Goal: Task Accomplishment & Management: Manage account settings

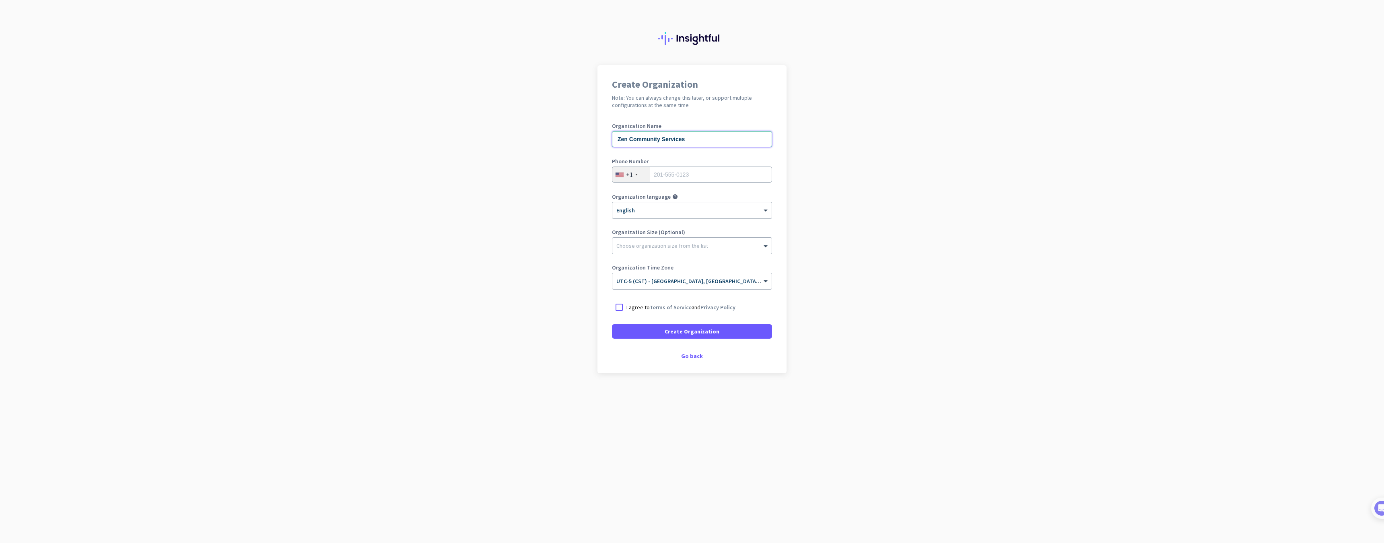
type input "Zen Community Services"
type input "8502999981"
click at [617, 307] on div at bounding box center [619, 307] width 14 height 14
click at [655, 334] on span at bounding box center [692, 331] width 160 height 19
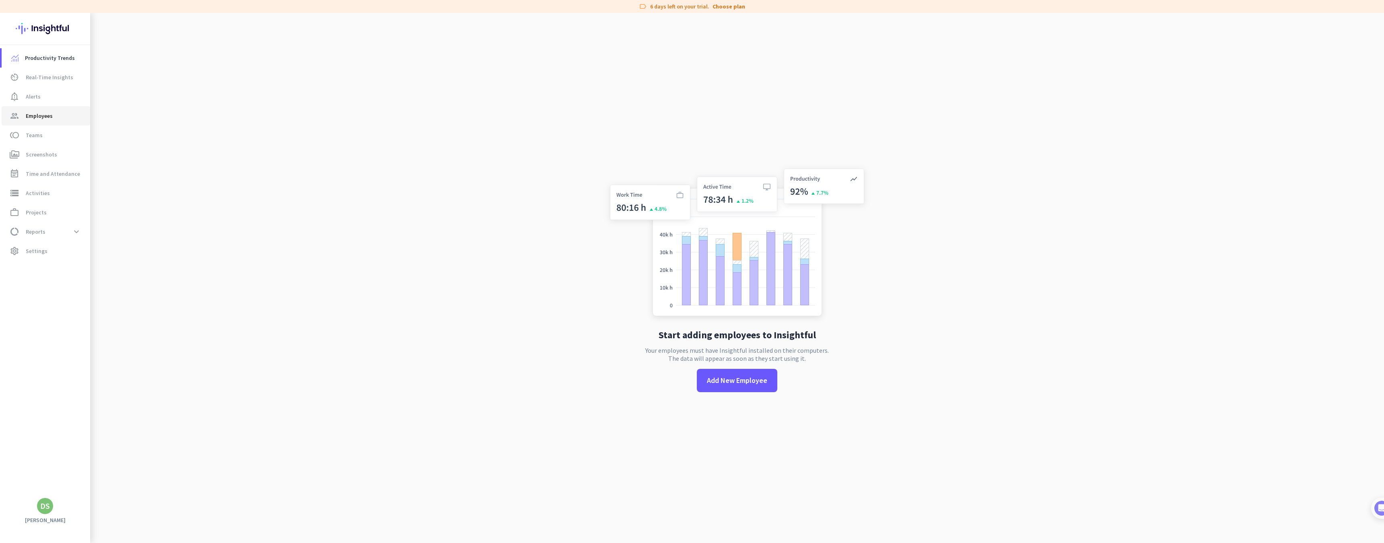
click at [56, 121] on link "group Employees" at bounding box center [46, 115] width 89 height 19
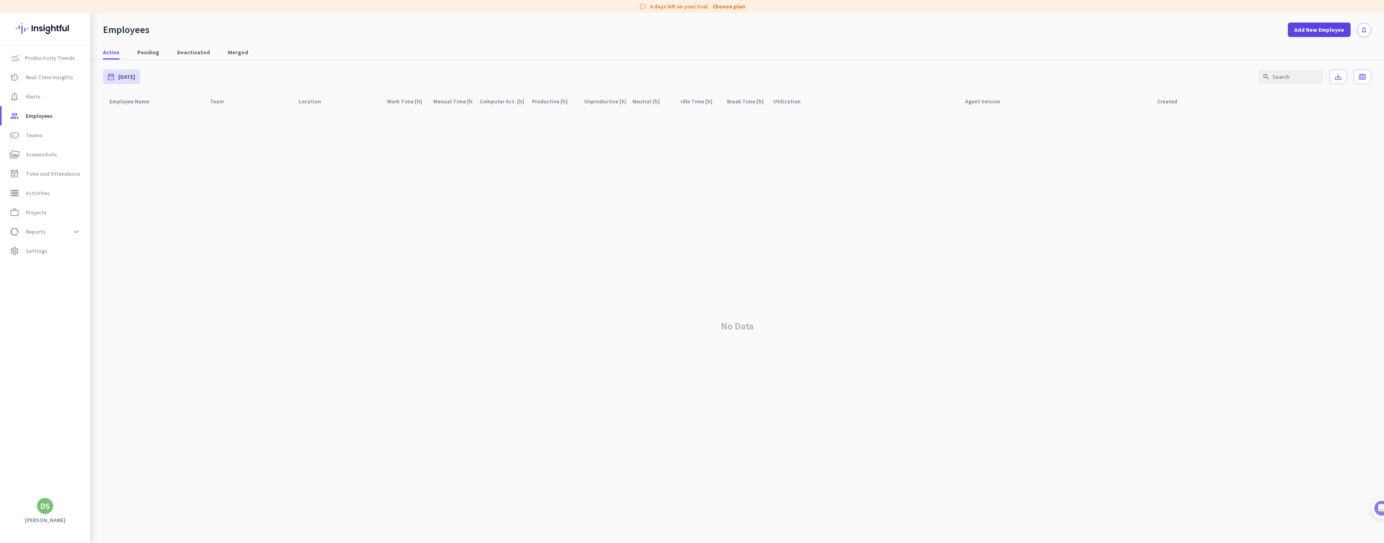
click at [1311, 28] on span "Add New Employee" at bounding box center [1320, 30] width 50 height 8
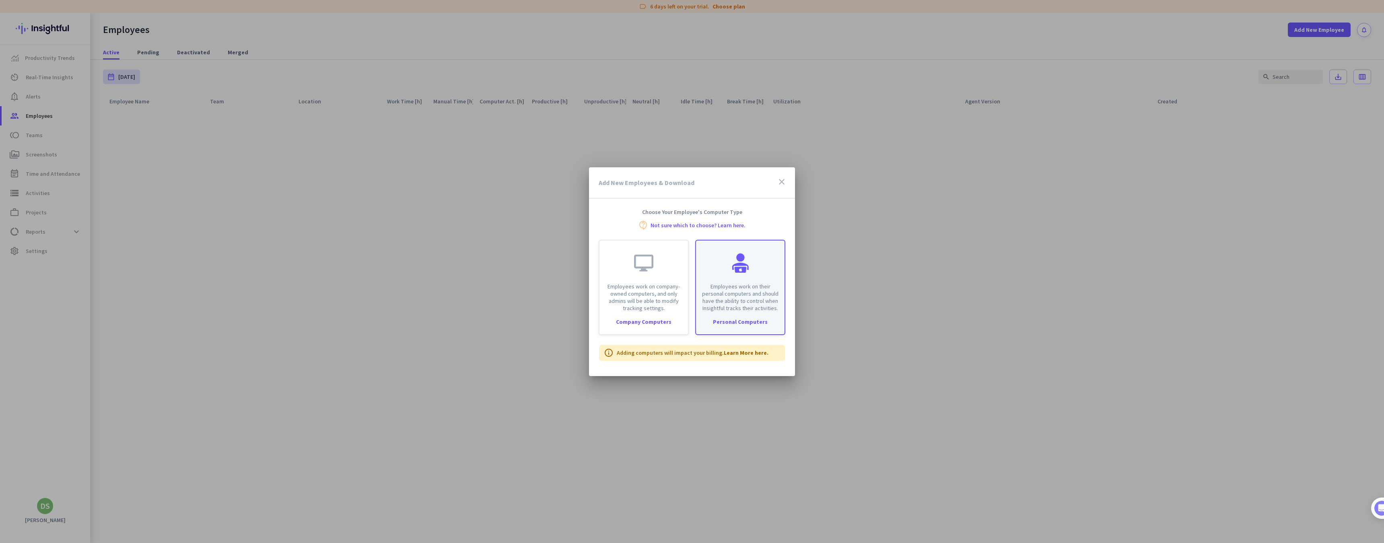
click at [747, 316] on div "Employees work on their personal computers and should have the ability to contr…" at bounding box center [740, 287] width 90 height 95
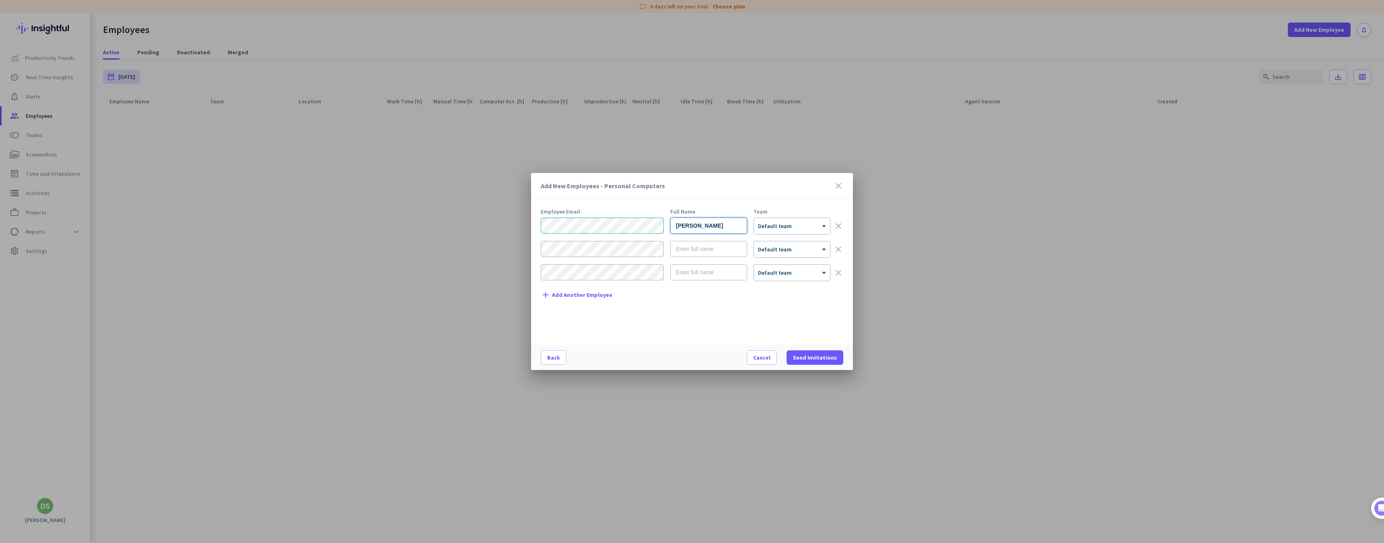
type input "[PERSON_NAME]"
click at [777, 239] on span "Default team" at bounding box center [777, 242] width 38 height 8
type input "[PERSON_NAME]"
click at [821, 358] on span "Send Invitations" at bounding box center [815, 358] width 44 height 8
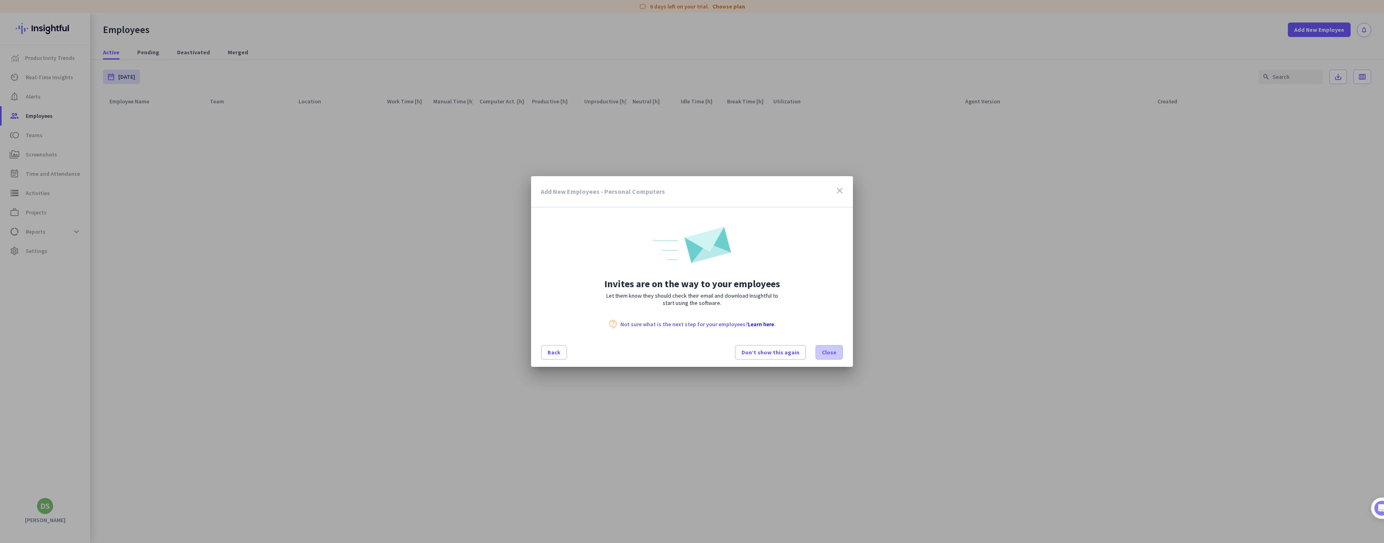
click at [829, 357] on span at bounding box center [829, 352] width 27 height 19
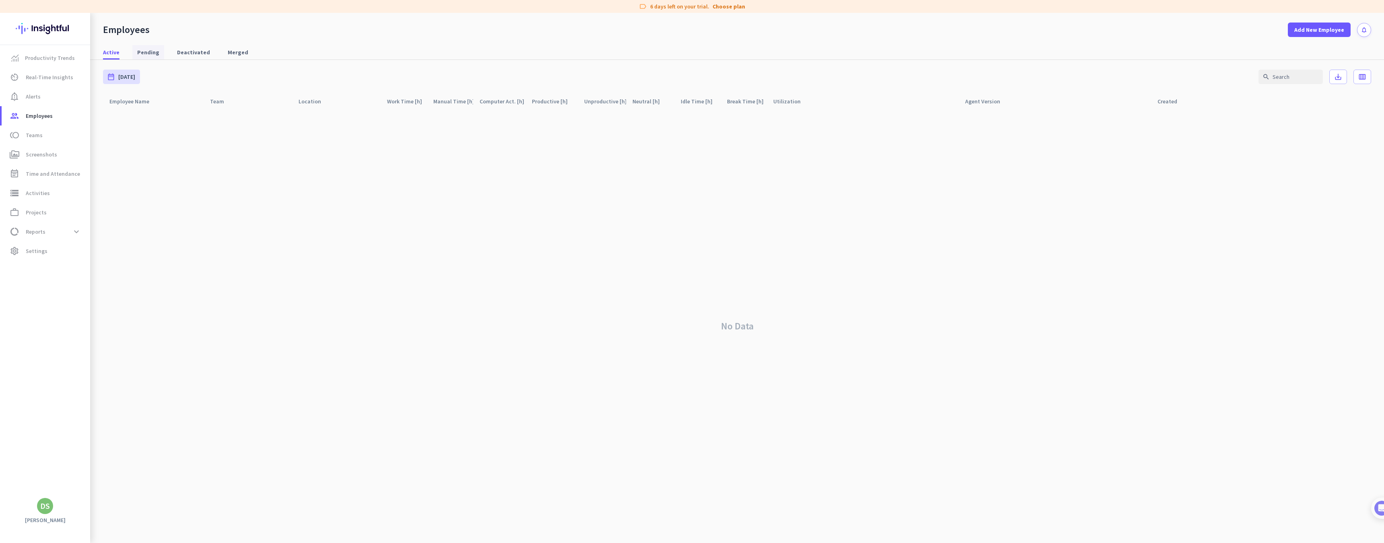
click at [139, 53] on span "Pending" at bounding box center [148, 52] width 22 height 8
click at [78, 80] on span "av_timer Real-Time Insights" at bounding box center [46, 77] width 76 height 10
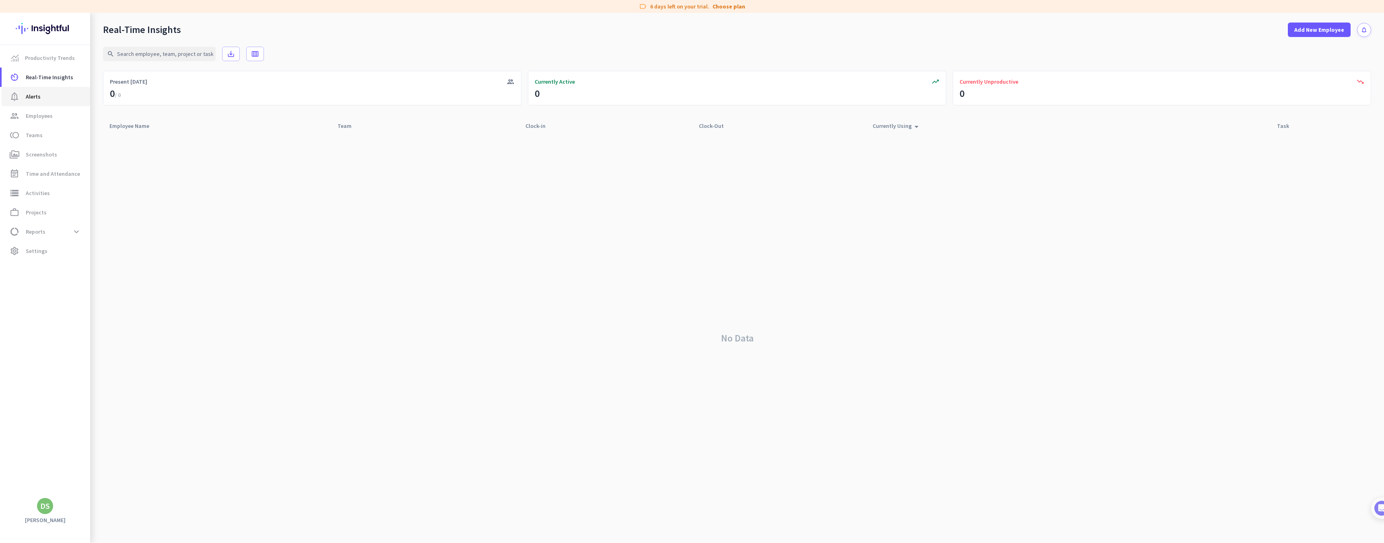
click at [72, 93] on span "notification_important Alerts" at bounding box center [46, 97] width 76 height 10
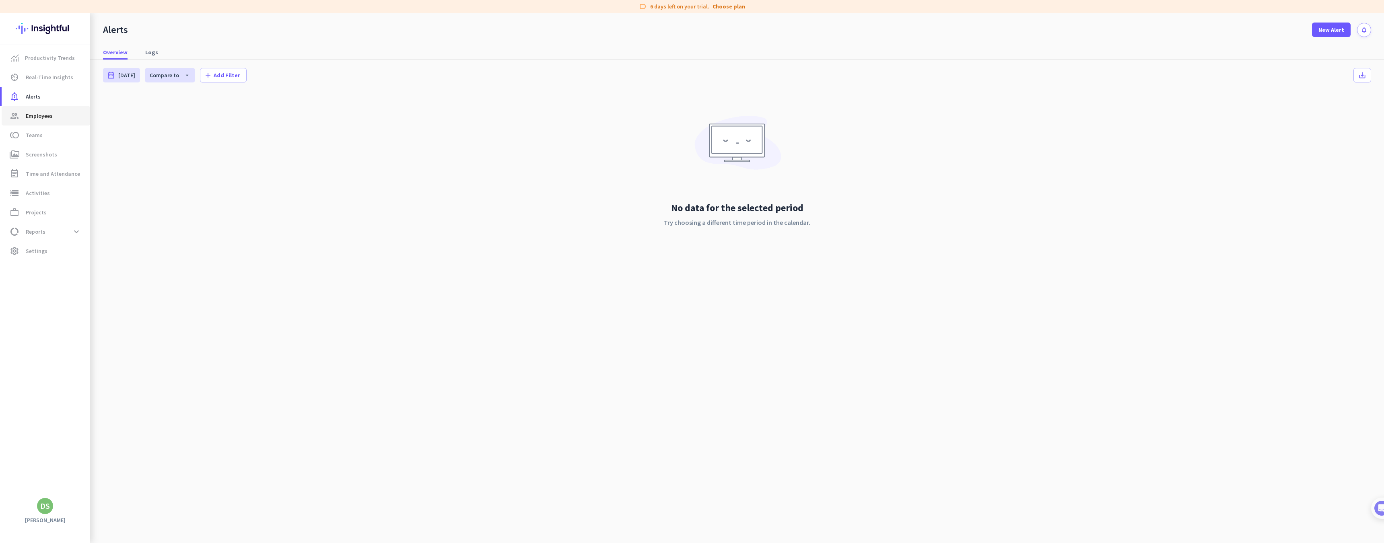
click at [59, 118] on span "group Employees" at bounding box center [46, 116] width 76 height 10
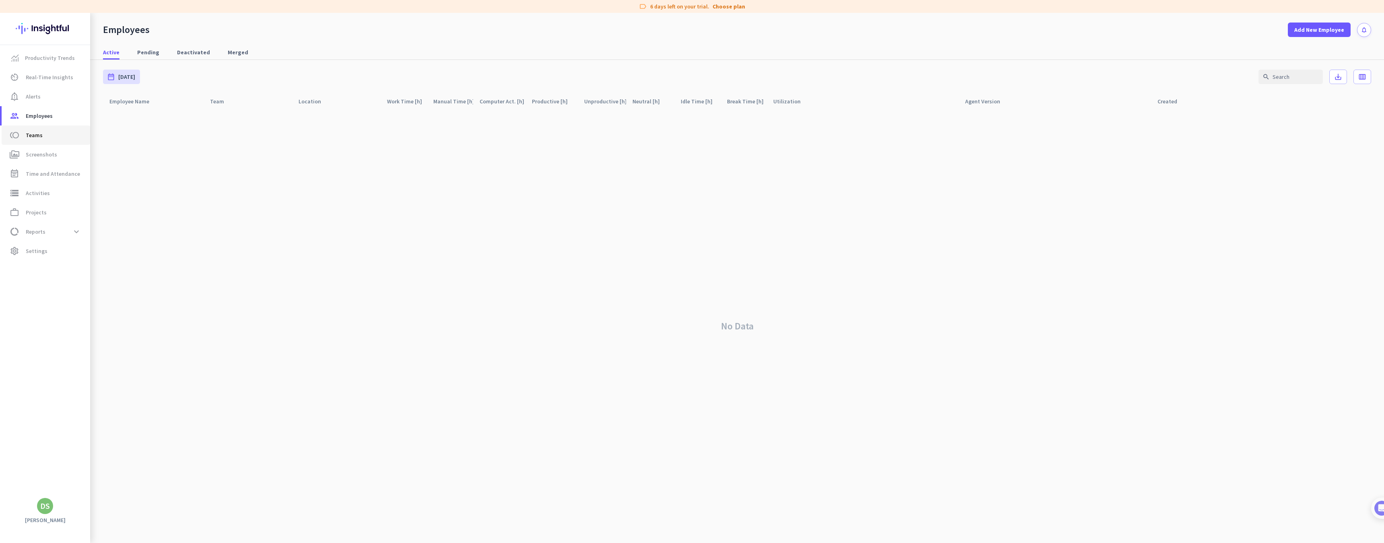
click at [48, 136] on span "toll Teams" at bounding box center [46, 135] width 76 height 10
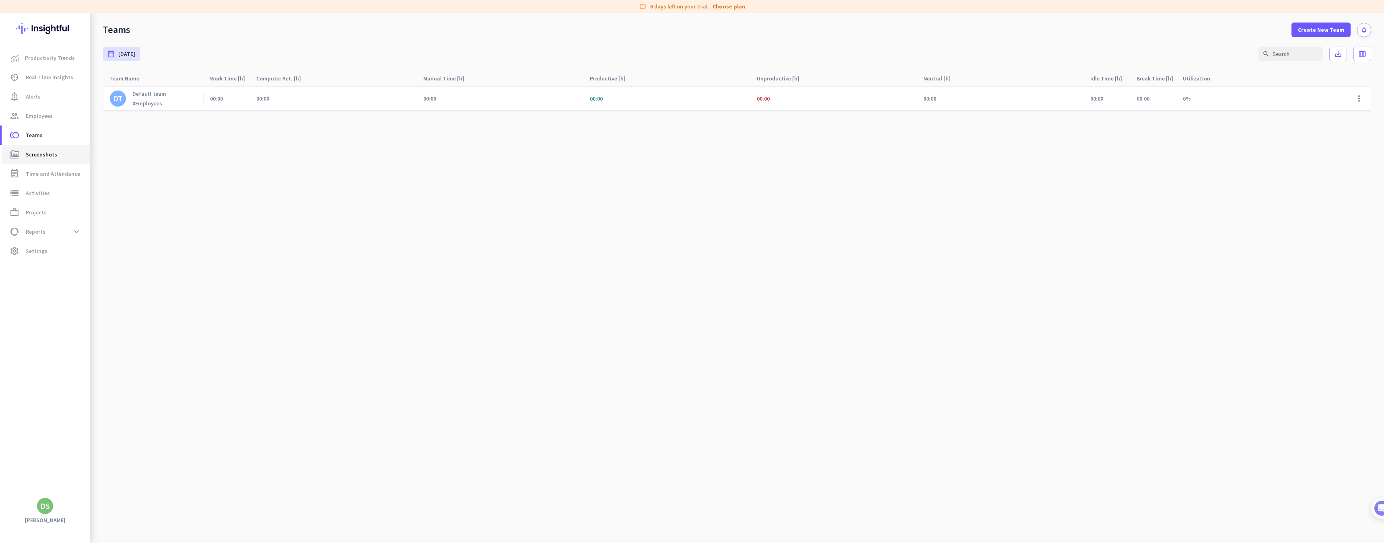
click at [49, 155] on span "Screenshots" at bounding box center [41, 155] width 31 height 10
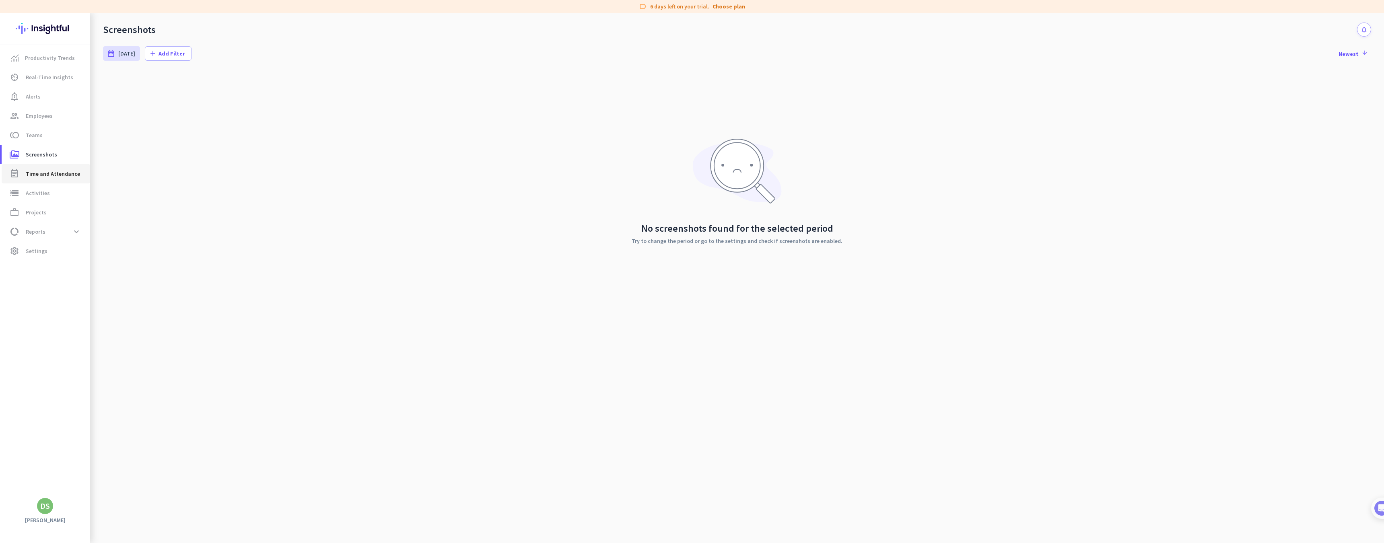
click at [38, 178] on span "Time and Attendance" at bounding box center [53, 174] width 54 height 10
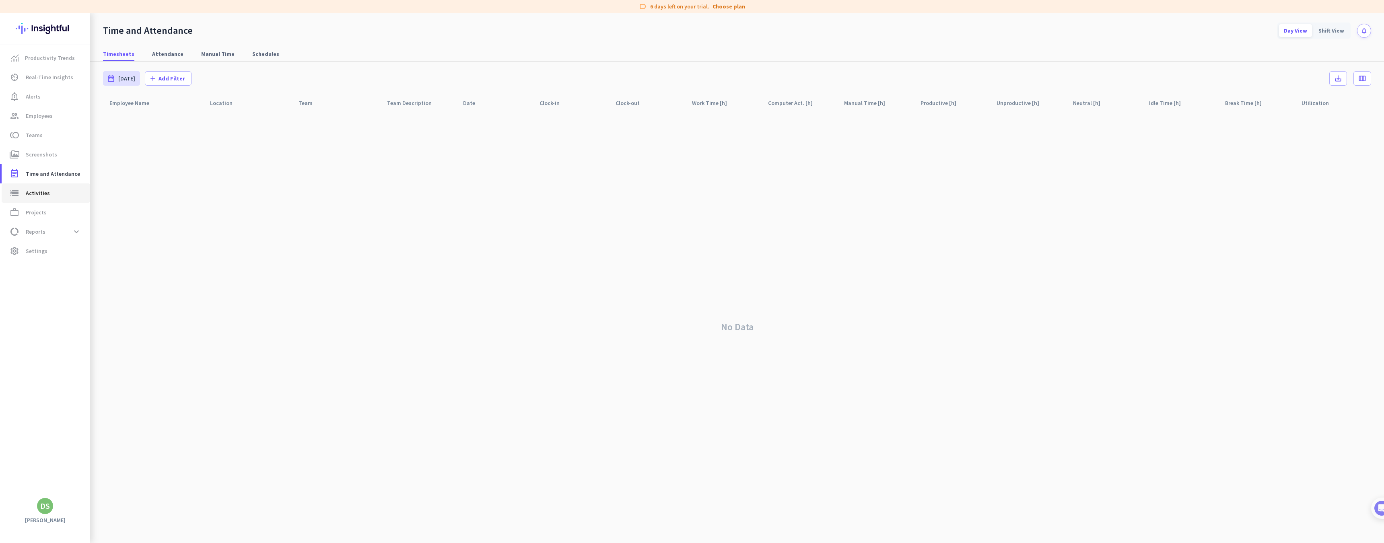
click at [52, 195] on span "storage Activities" at bounding box center [46, 193] width 76 height 10
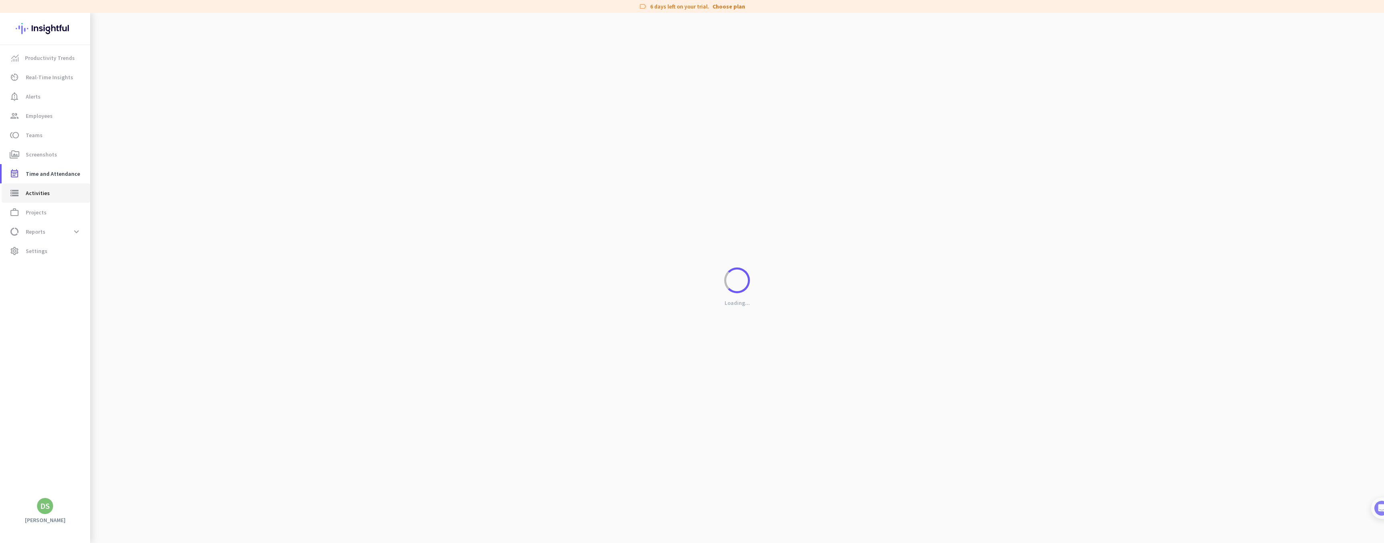
type input "[DATE]"
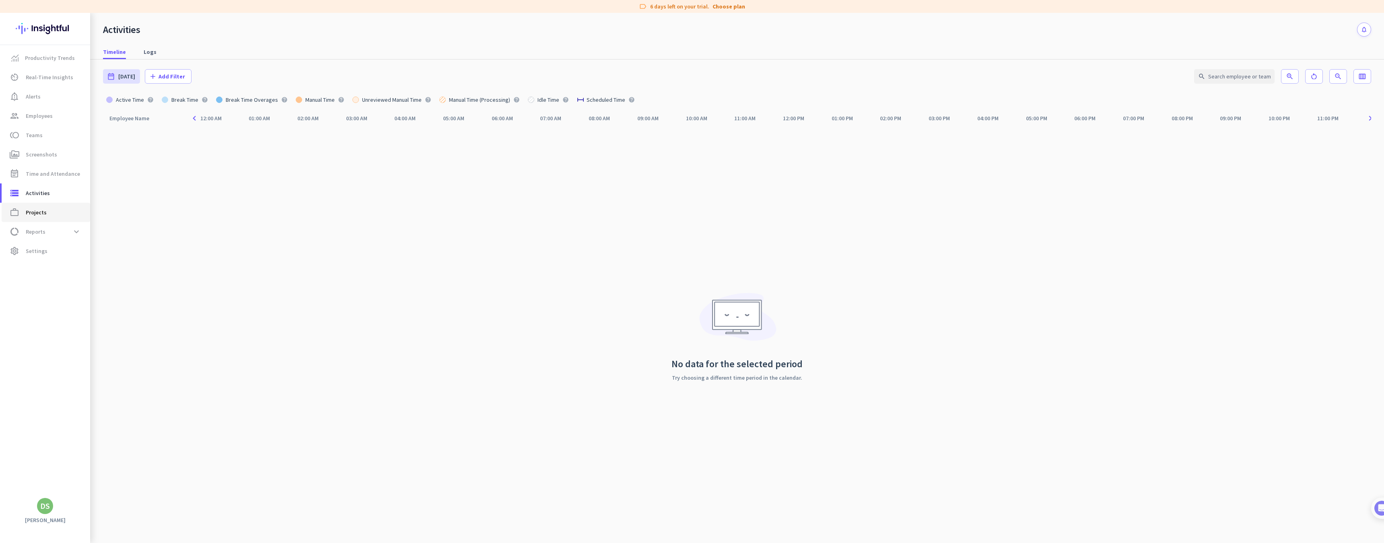
click at [48, 208] on span "work_outline Projects" at bounding box center [46, 213] width 76 height 10
type input "[DATE] - [DATE]"
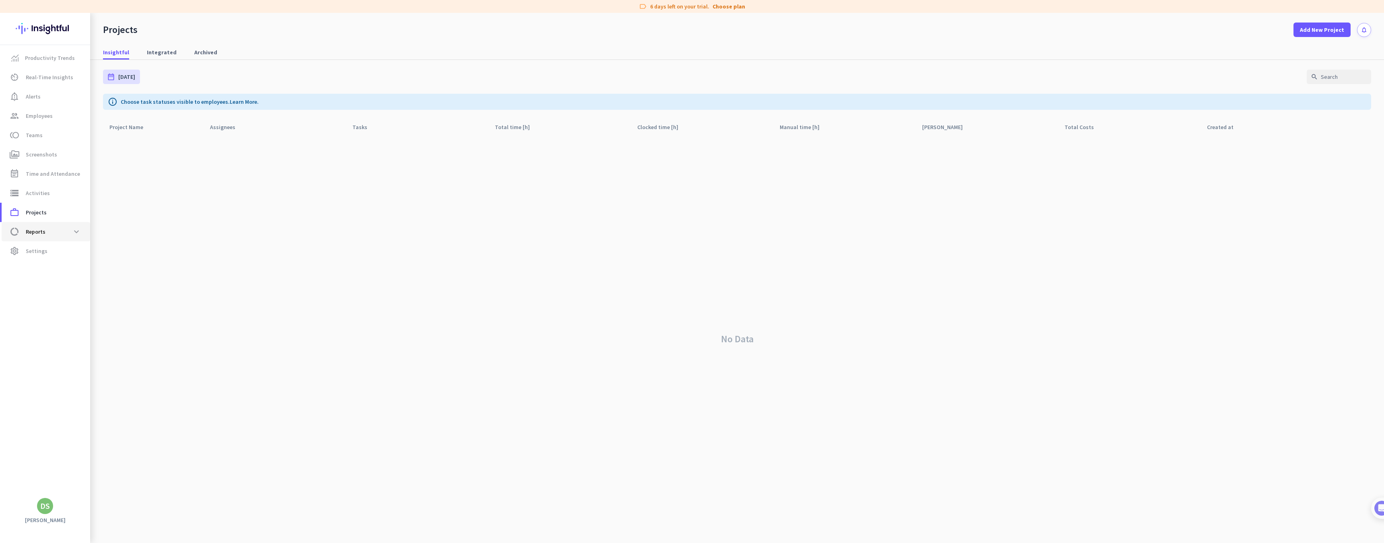
click at [56, 234] on span "data_usage Reports expand_more" at bounding box center [46, 232] width 76 height 14
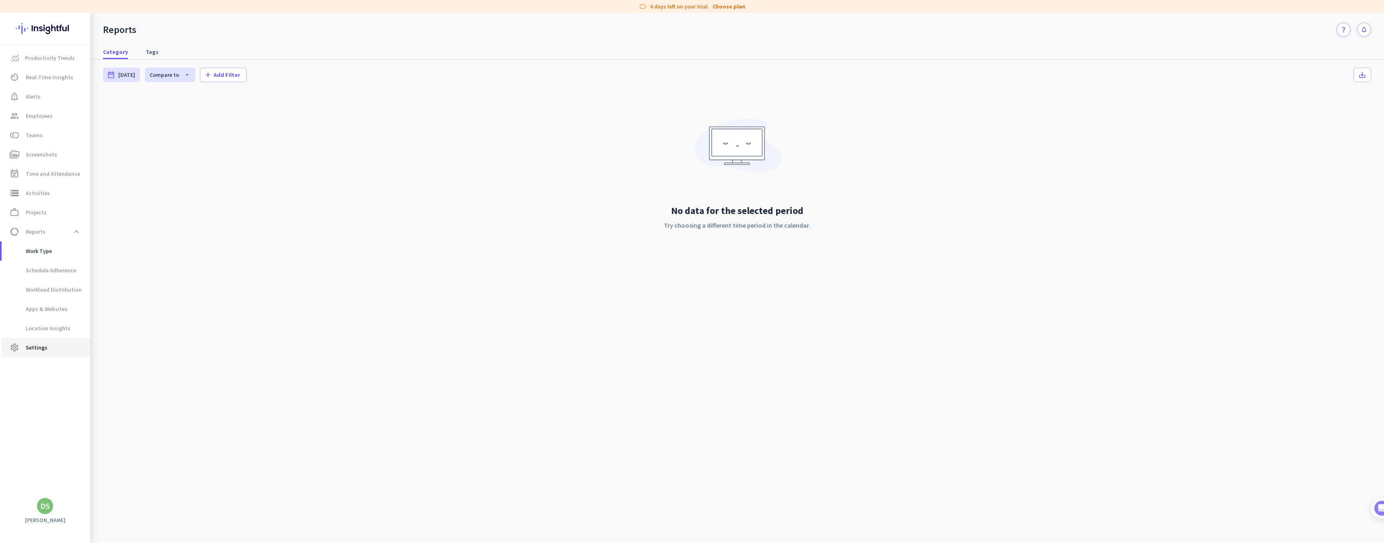
click at [42, 351] on span "Settings" at bounding box center [37, 348] width 22 height 10
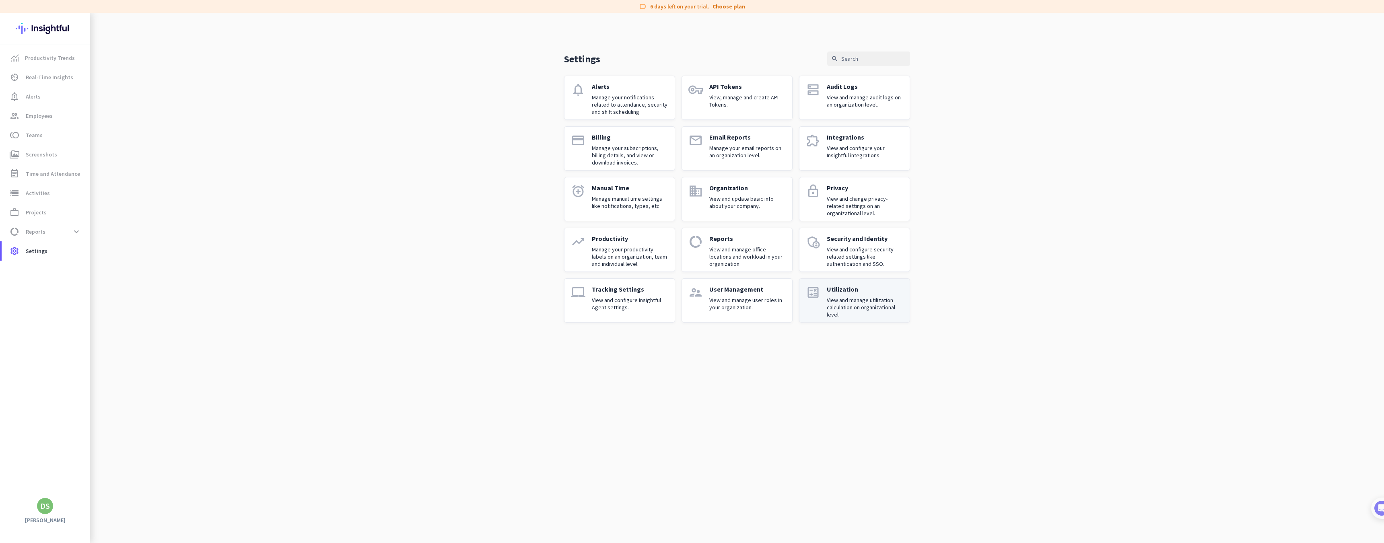
click at [848, 306] on p "View and manage utilization calculation on organizational level." at bounding box center [865, 308] width 76 height 22
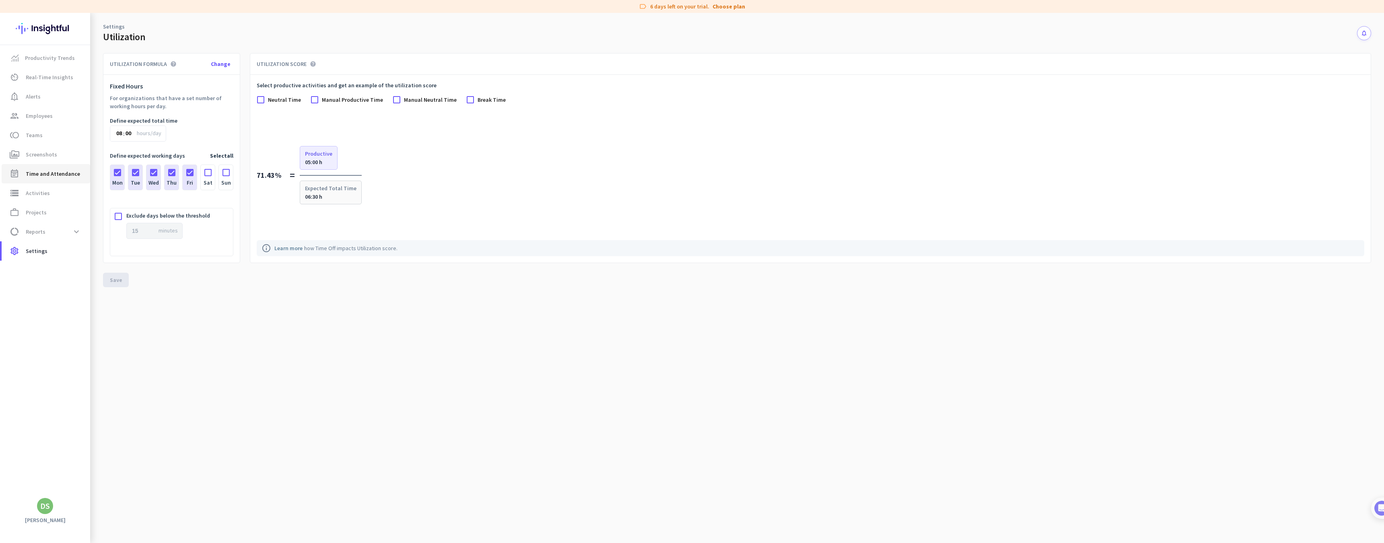
scroll to position [0, 0]
click at [64, 180] on link "event_note Time and Attendance" at bounding box center [46, 173] width 89 height 19
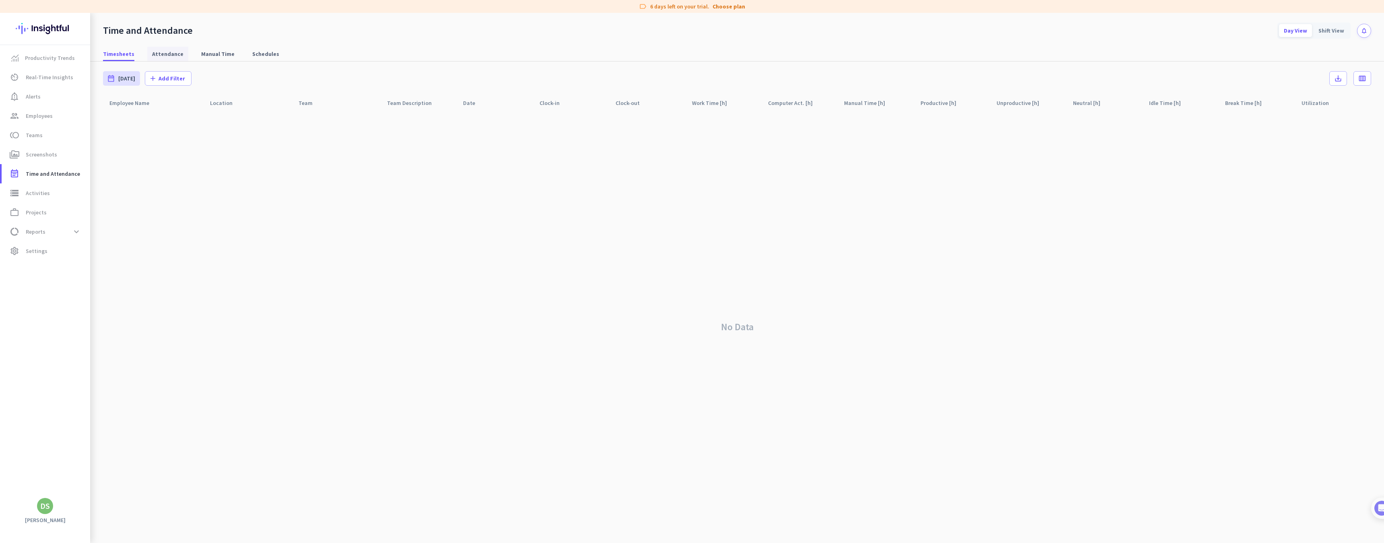
click at [157, 60] on span "Attendance" at bounding box center [167, 54] width 31 height 14
type input "[DATE] - [DATE]"
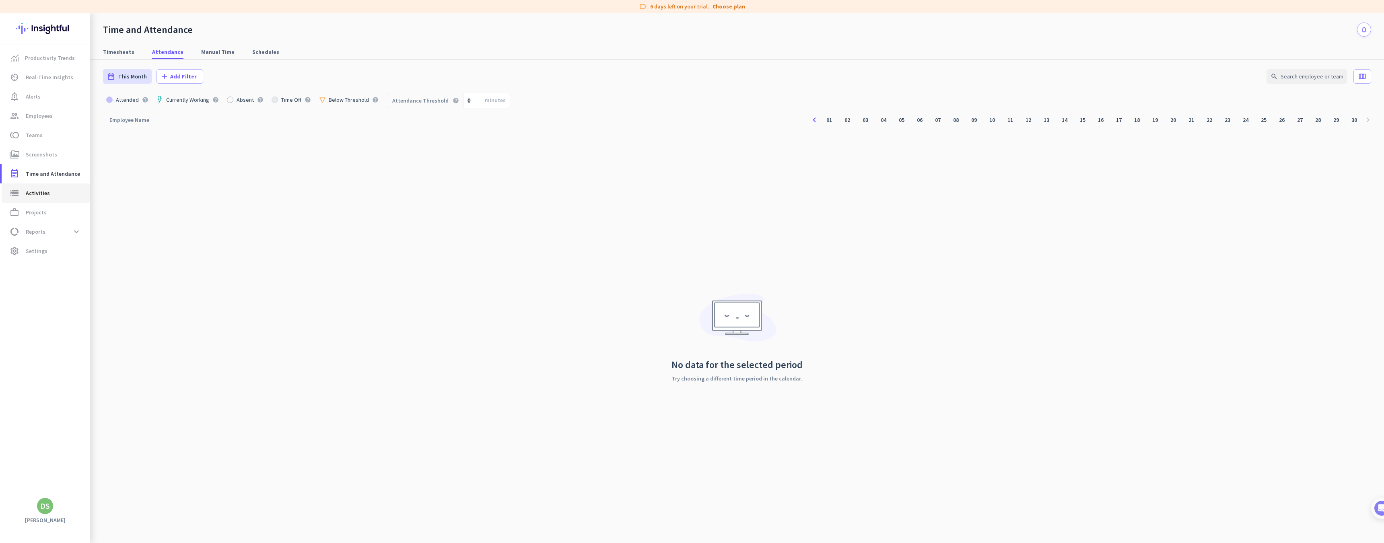
click at [35, 200] on link "storage Activities" at bounding box center [46, 193] width 89 height 19
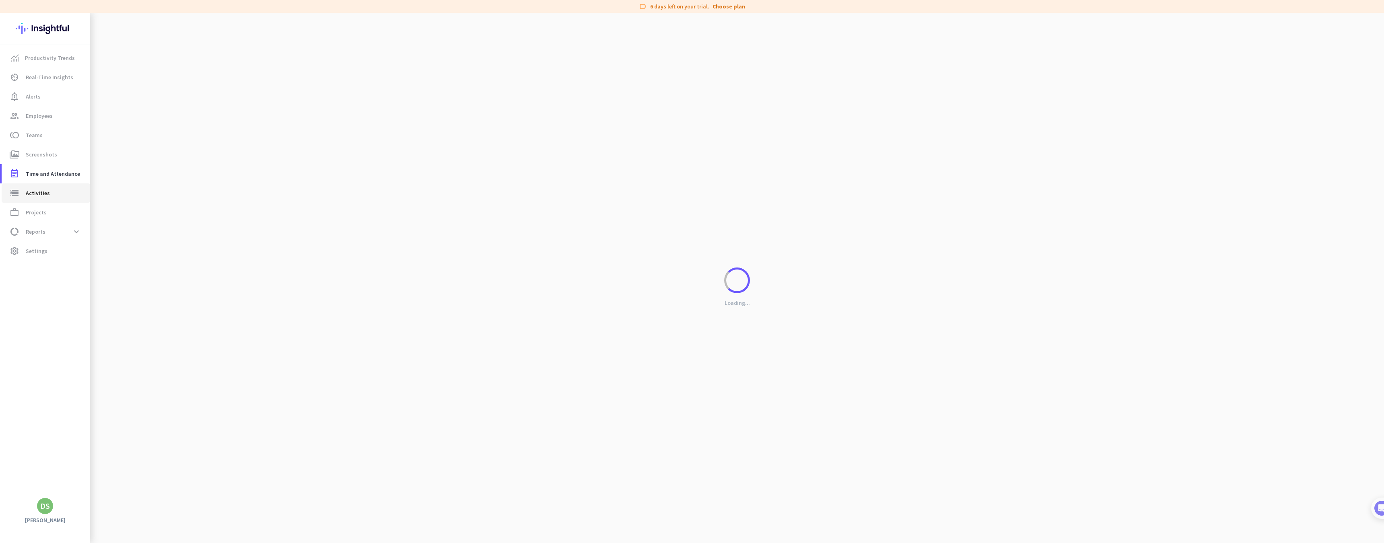
type input "[DATE]"
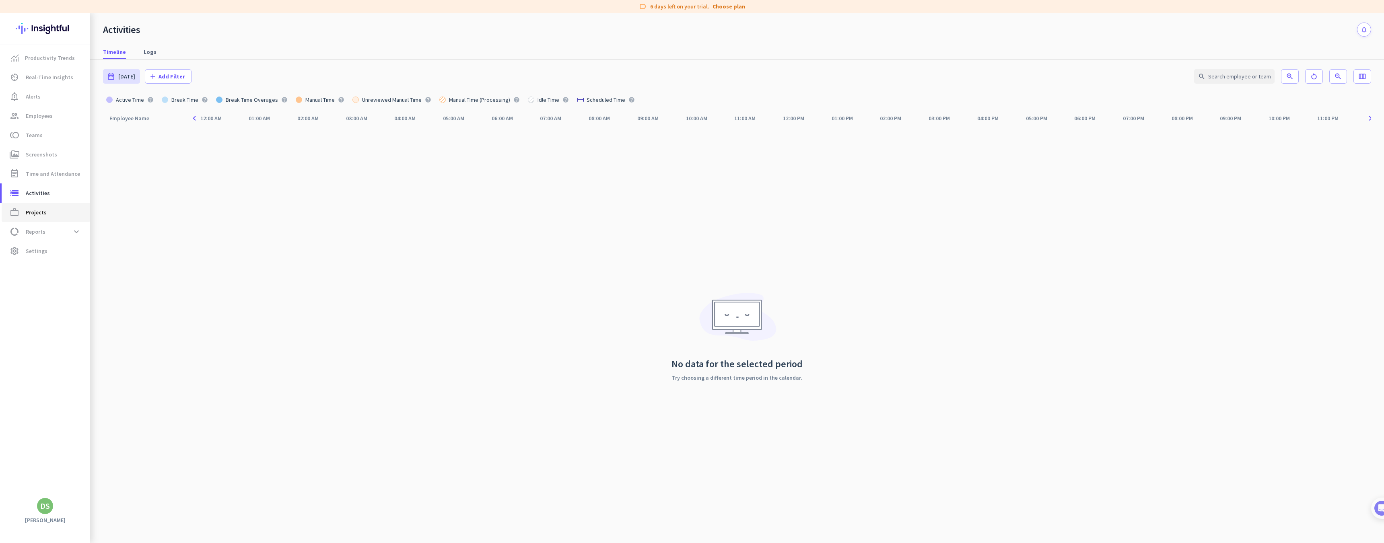
click at [38, 216] on span "Projects" at bounding box center [36, 213] width 21 height 10
type input "[DATE] - [DATE]"
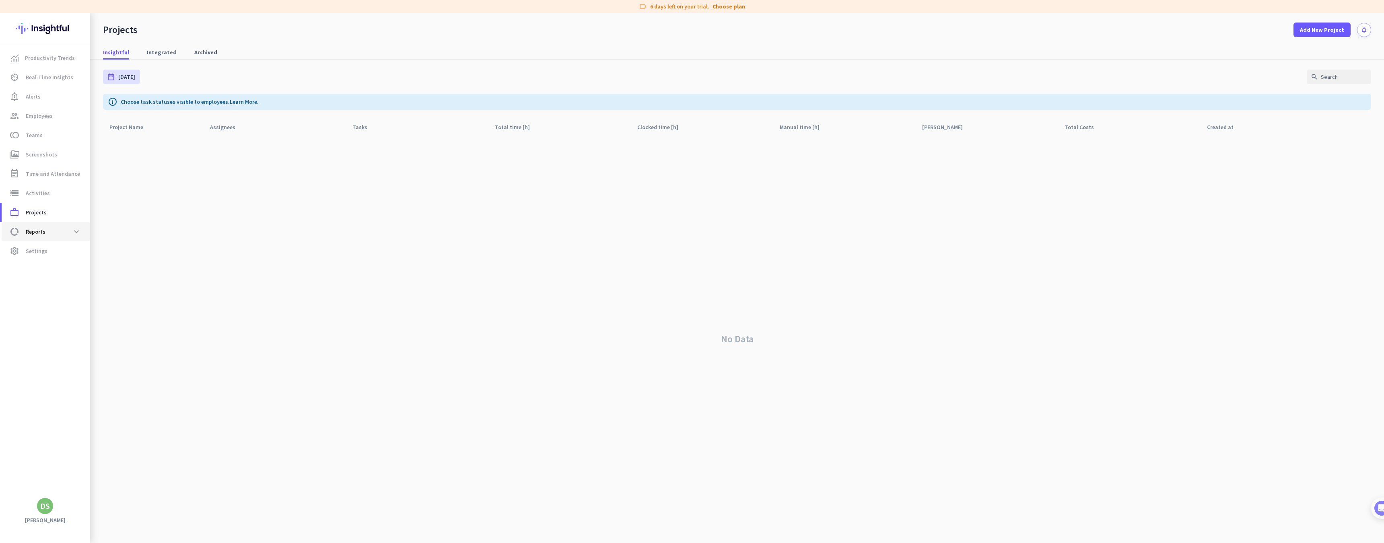
click at [47, 227] on span "data_usage Reports expand_more" at bounding box center [46, 232] width 76 height 14
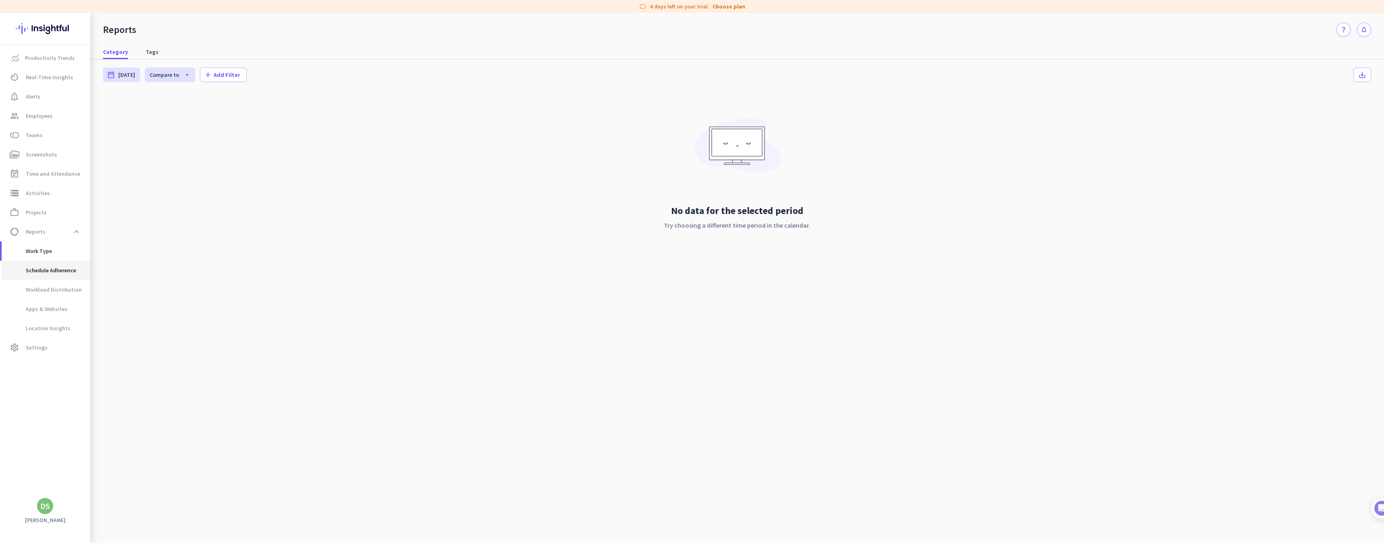
click at [57, 274] on span "Schedule Adherence" at bounding box center [42, 270] width 68 height 19
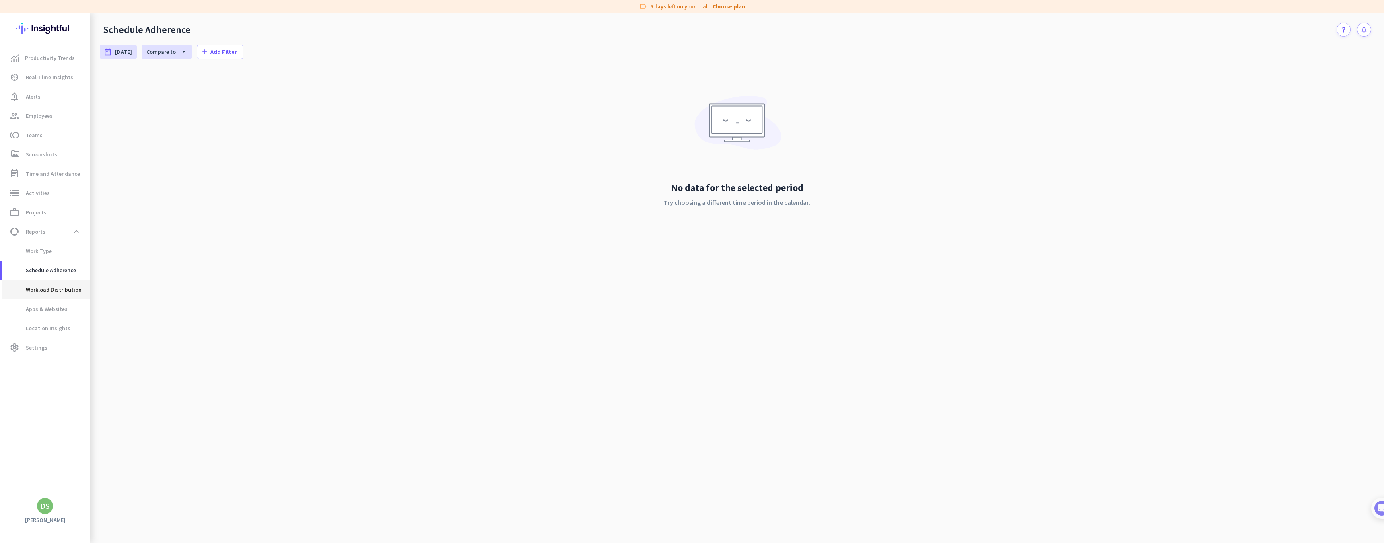
click at [60, 294] on span "Workload Distribution" at bounding box center [45, 289] width 74 height 19
click at [50, 313] on span "Apps & Websites" at bounding box center [38, 308] width 60 height 19
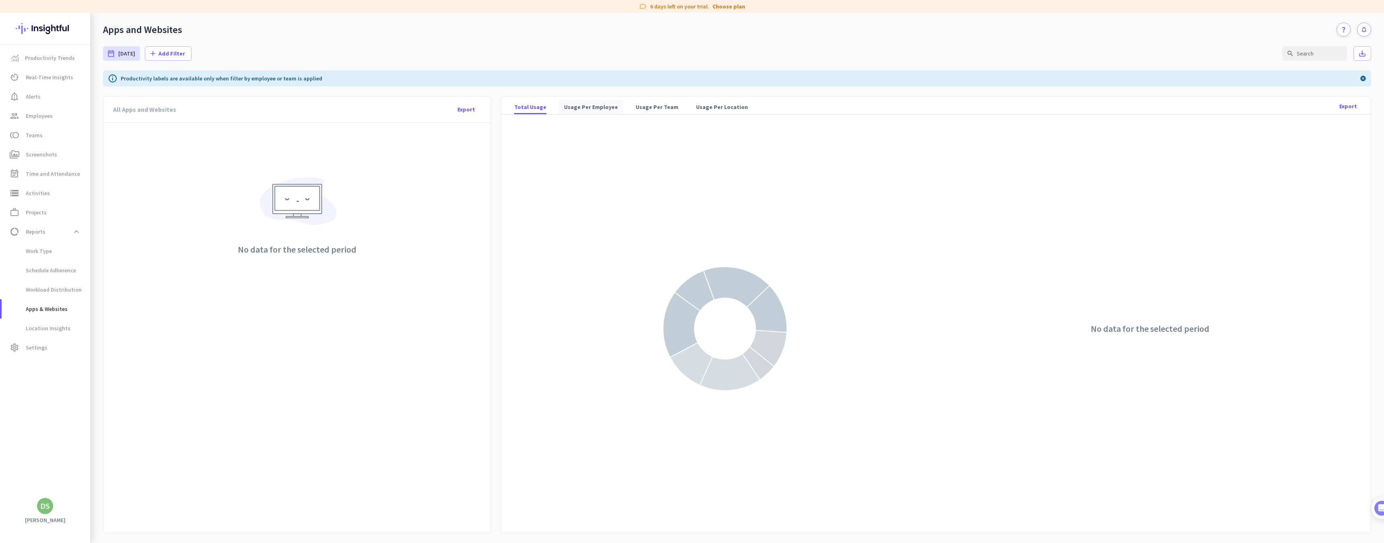
click at [593, 111] on span "Usage Per Employee" at bounding box center [591, 107] width 54 height 14
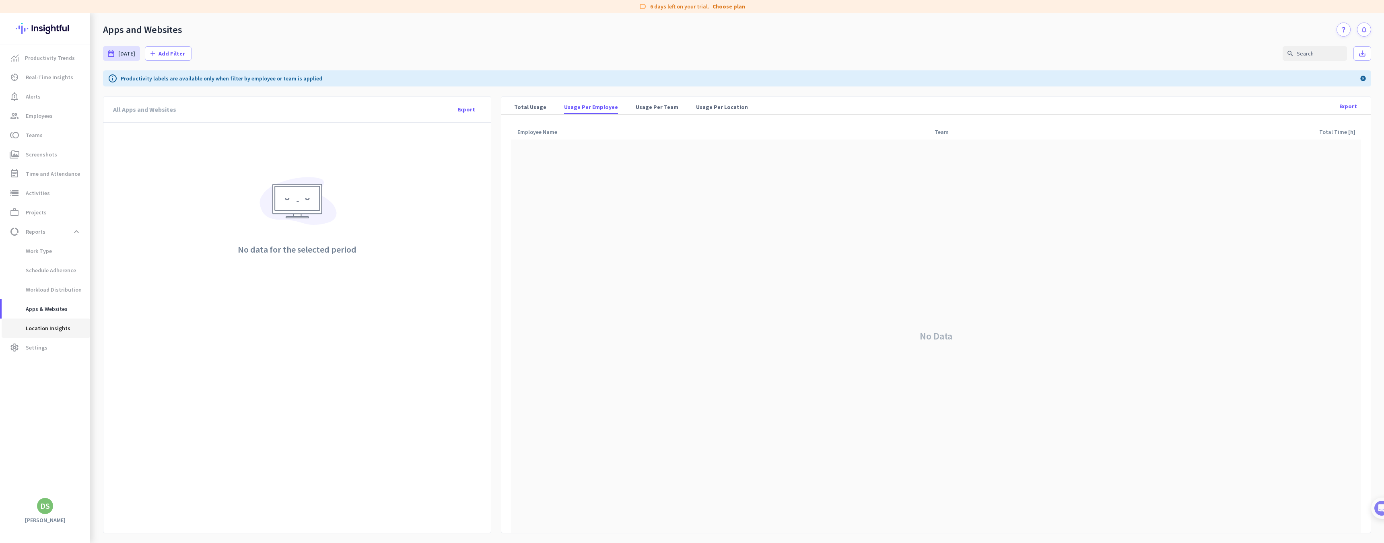
click at [53, 327] on span "Location Insights" at bounding box center [39, 328] width 62 height 19
type input "[DATE] - [DATE]"
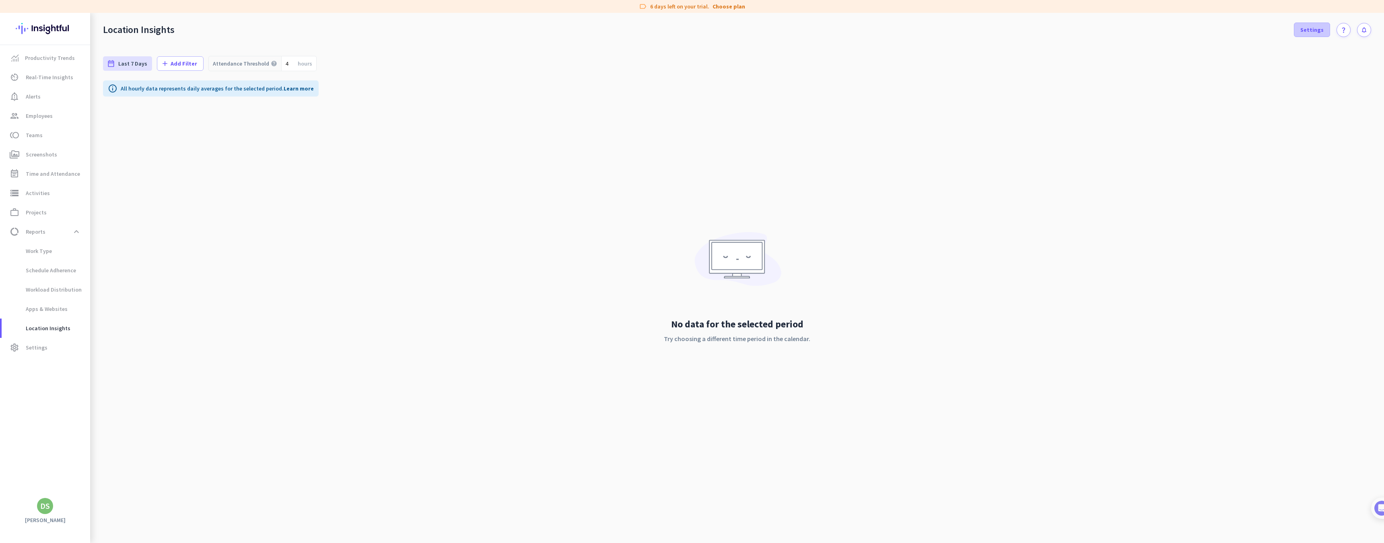
click at [1321, 31] on span "Settings" at bounding box center [1312, 30] width 23 height 8
type input "[DATE] - [DATE]"
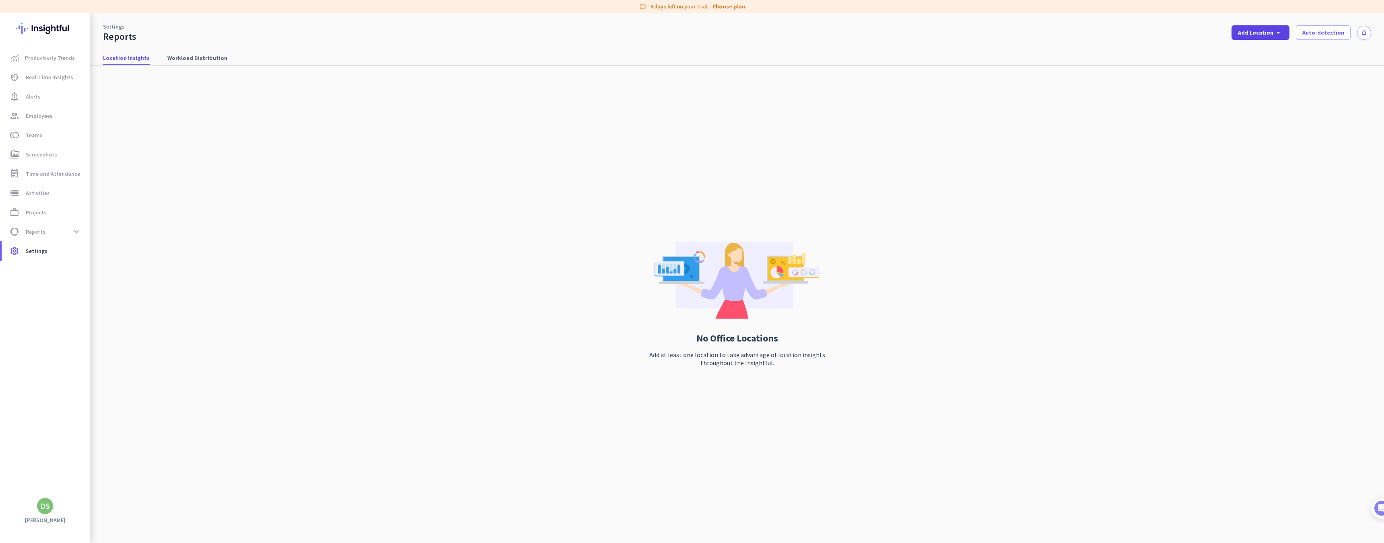
click at [1259, 29] on span "Add Location" at bounding box center [1255, 33] width 35 height 8
click at [1250, 51] on icon "add" at bounding box center [1250, 50] width 8 height 8
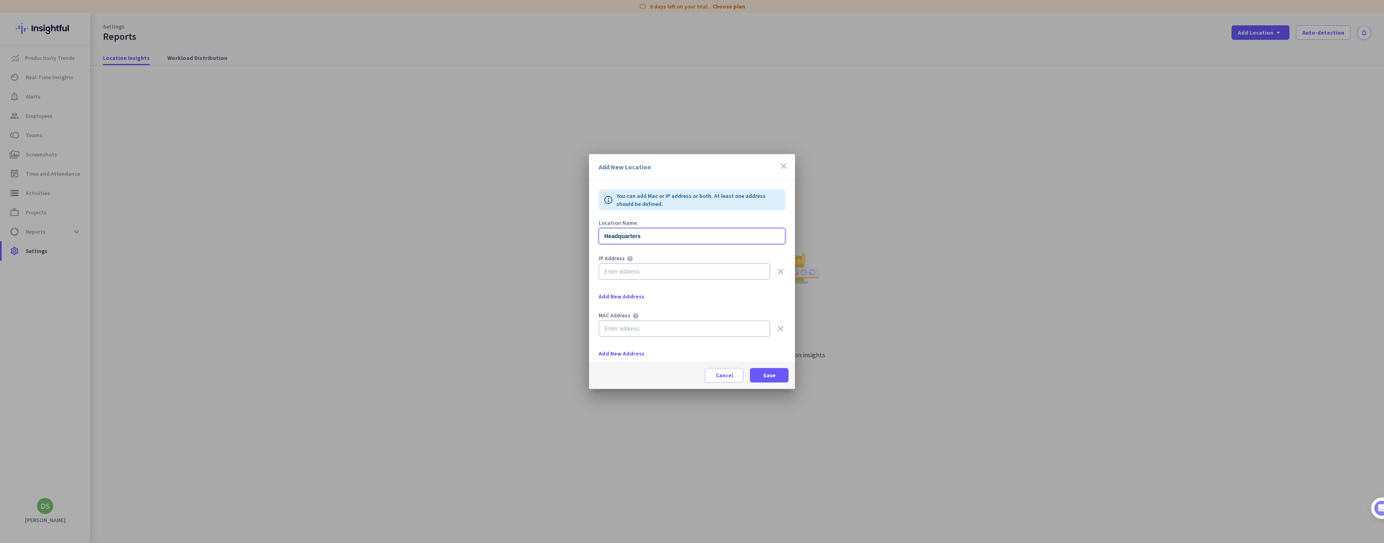
type input "Headquarters"
click at [768, 268] on input "text" at bounding box center [684, 266] width 171 height 16
click at [767, 379] on span at bounding box center [769, 375] width 39 height 19
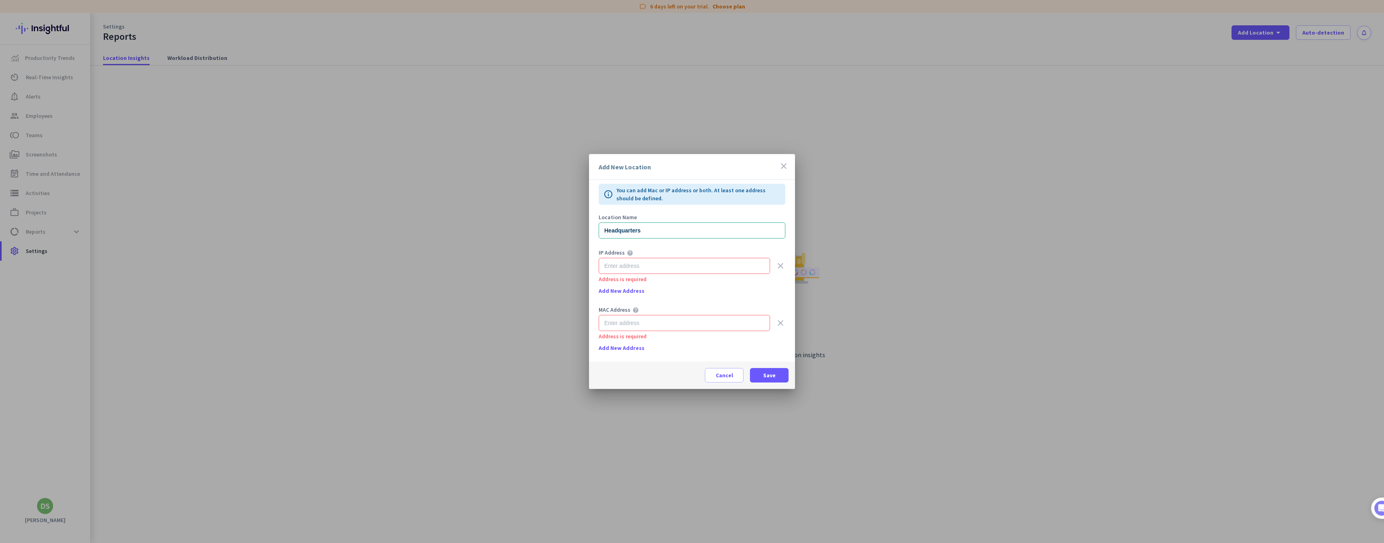
click at [787, 167] on icon "close" at bounding box center [784, 166] width 10 height 10
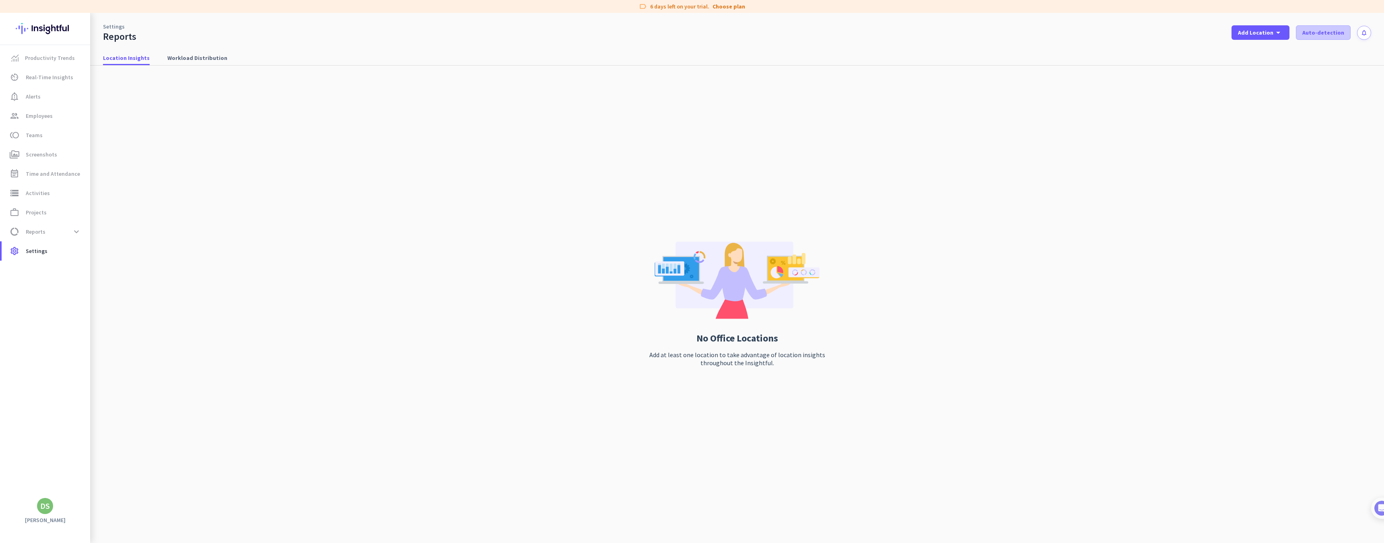
click at [1337, 36] on span "Auto-detection" at bounding box center [1324, 33] width 42 height 8
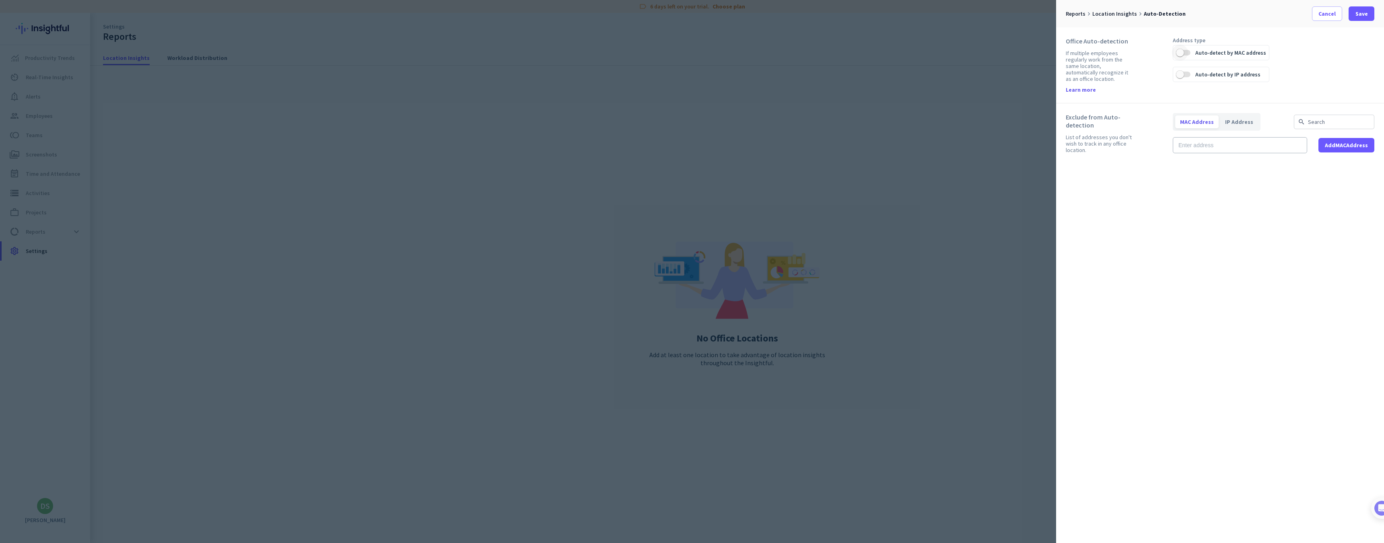
click at [1186, 54] on span "button" at bounding box center [1180, 53] width 16 height 16
click at [1186, 74] on span "button" at bounding box center [1180, 74] width 16 height 16
click at [1370, 13] on span at bounding box center [1362, 13] width 26 height 19
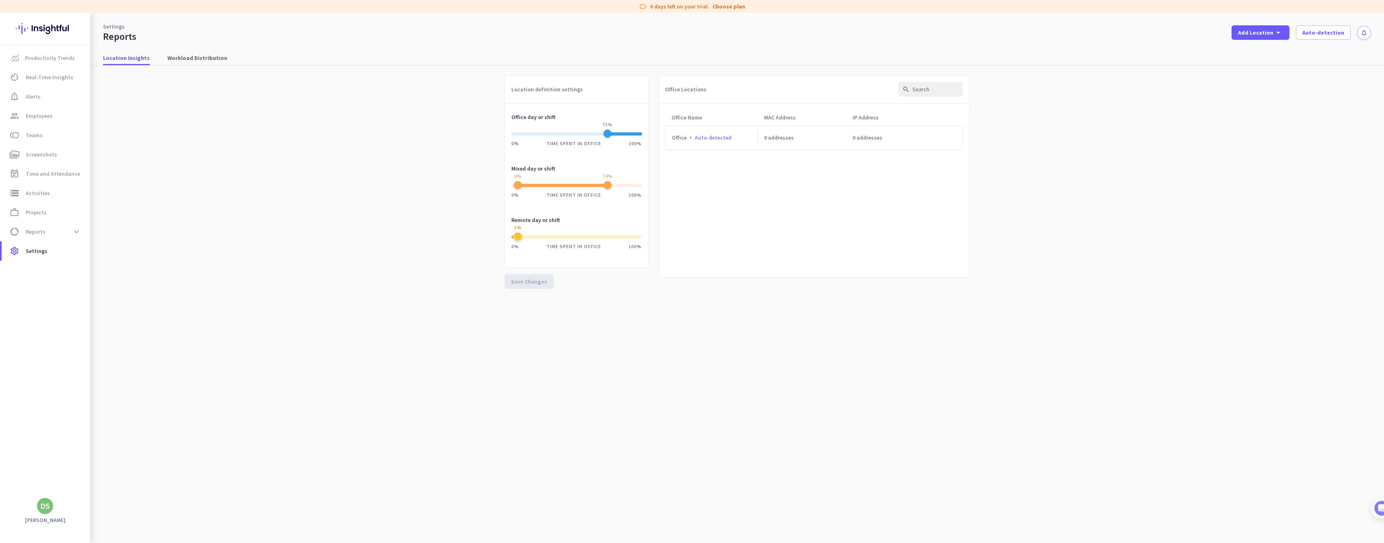
scroll to position [0, 0]
click at [208, 62] on span "Workload Distribution" at bounding box center [197, 58] width 60 height 14
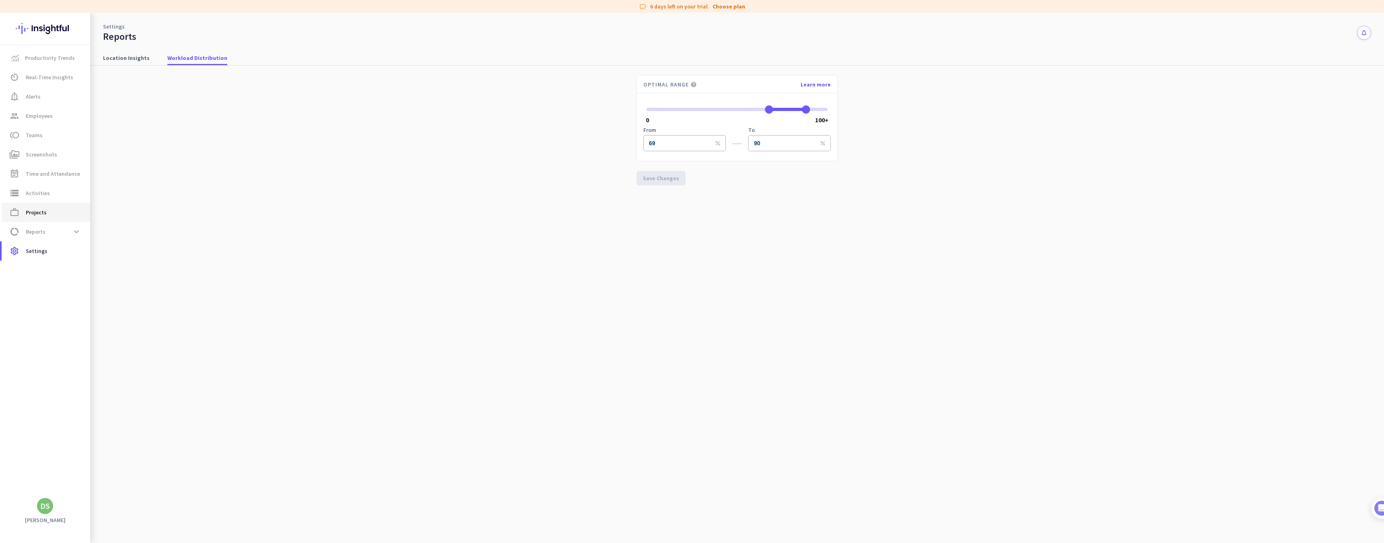
click at [48, 214] on span "work_outline Projects" at bounding box center [46, 213] width 76 height 10
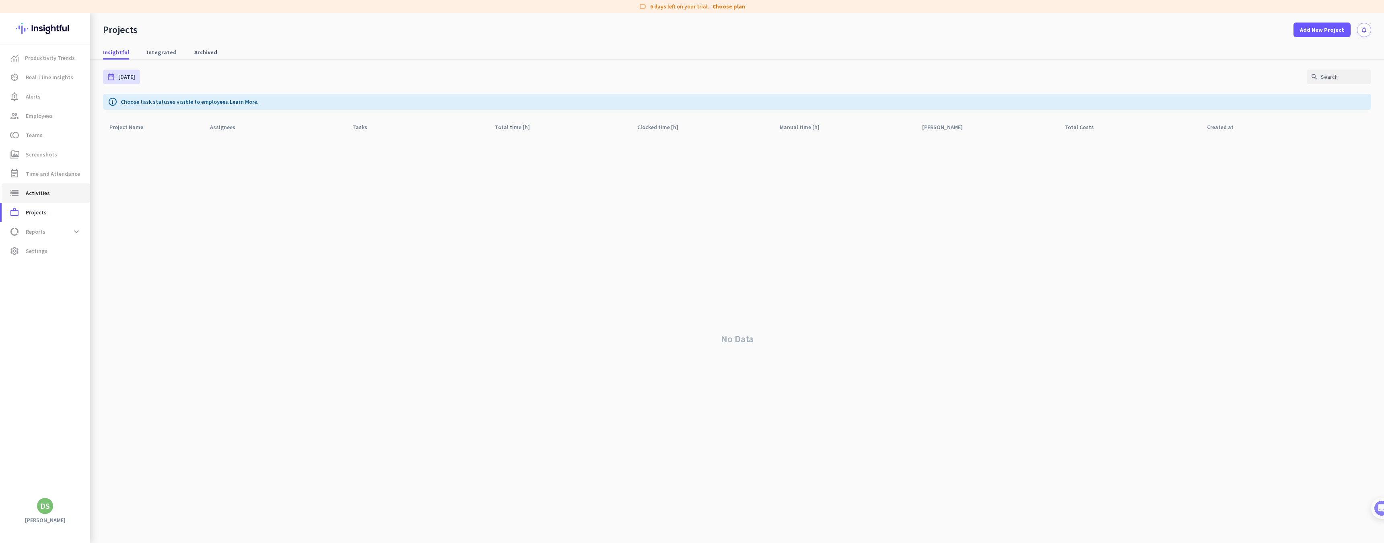
click at [36, 198] on link "storage Activities" at bounding box center [46, 193] width 89 height 19
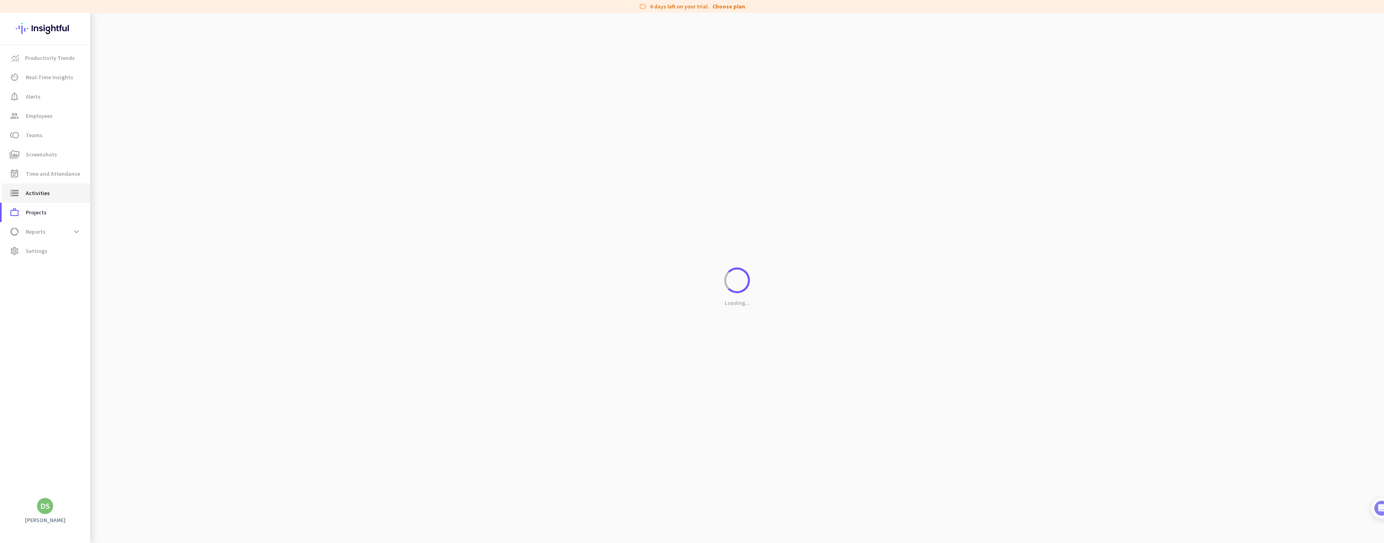
type input "[DATE]"
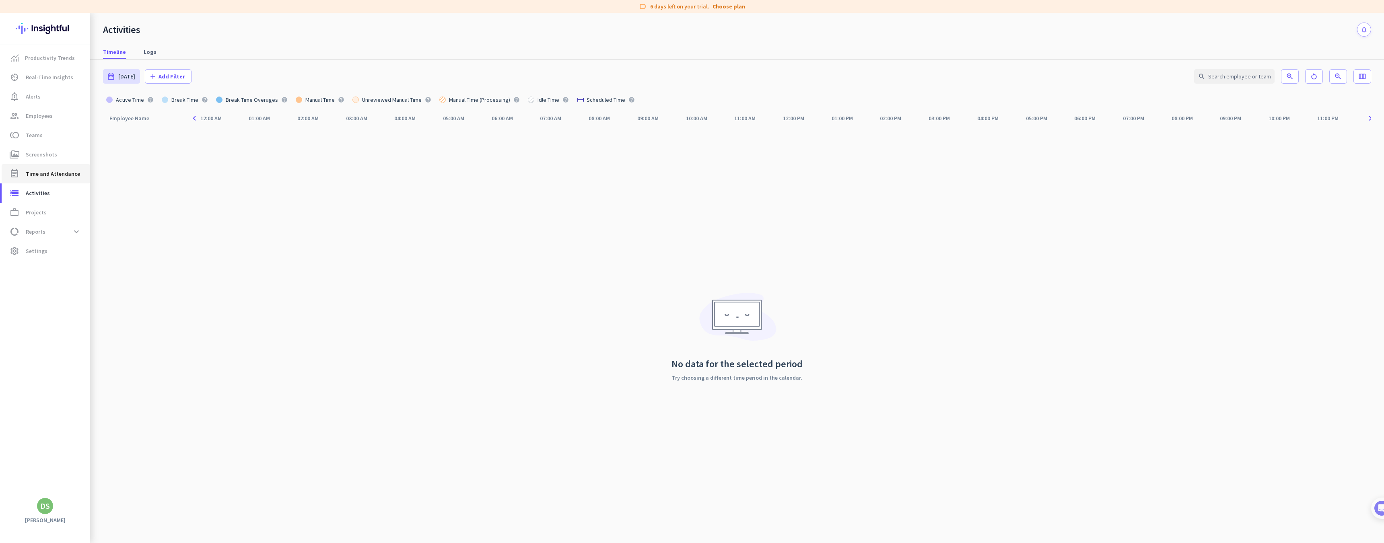
click at [45, 179] on link "event_note Time and Attendance" at bounding box center [46, 173] width 89 height 19
type input "[DATE] - [DATE]"
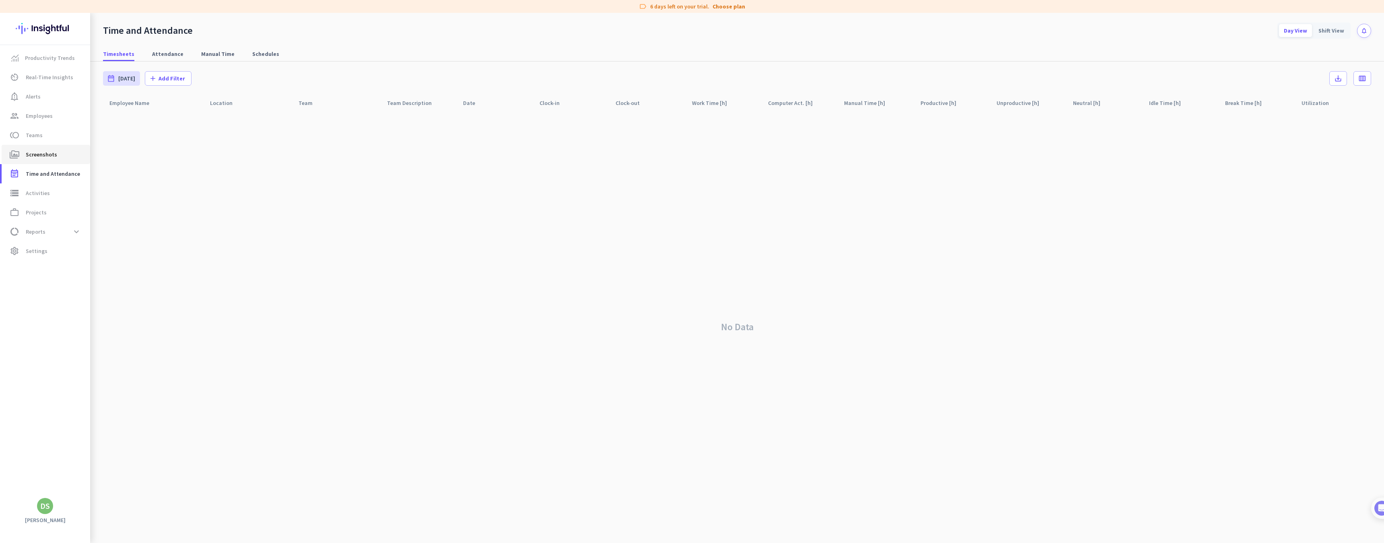
click at [43, 160] on link "perm_media Screenshots" at bounding box center [46, 154] width 89 height 19
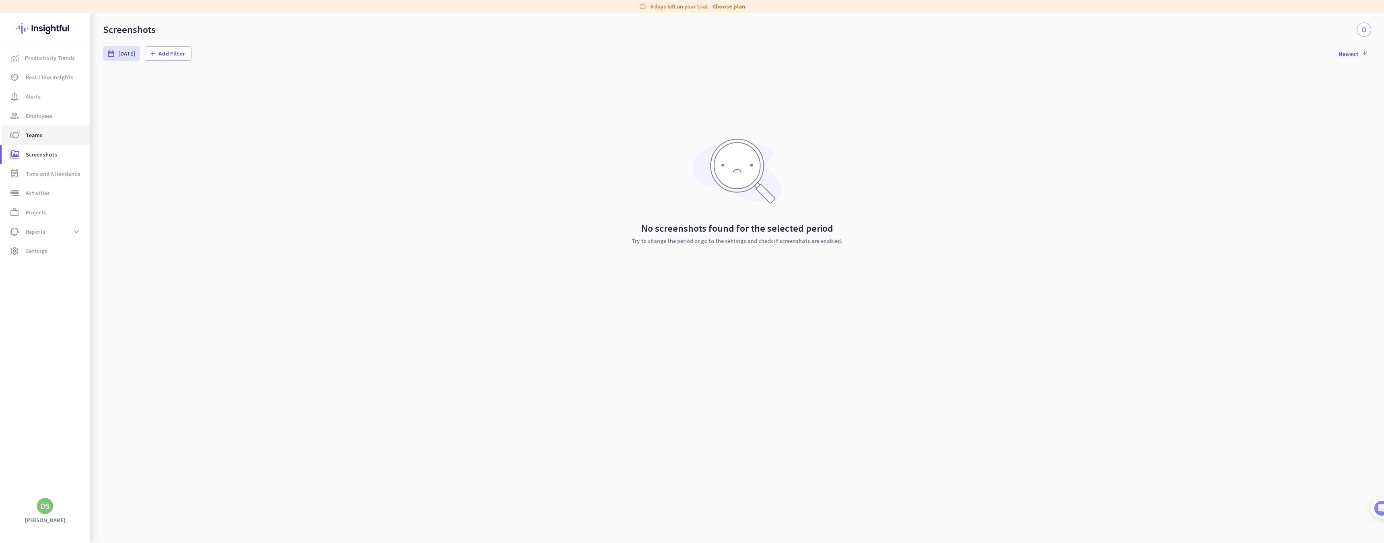
click at [39, 143] on link "toll Teams" at bounding box center [46, 135] width 89 height 19
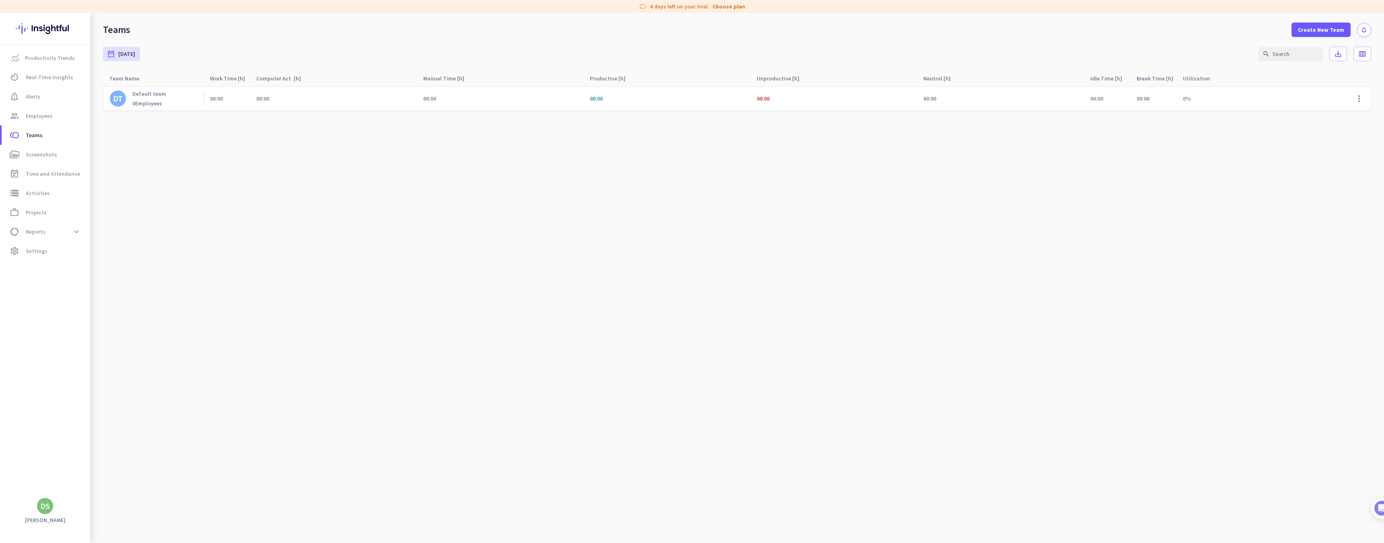
click at [122, 101] on div "DT" at bounding box center [118, 99] width 10 height 8
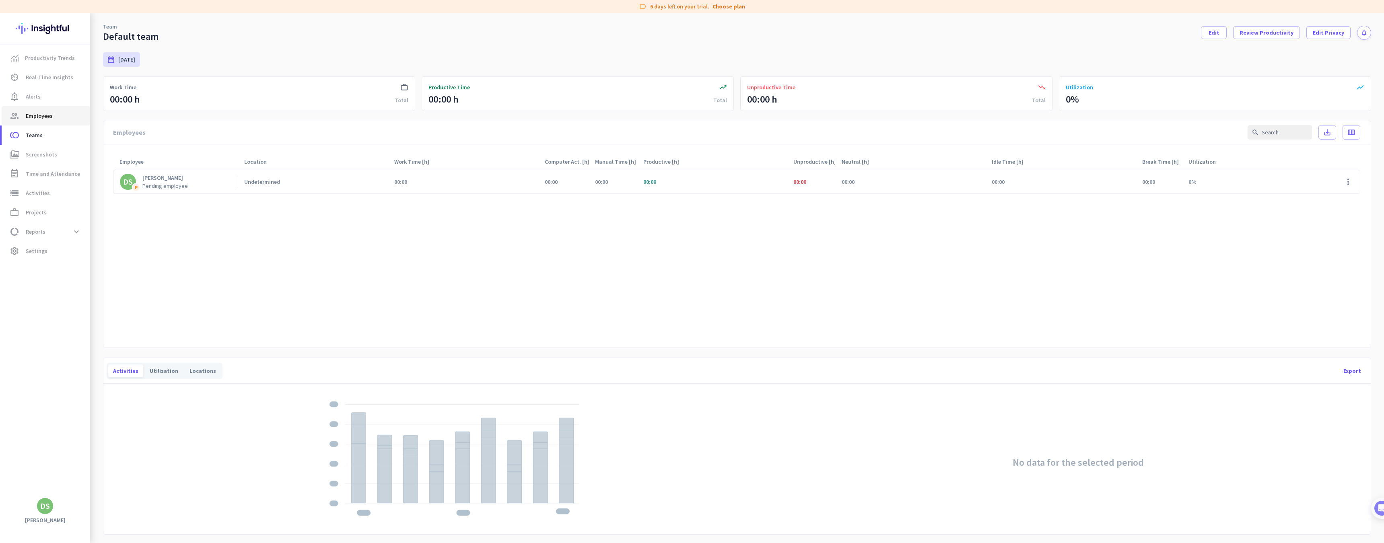
click at [34, 117] on span "Employees" at bounding box center [39, 116] width 27 height 10
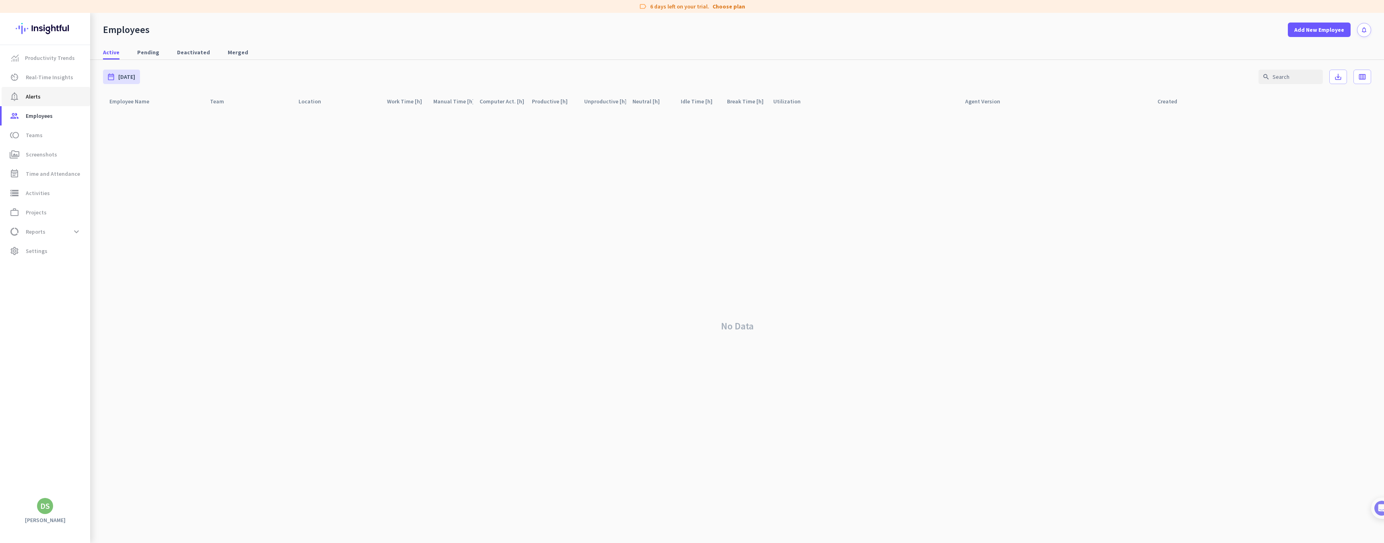
click at [36, 101] on link "notification_important Alerts" at bounding box center [46, 96] width 89 height 19
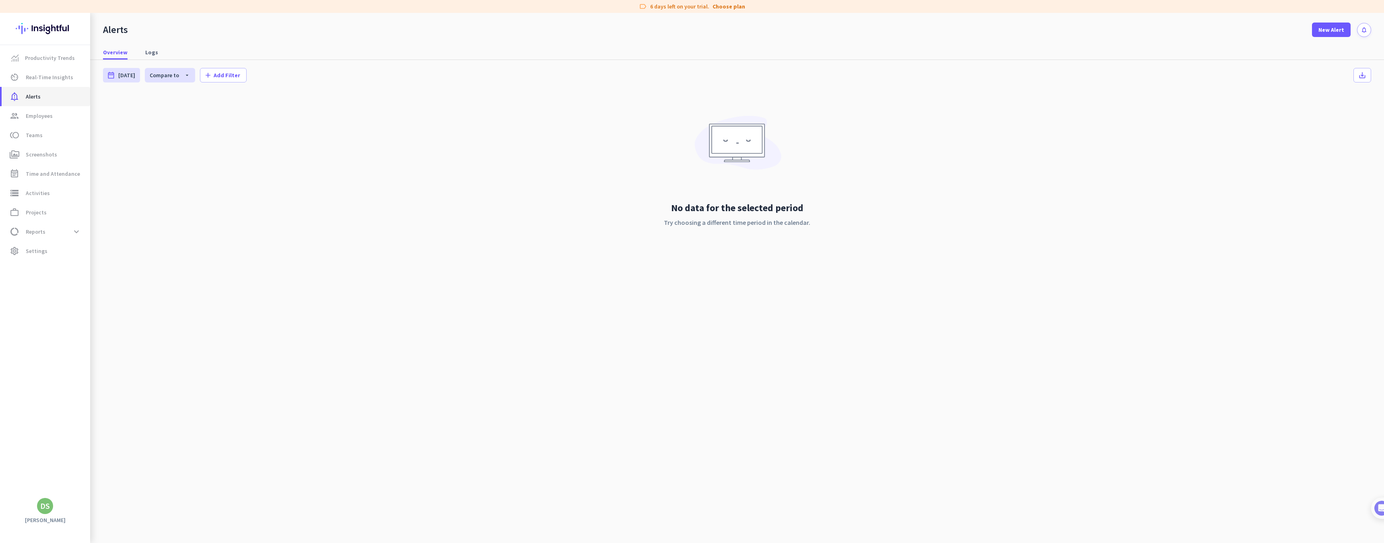
click at [49, 87] on link "notification_important Alerts" at bounding box center [46, 96] width 89 height 19
click at [53, 82] on link "av_timer Real-Time Insights" at bounding box center [46, 77] width 89 height 19
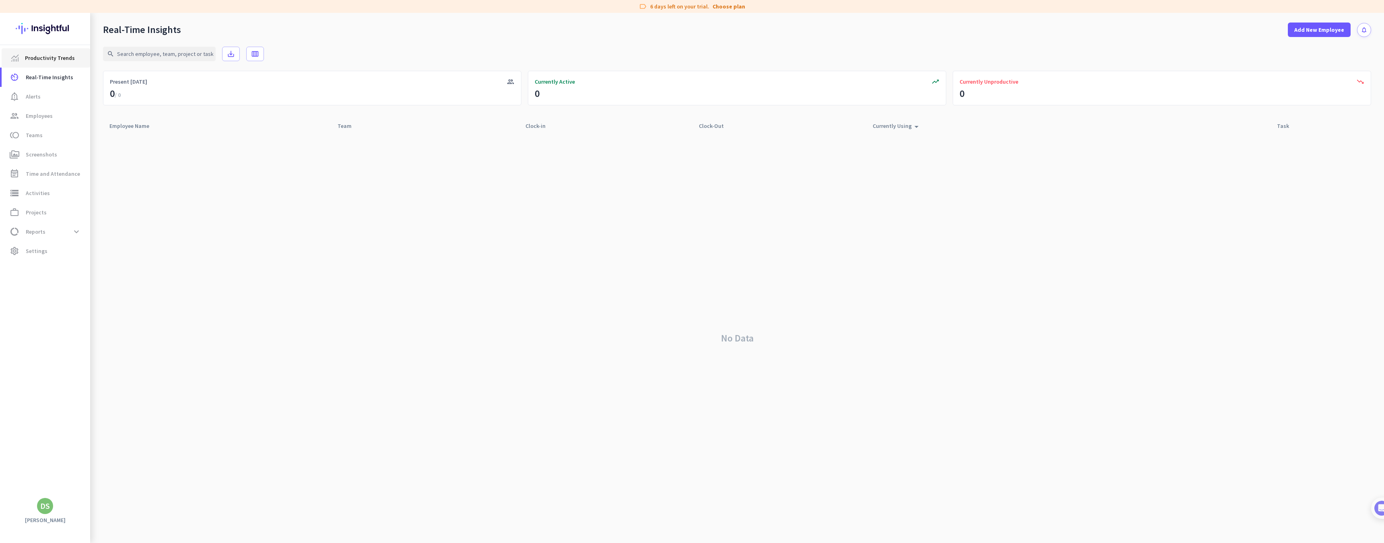
click at [49, 66] on link "Productivity Trends" at bounding box center [46, 57] width 89 height 19
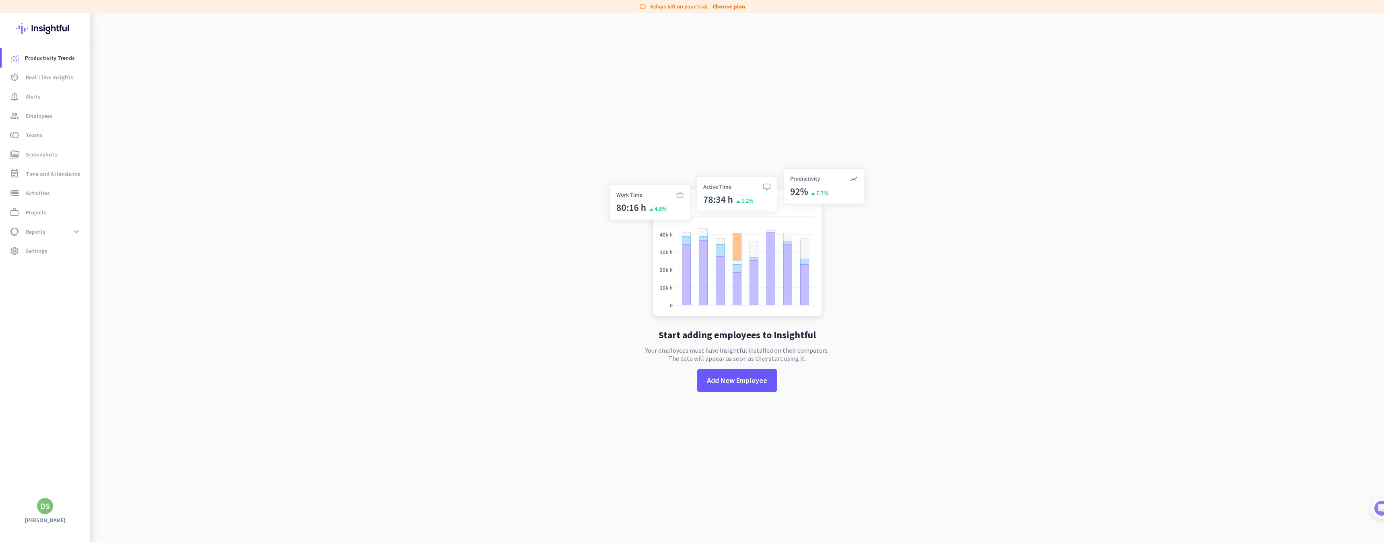
click at [43, 510] on div "DS" at bounding box center [45, 506] width 10 height 8
click at [99, 452] on span "Personal Settings" at bounding box center [88, 447] width 62 height 14
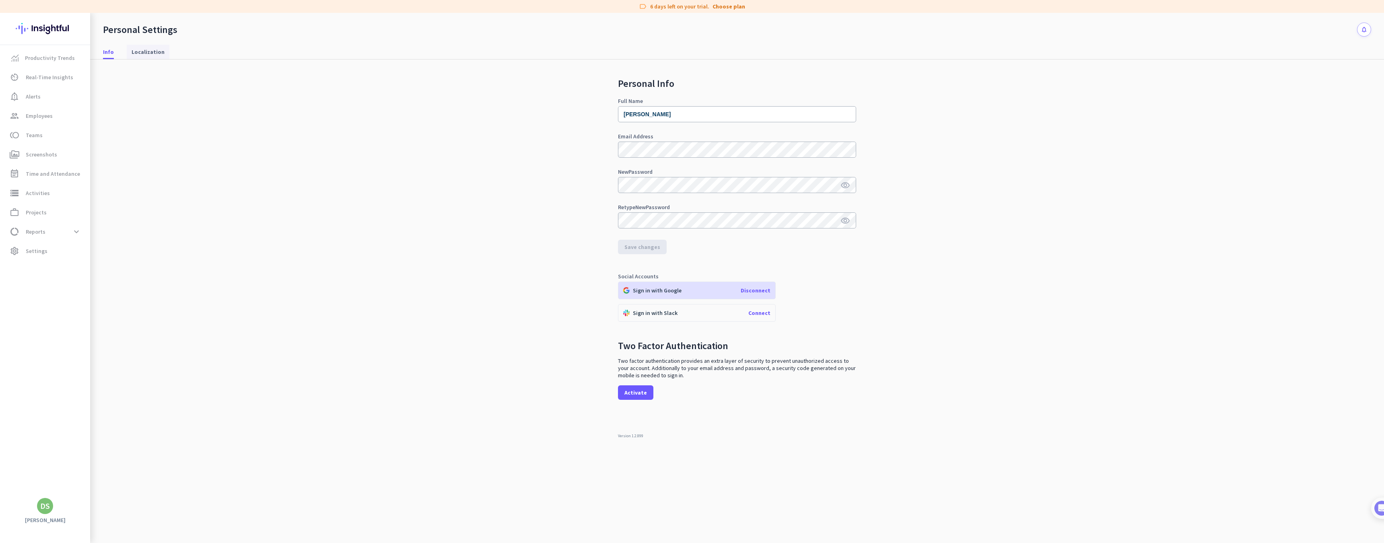
click at [157, 52] on span "Localization" at bounding box center [148, 52] width 33 height 8
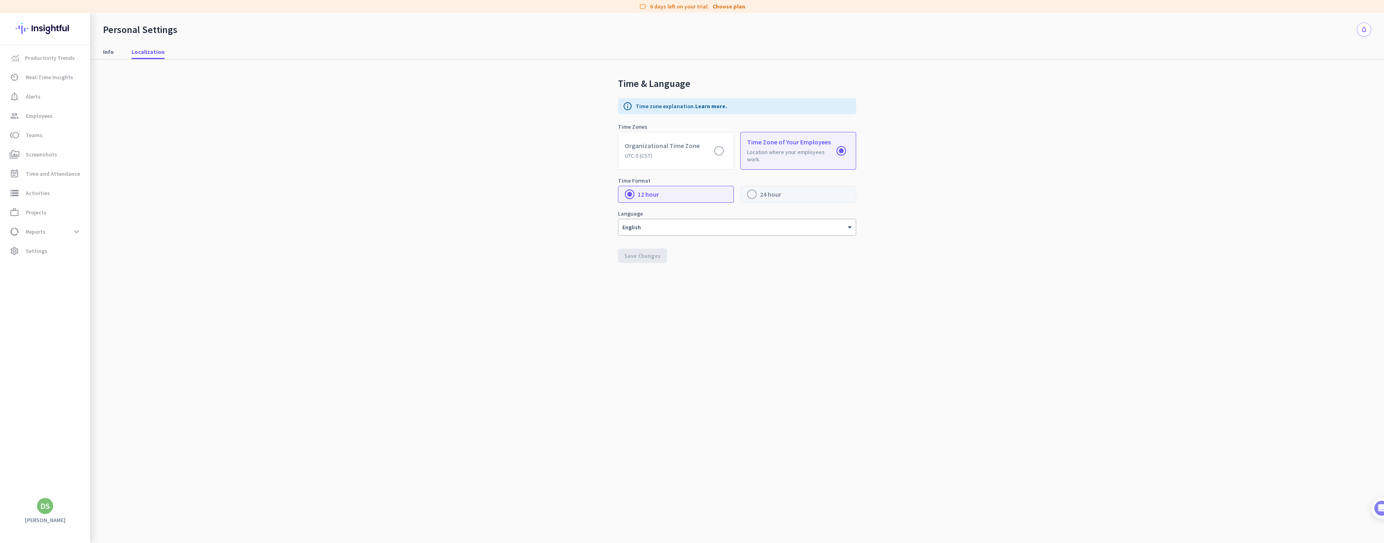
click at [751, 198] on label at bounding box center [798, 194] width 115 height 16
click at [0, 0] on input "radio" at bounding box center [0, 0] width 0 height 0
click at [55, 120] on span "group Employees" at bounding box center [46, 116] width 76 height 10
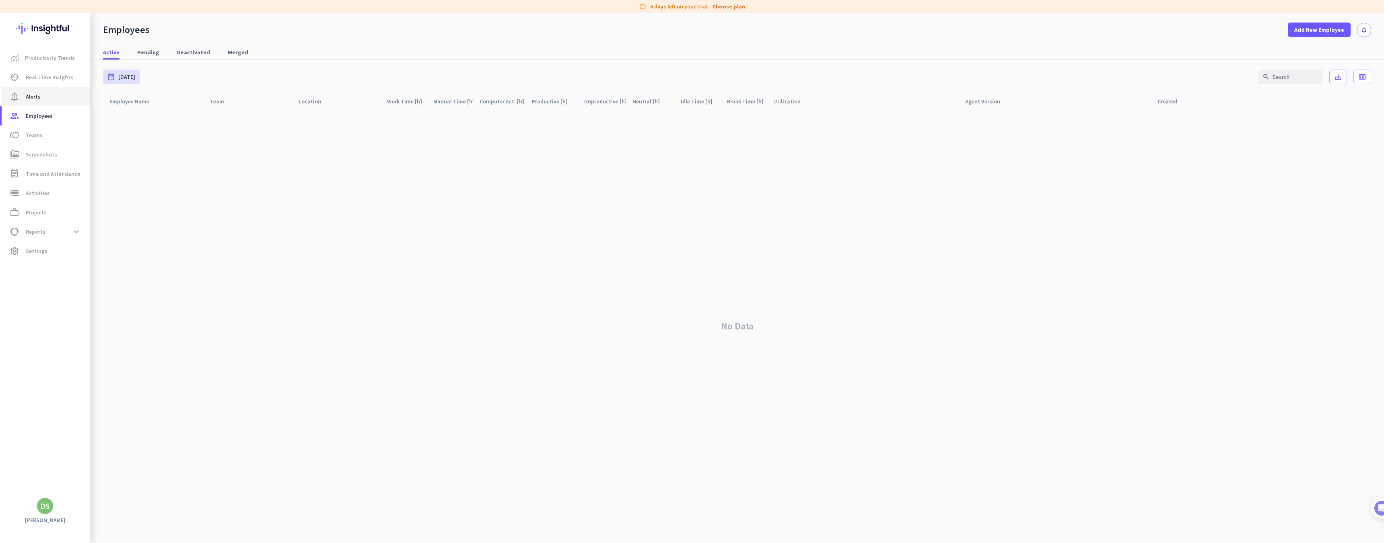
click at [28, 91] on link "notification_important Alerts" at bounding box center [46, 96] width 89 height 19
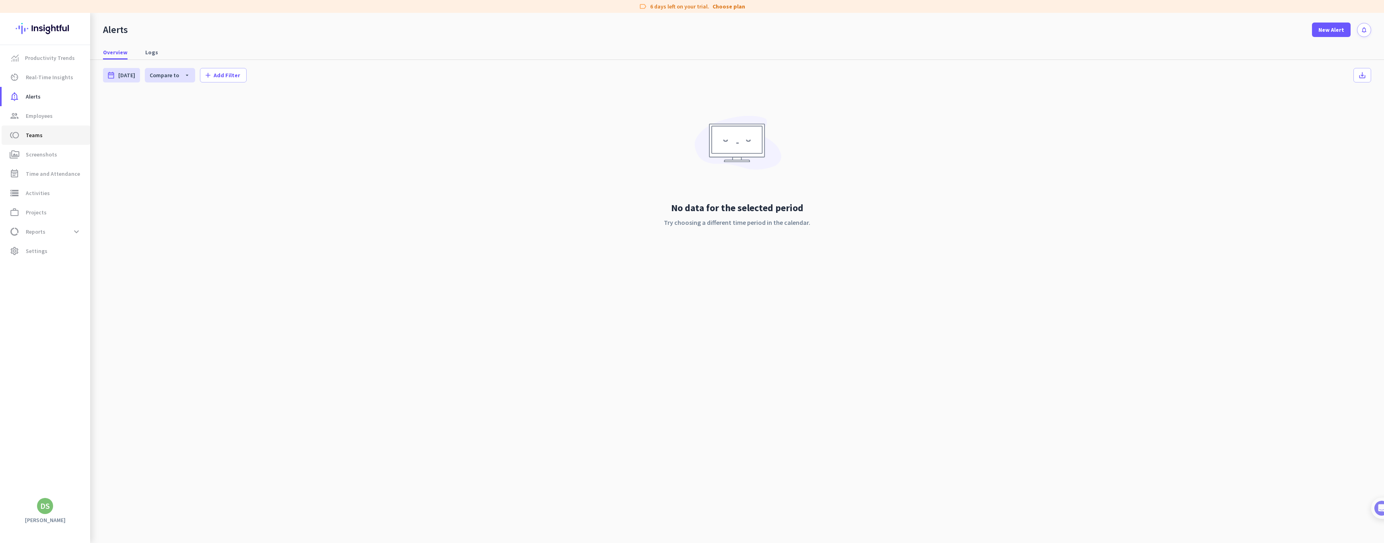
click at [25, 138] on span "toll Teams" at bounding box center [46, 135] width 76 height 10
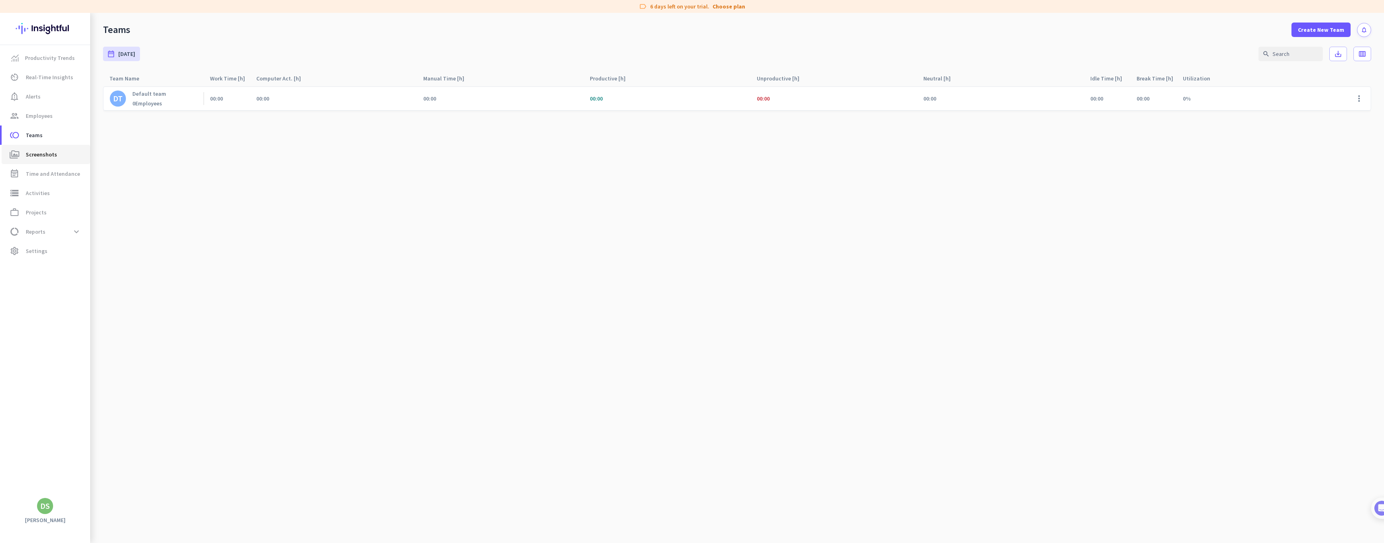
click at [32, 162] on link "perm_media Screenshots" at bounding box center [46, 154] width 89 height 19
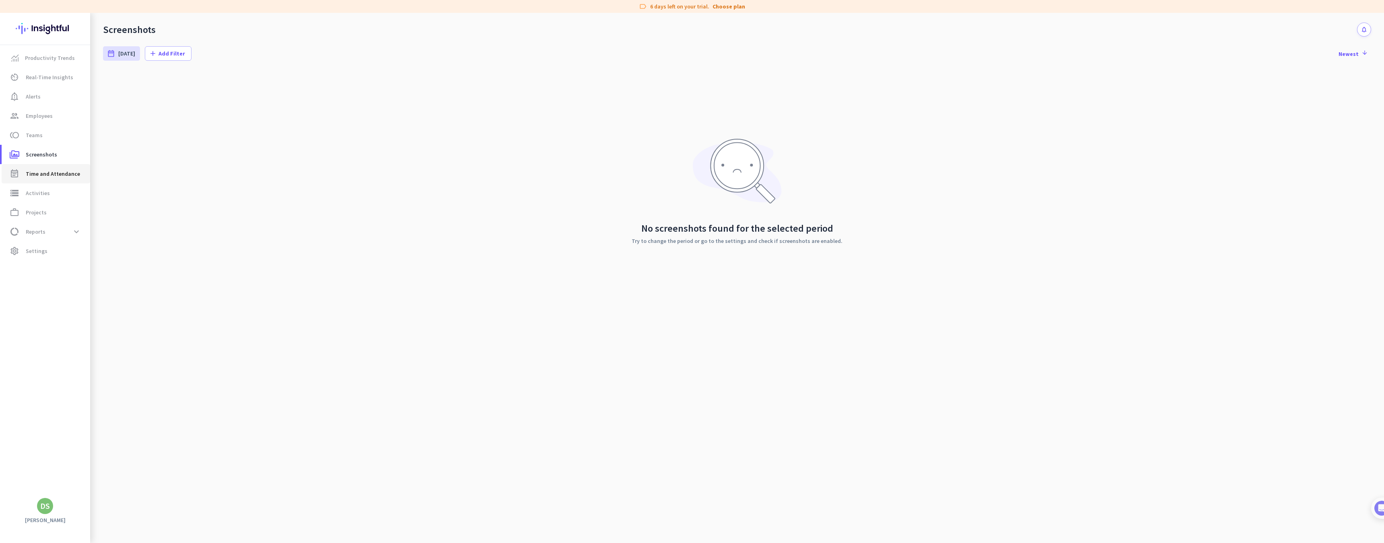
click at [39, 174] on span "Time and Attendance" at bounding box center [53, 174] width 54 height 10
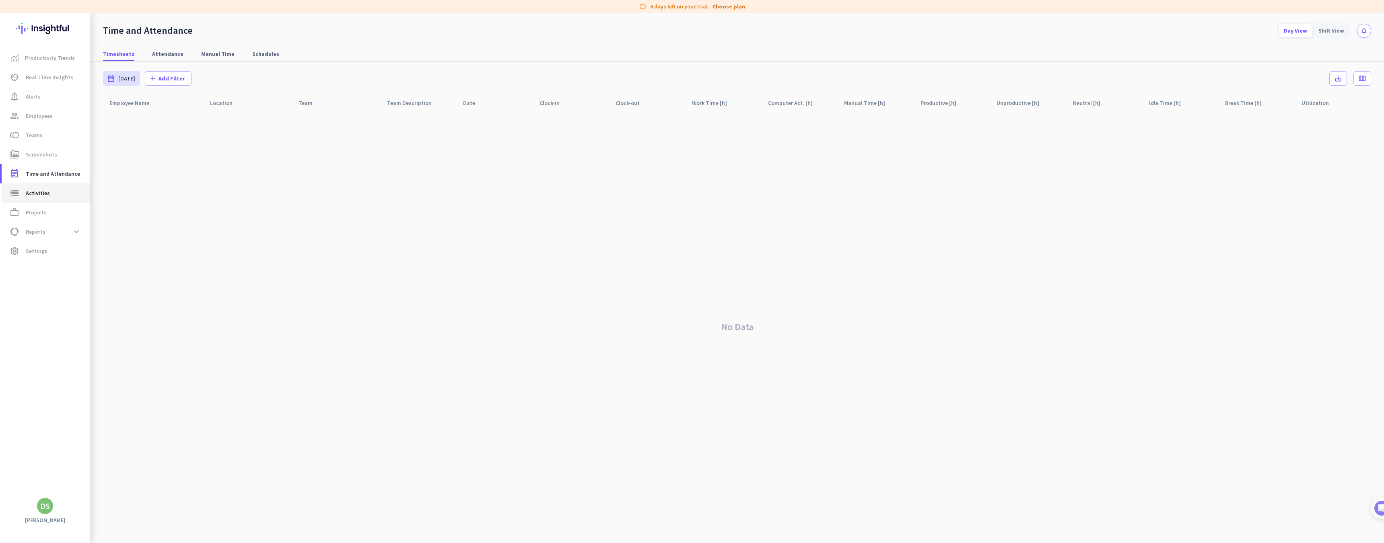
click at [52, 193] on span "storage Activities" at bounding box center [46, 193] width 76 height 10
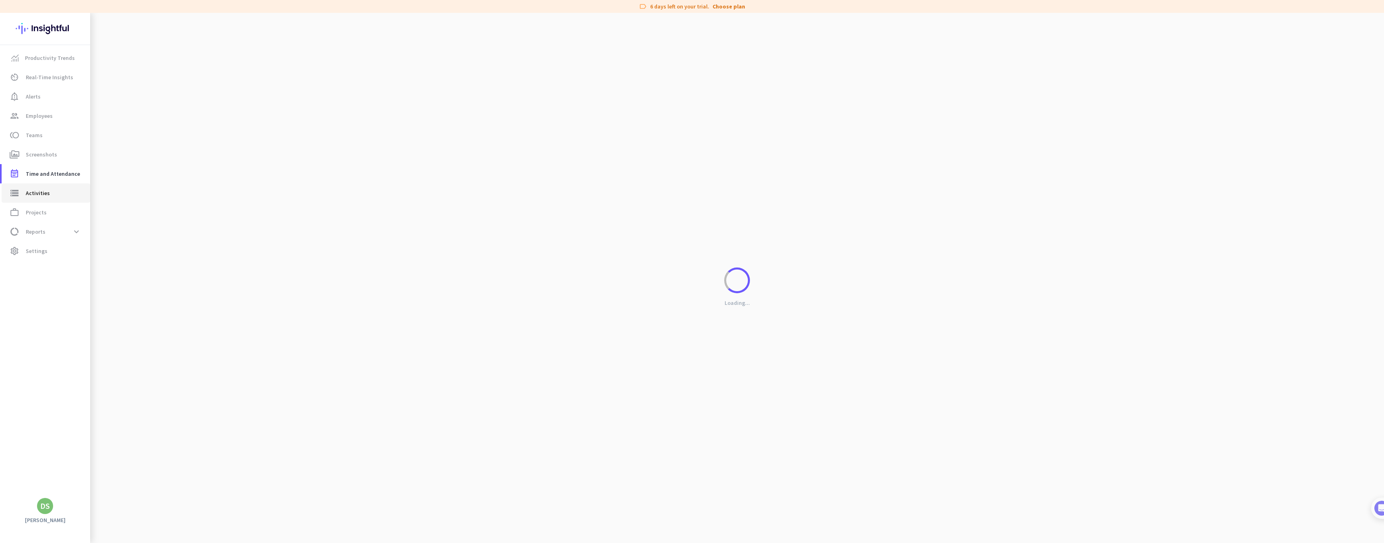
type input "[DATE]"
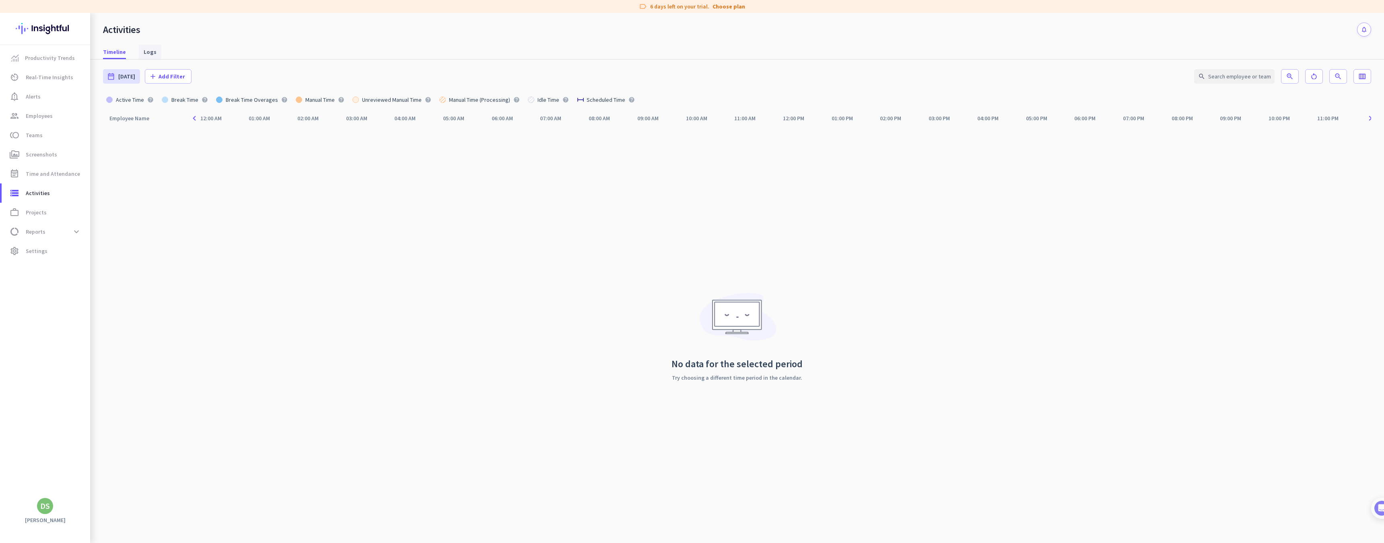
click at [151, 54] on span "Logs" at bounding box center [150, 52] width 13 height 8
type input "[DATE] - [DATE]"
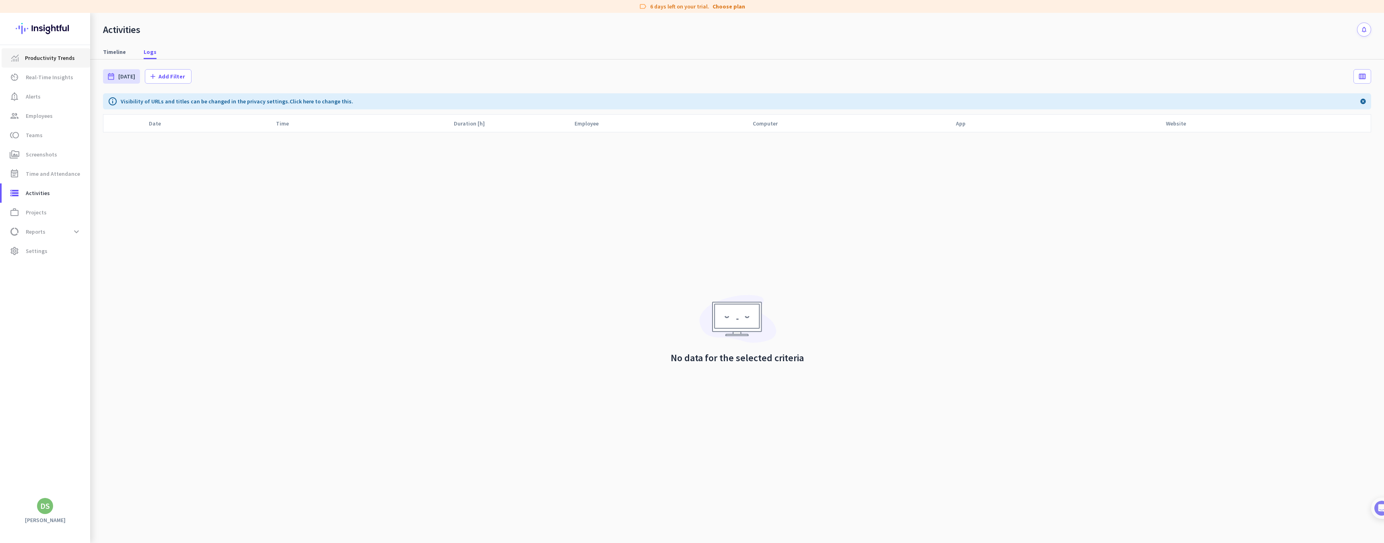
click at [51, 64] on link "Productivity Trends" at bounding box center [46, 57] width 89 height 19
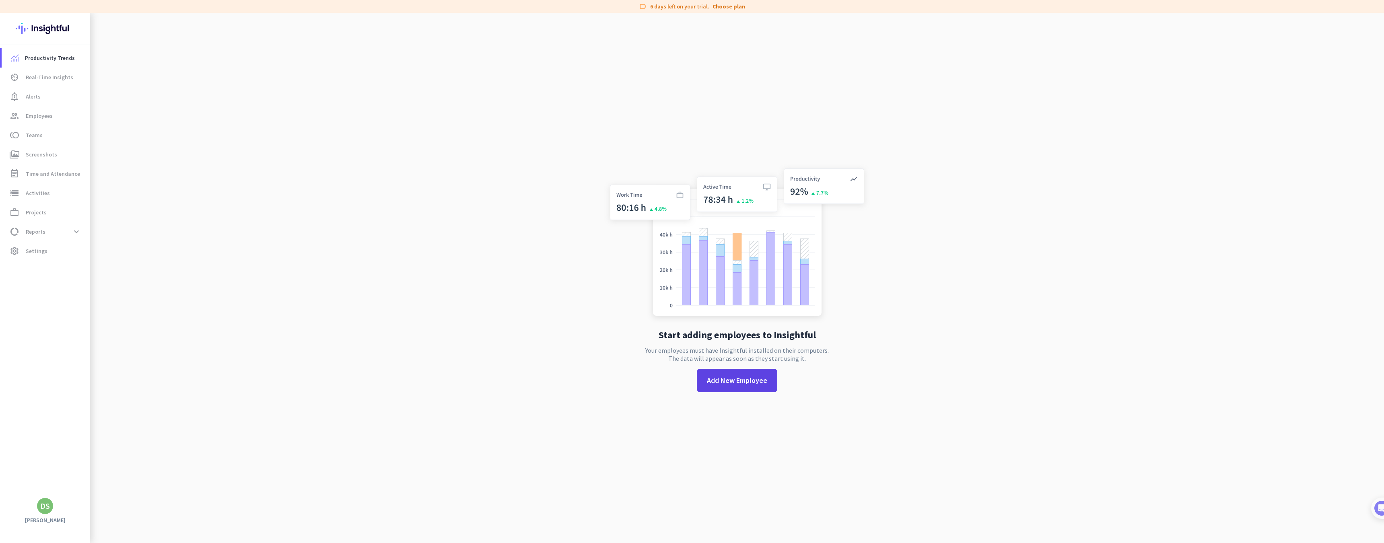
click at [713, 384] on span "Add New Employee" at bounding box center [737, 380] width 60 height 10
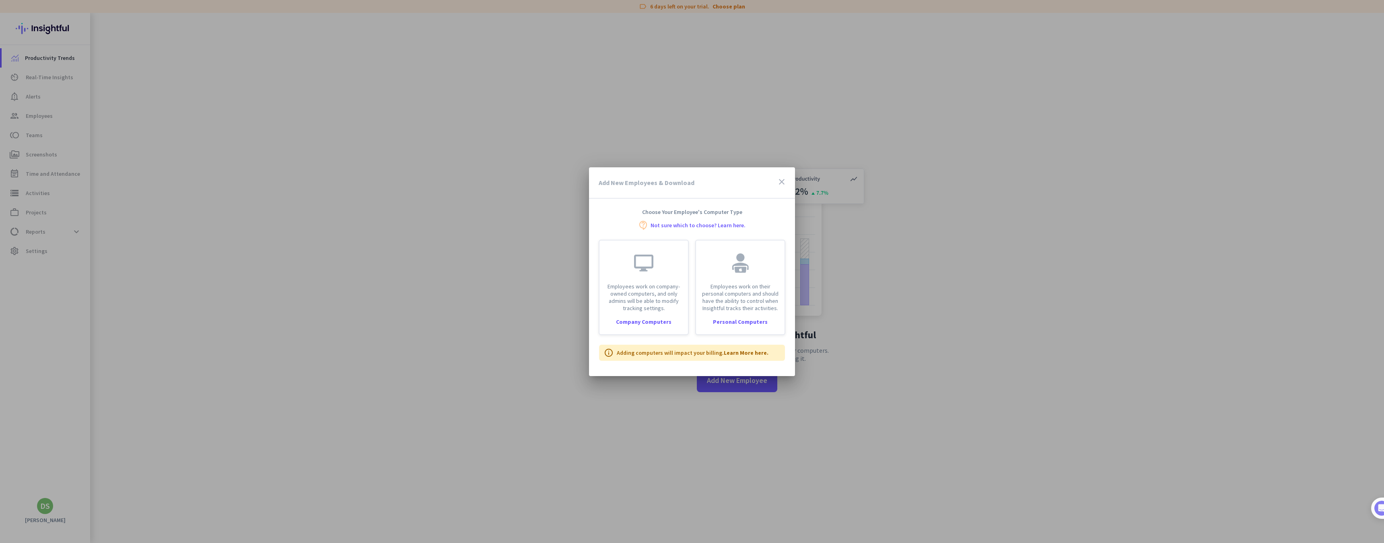
drag, startPoint x: 782, startPoint y: 183, endPoint x: 778, endPoint y: 185, distance: 4.3
click at [782, 183] on icon "close" at bounding box center [782, 182] width 10 height 10
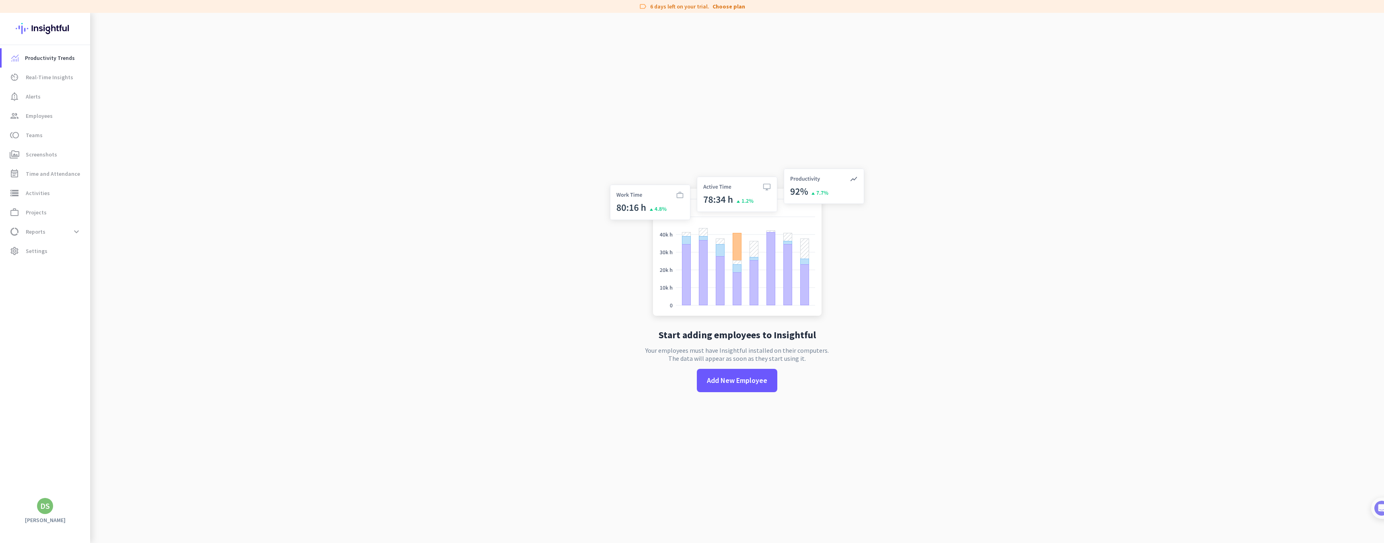
click at [60, 30] on img at bounding box center [45, 28] width 59 height 31
click at [14, 151] on icon "perm_media" at bounding box center [15, 155] width 10 height 10
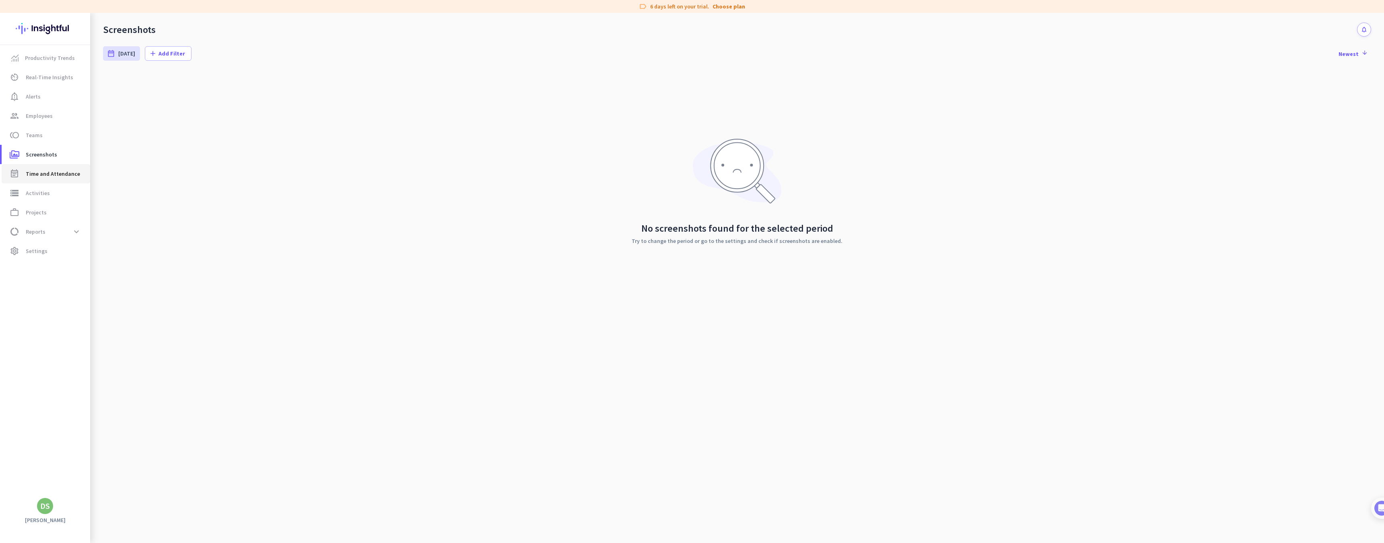
click at [23, 173] on span "event_note Time and Attendance" at bounding box center [46, 174] width 76 height 10
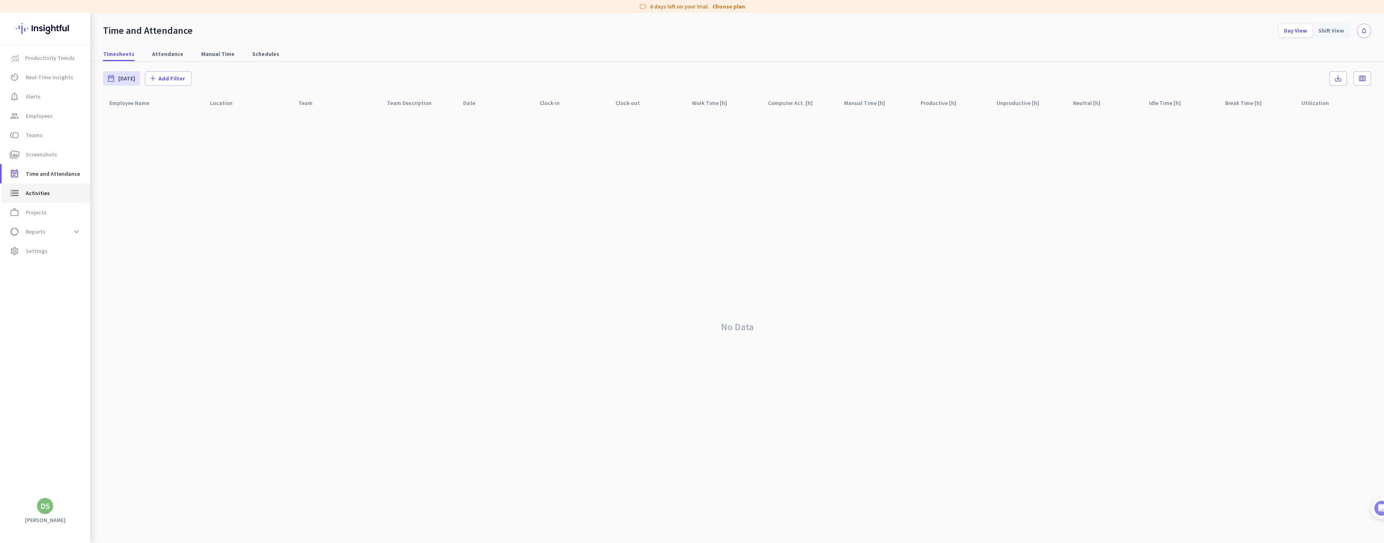
click at [25, 198] on span "storage Activities" at bounding box center [46, 193] width 76 height 10
type input "[DATE]"
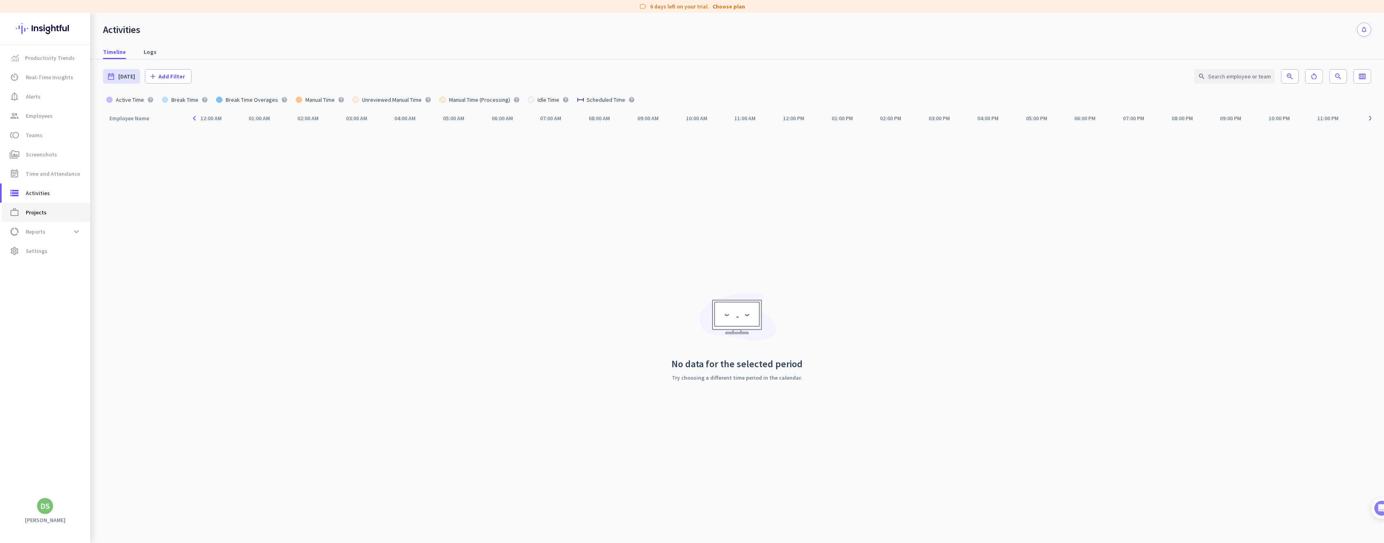
click at [17, 211] on icon "work_outline" at bounding box center [15, 213] width 10 height 10
type input "[DATE] - [DATE]"
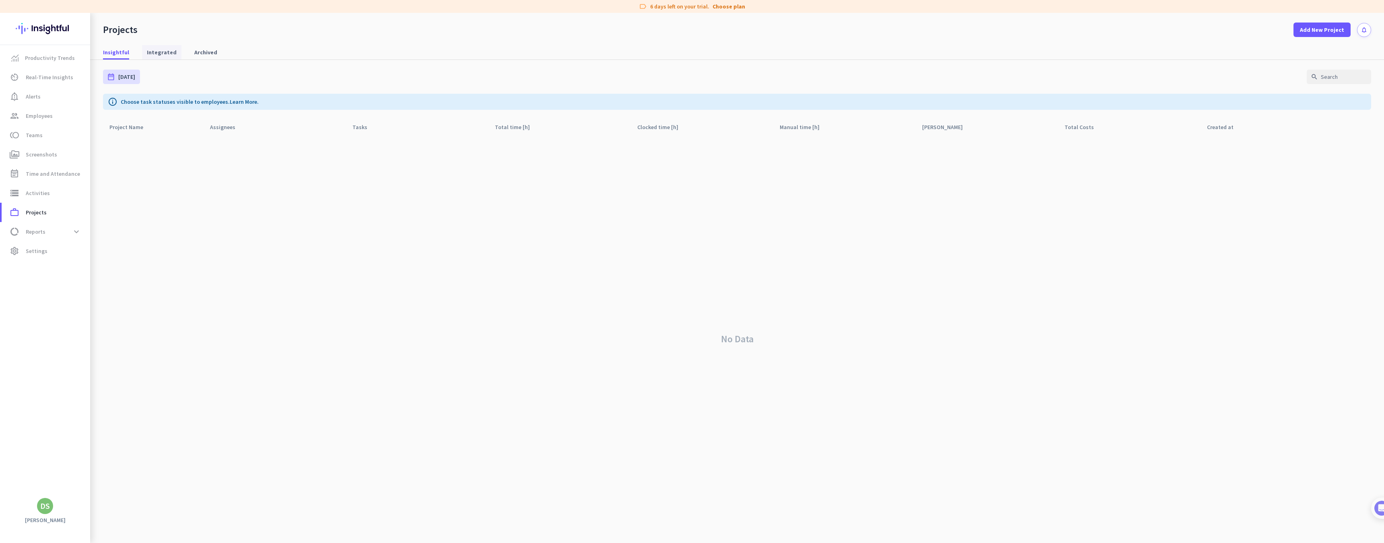
click at [154, 50] on span "Integrated" at bounding box center [162, 52] width 30 height 8
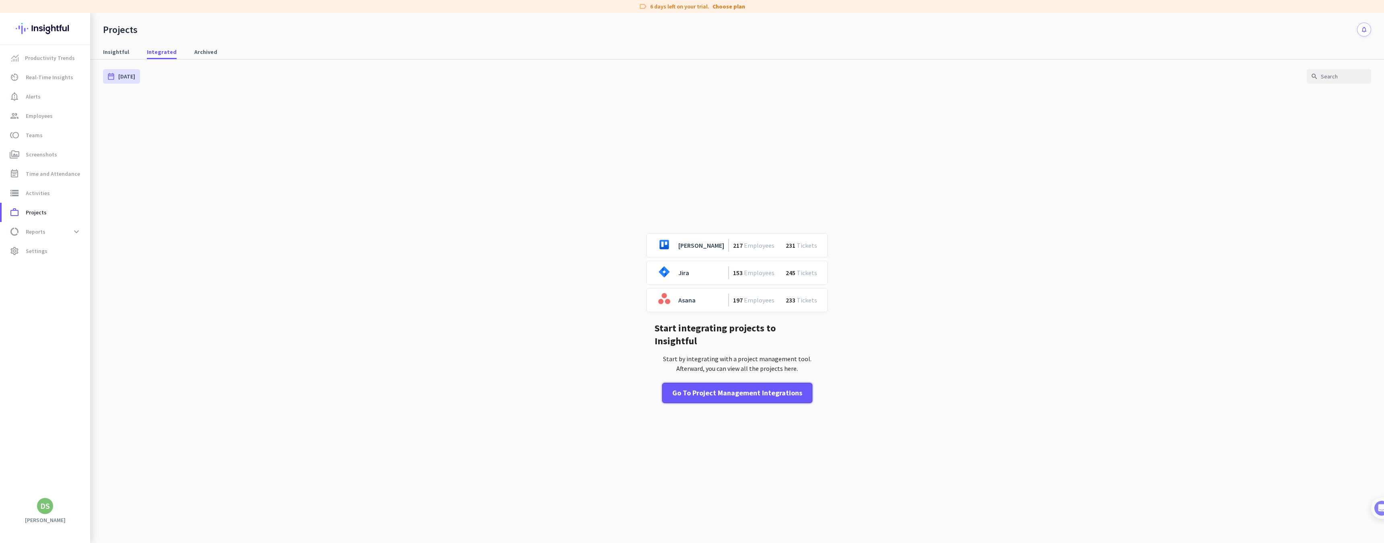
click at [731, 390] on div "Go to Project Management Integrations" at bounding box center [737, 393] width 130 height 10
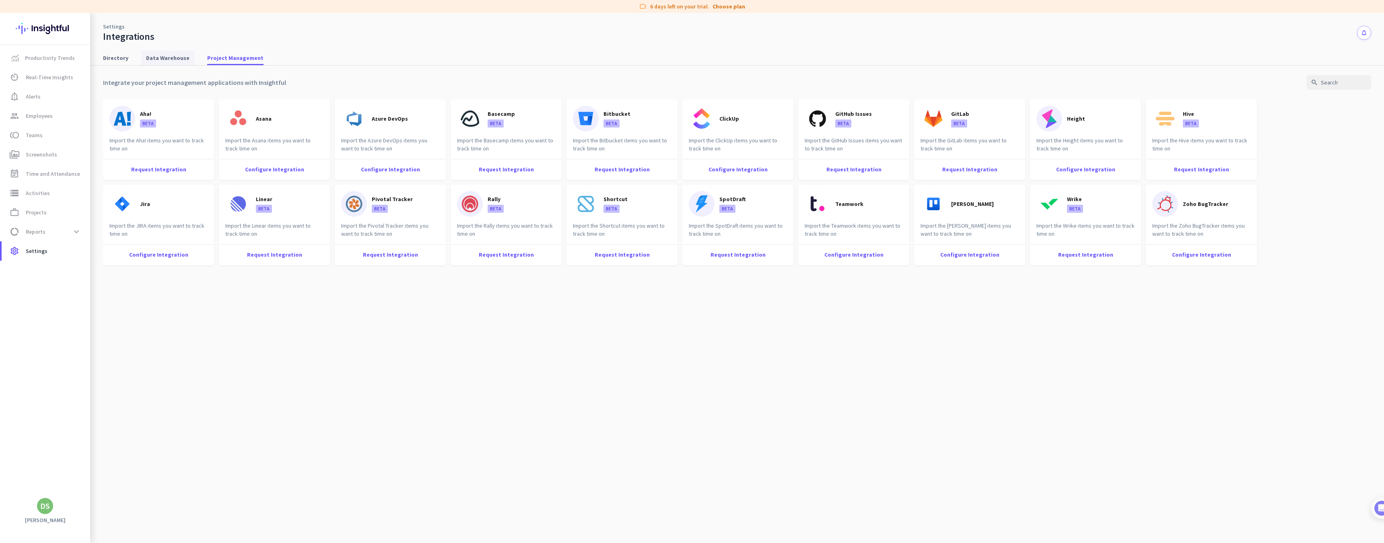
click at [155, 58] on span "Data Warehouse" at bounding box center [167, 58] width 43 height 8
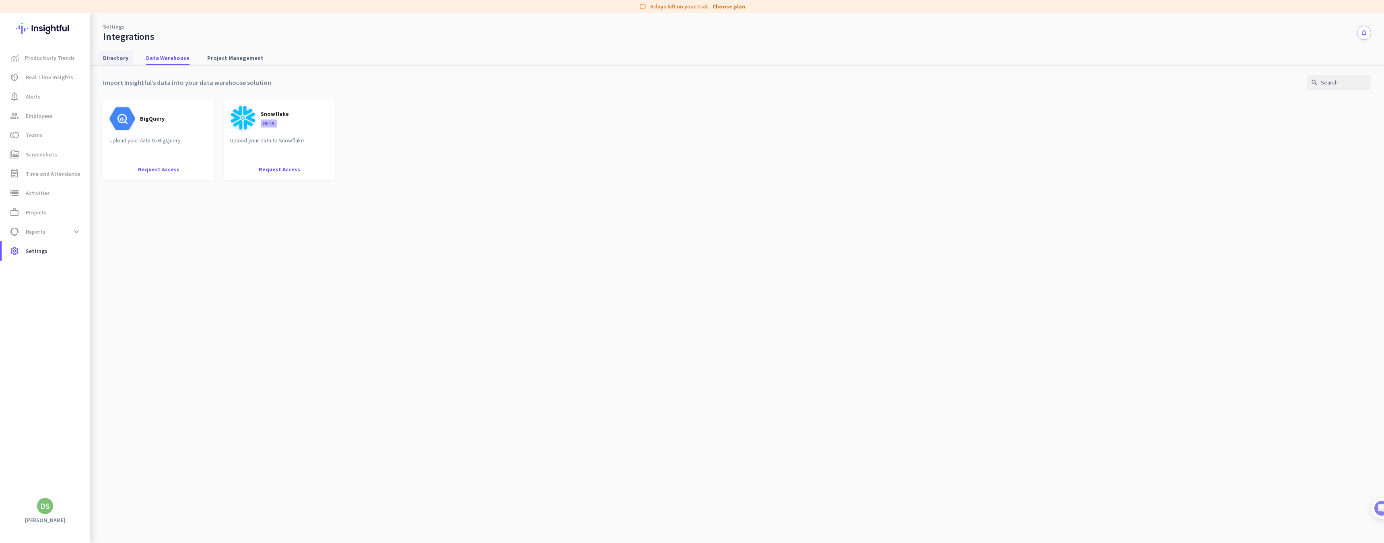
click at [115, 60] on span "Directory" at bounding box center [115, 58] width 25 height 8
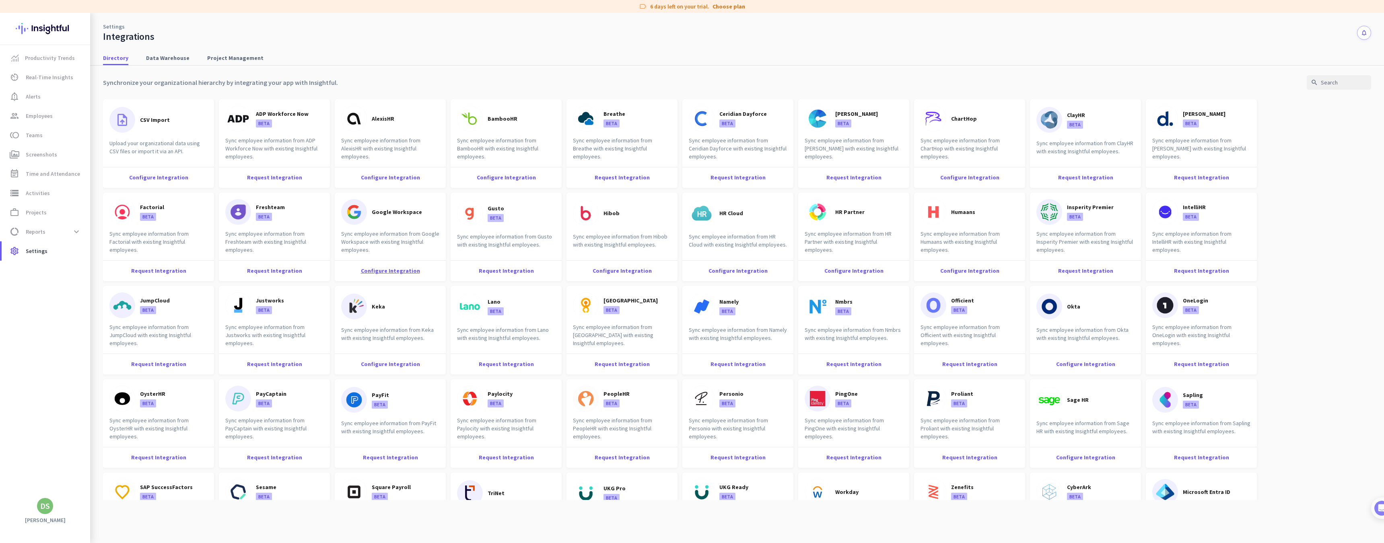
click at [381, 271] on div "Configure Integration" at bounding box center [390, 270] width 111 height 21
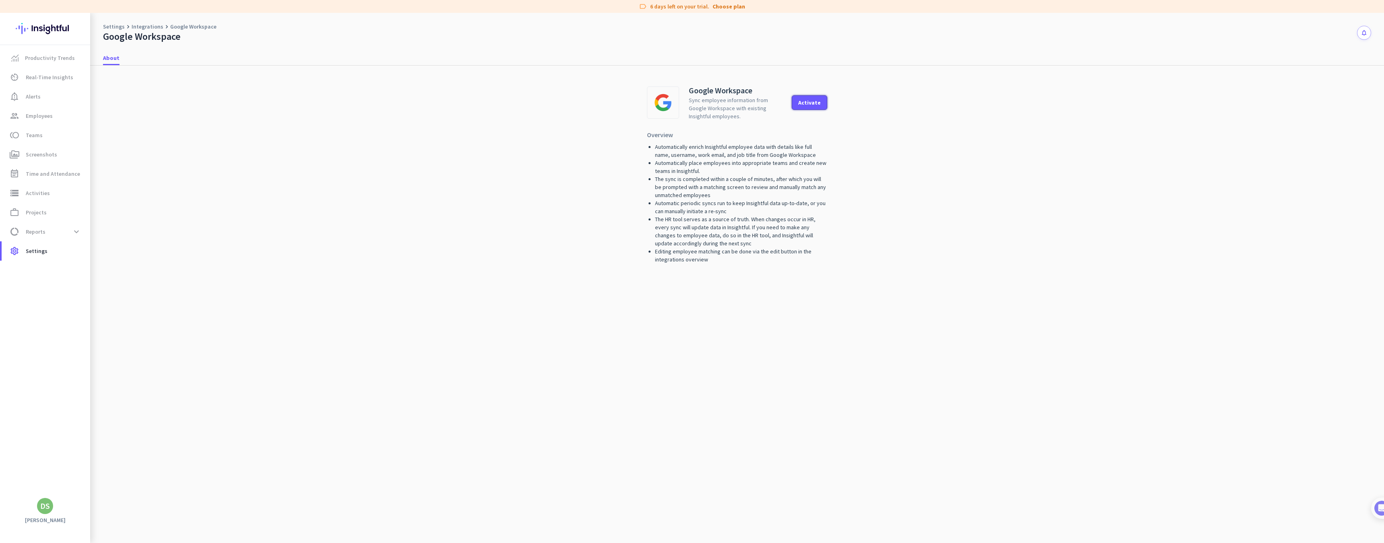
click at [817, 102] on div "Activate" at bounding box center [809, 103] width 23 height 6
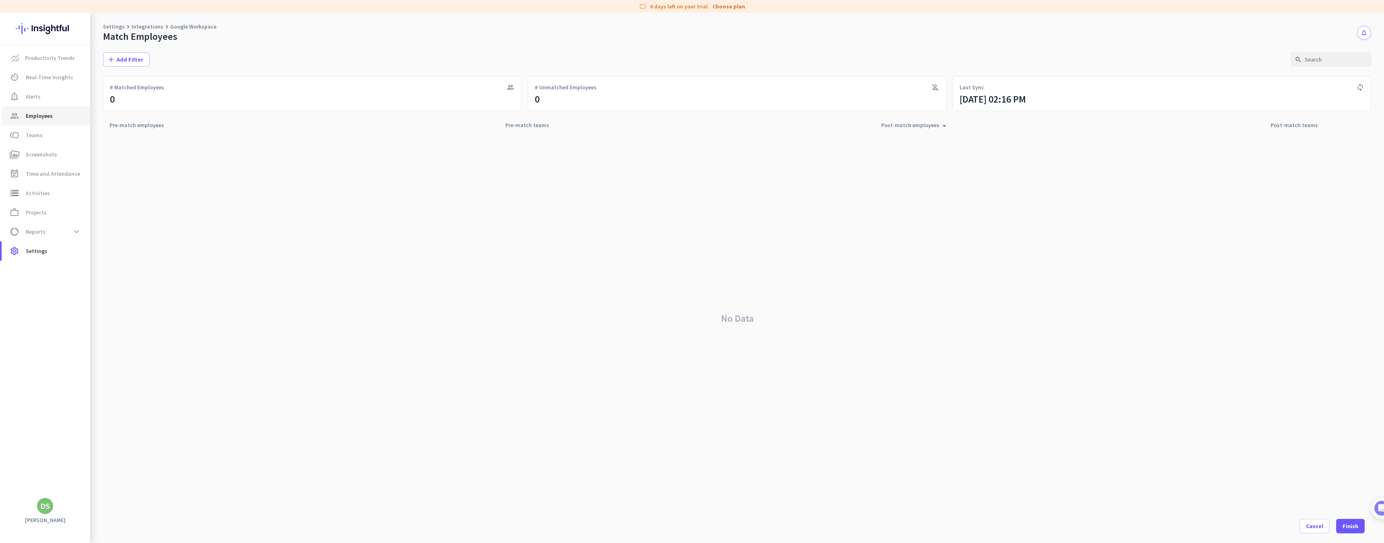
click at [54, 112] on span "group Employees" at bounding box center [46, 116] width 76 height 10
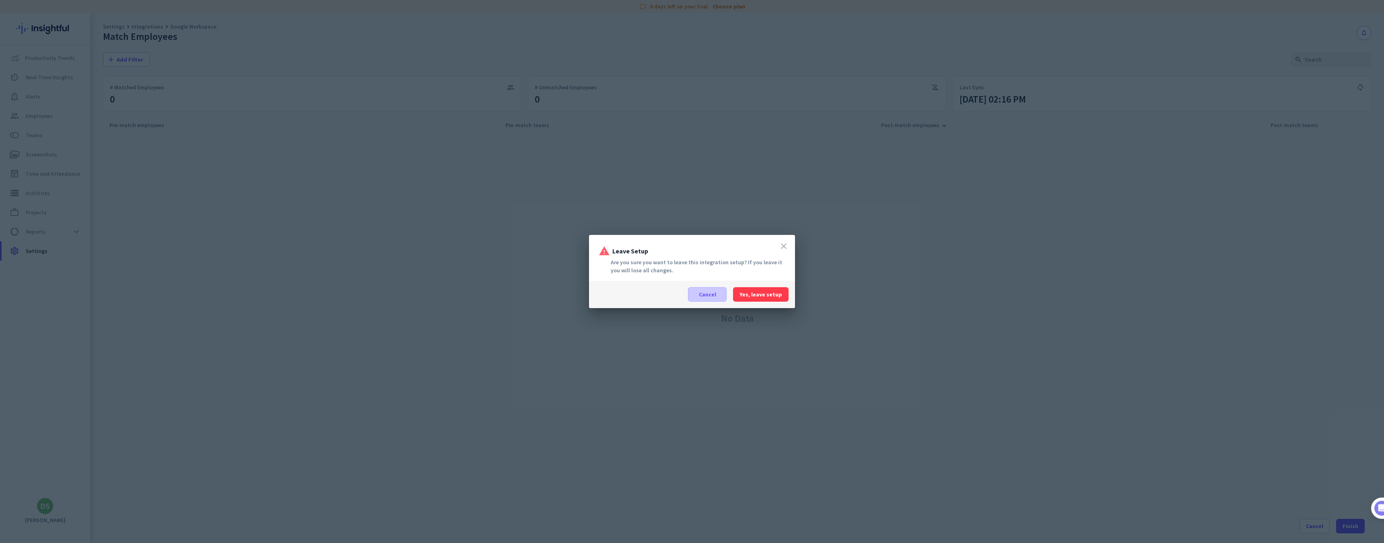
click at [719, 299] on span at bounding box center [708, 294] width 38 height 19
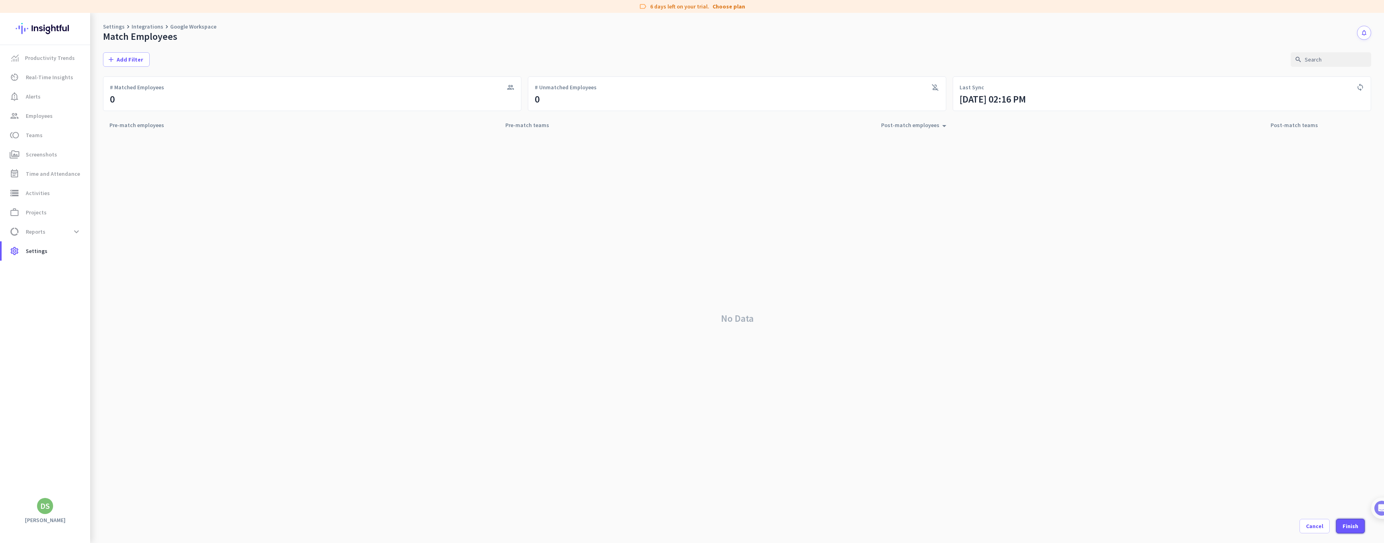
click at [1354, 528] on div "Finish" at bounding box center [1351, 527] width 16 height 6
click at [53, 118] on span "group Employees" at bounding box center [46, 116] width 76 height 10
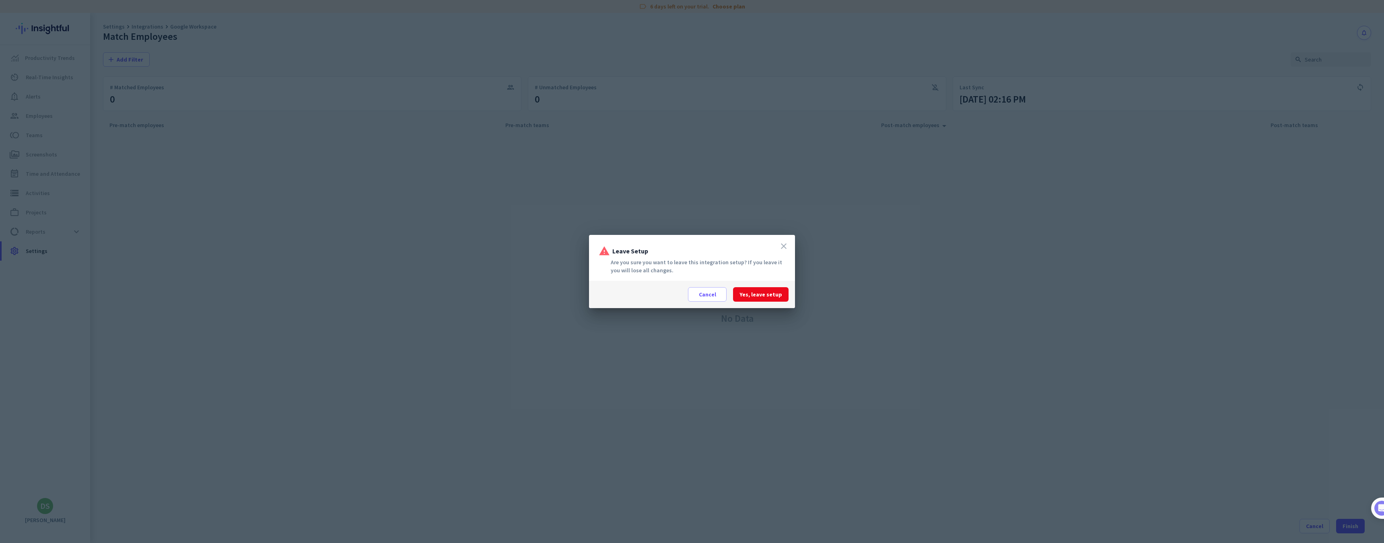
click at [759, 296] on span "Yes, leave setup" at bounding box center [761, 295] width 43 height 8
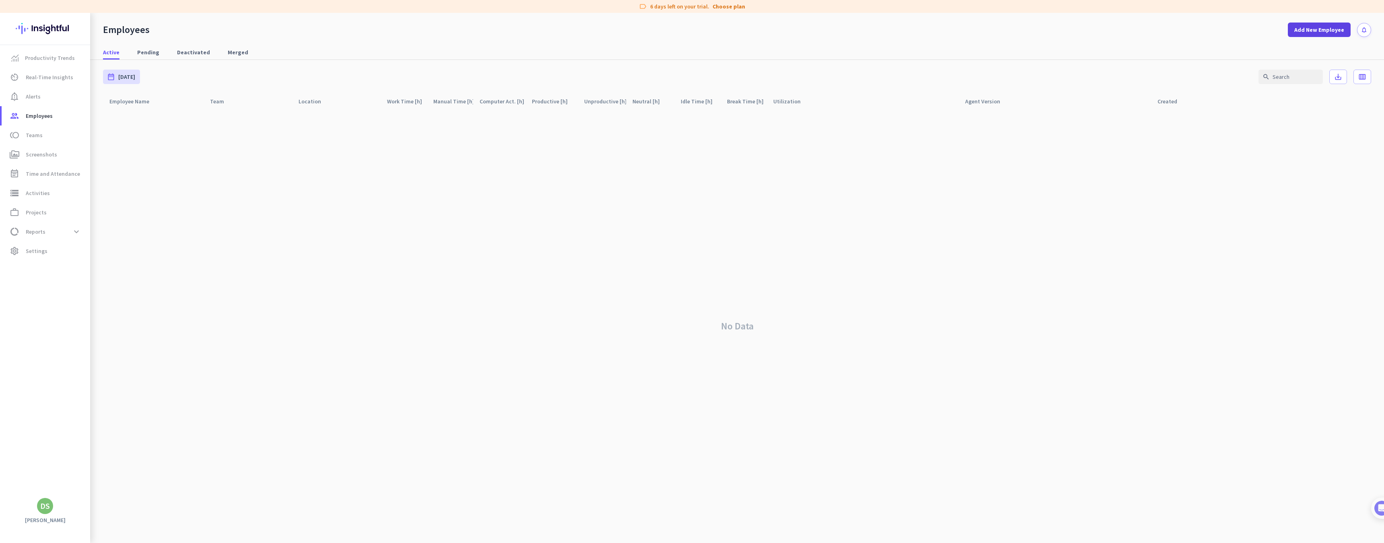
click at [1329, 30] on span "Add New Employee" at bounding box center [1320, 30] width 50 height 8
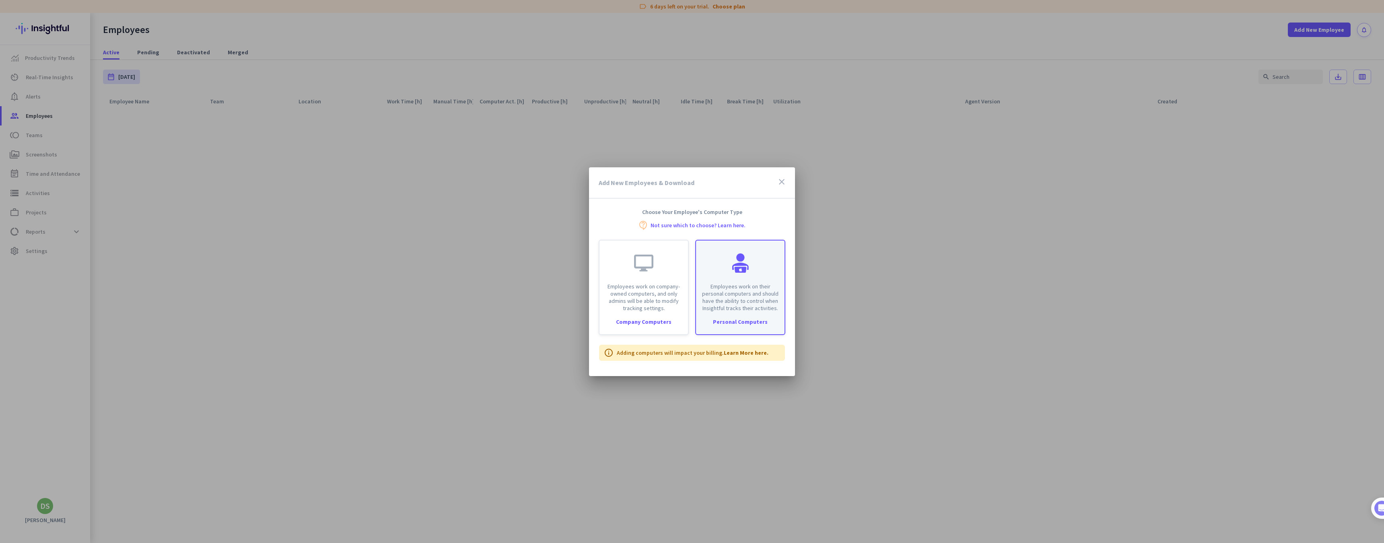
drag, startPoint x: 742, startPoint y: 316, endPoint x: 699, endPoint y: 329, distance: 45.3
click at [740, 316] on div "Employees work on their personal computers and should have the ability to contr…" at bounding box center [740, 287] width 90 height 95
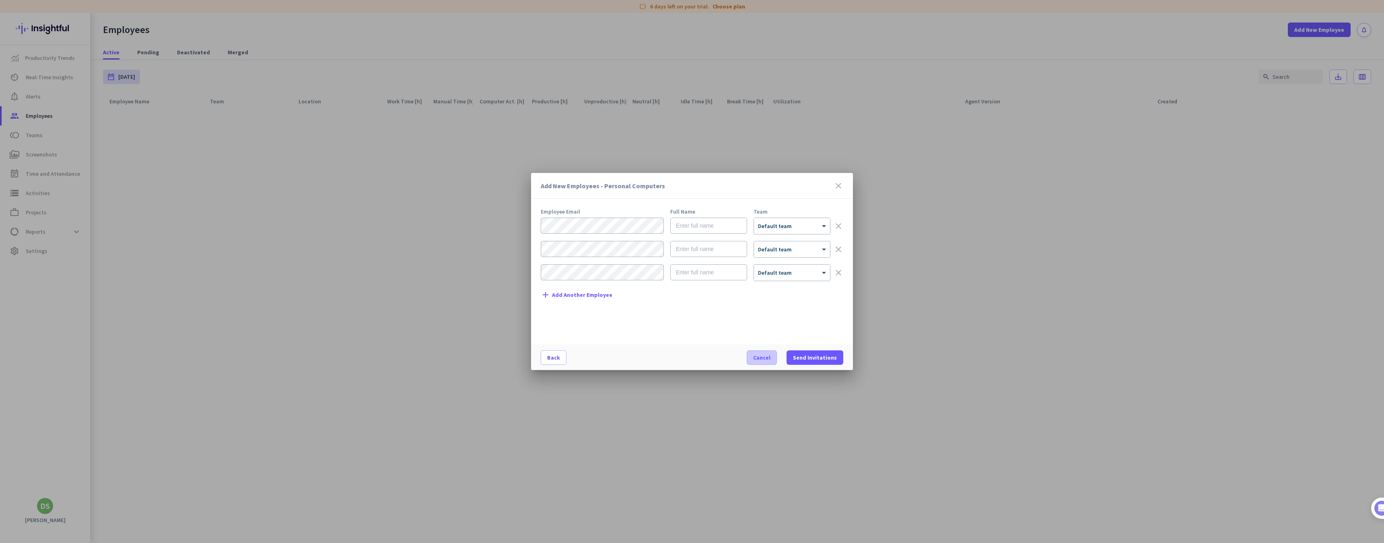
click at [756, 355] on span "button" at bounding box center [761, 357] width 29 height 19
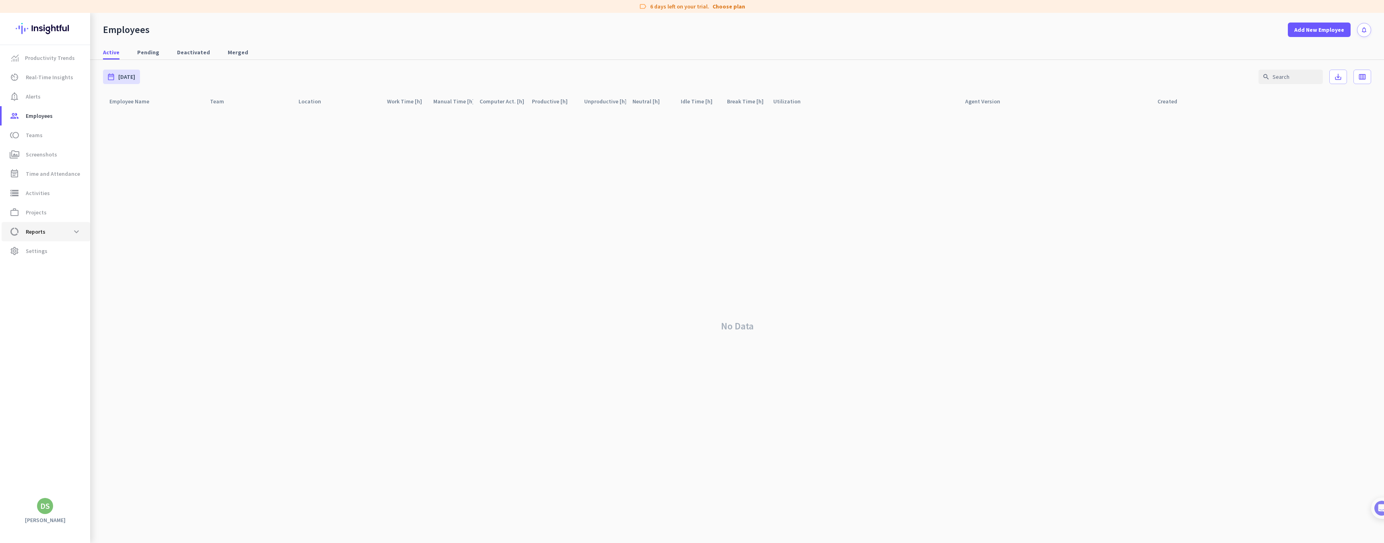
click at [49, 234] on span "data_usage Reports expand_more" at bounding box center [46, 232] width 76 height 14
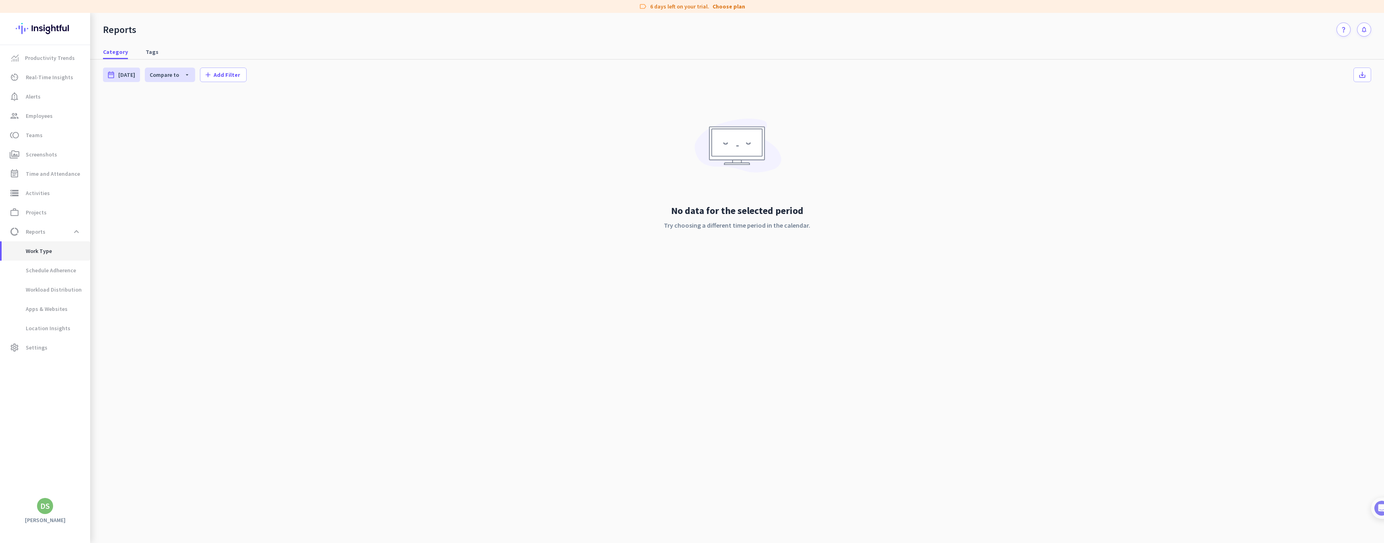
click at [56, 255] on span "Work Type" at bounding box center [46, 250] width 76 height 19
click at [62, 273] on span "Schedule Adherence" at bounding box center [42, 270] width 68 height 19
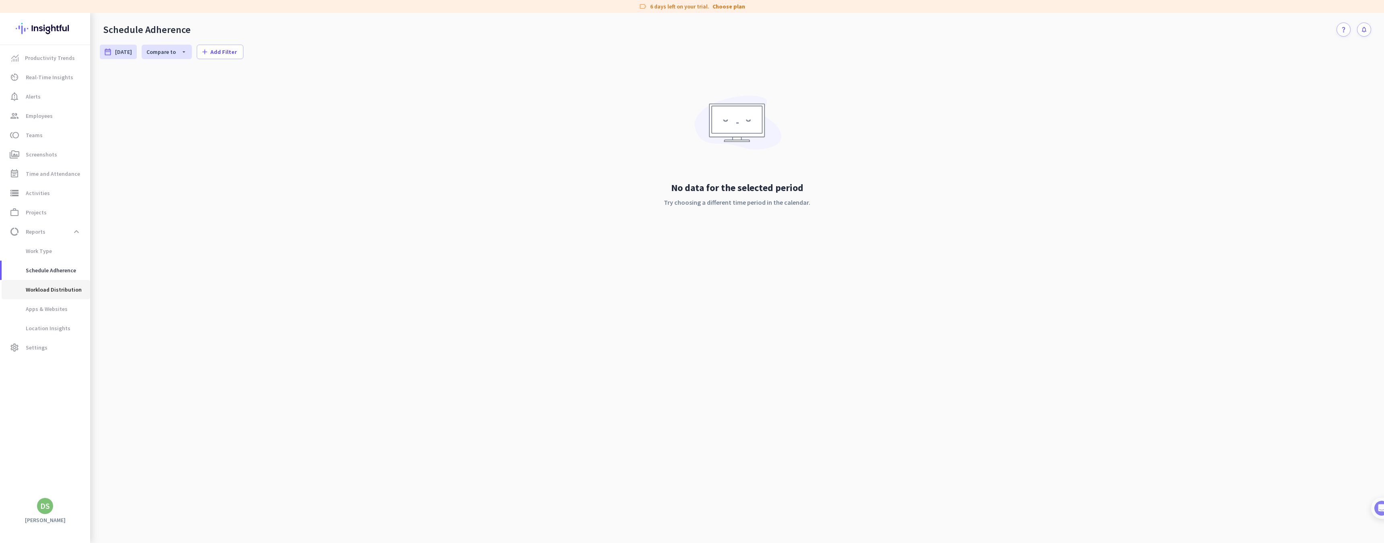
click at [66, 295] on span "Workload Distribution" at bounding box center [45, 289] width 74 height 19
click at [62, 309] on span "Apps & Websites" at bounding box center [38, 308] width 60 height 19
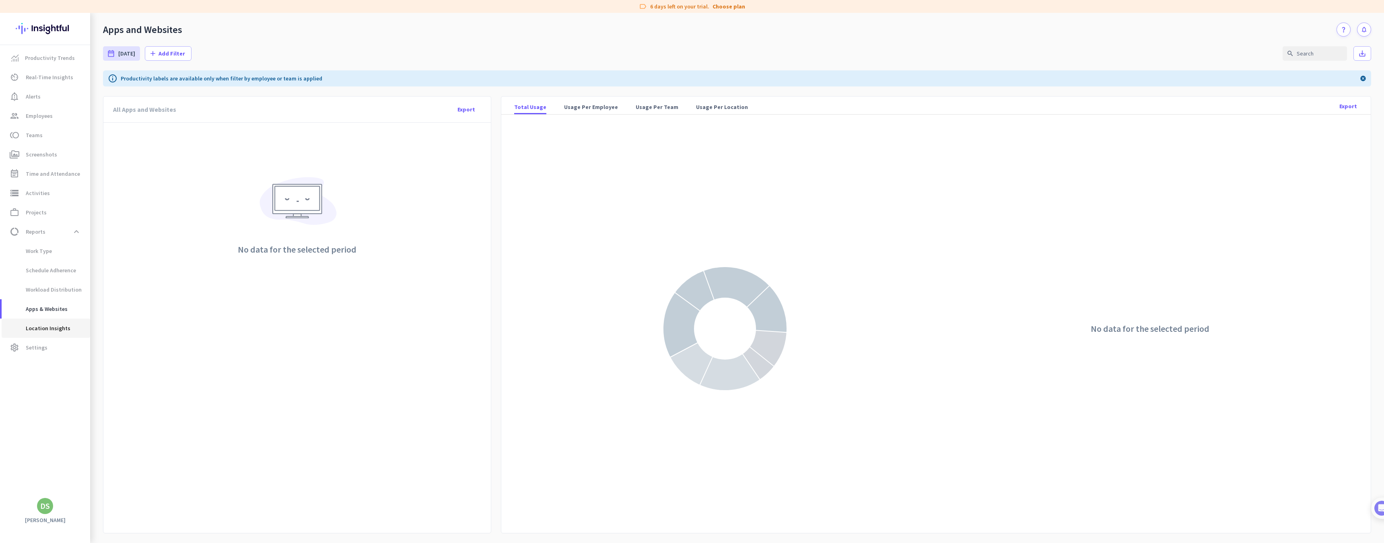
click at [72, 326] on span "Location Insights" at bounding box center [46, 328] width 76 height 19
type input "[DATE] - [DATE]"
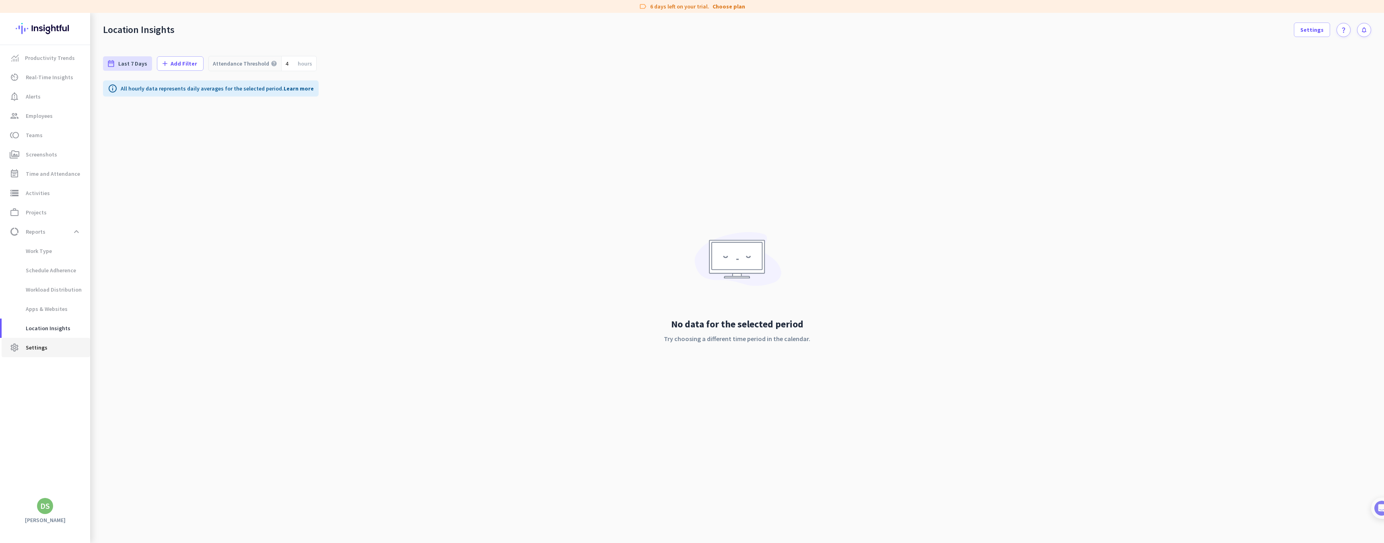
click at [44, 350] on span "Settings" at bounding box center [37, 348] width 22 height 10
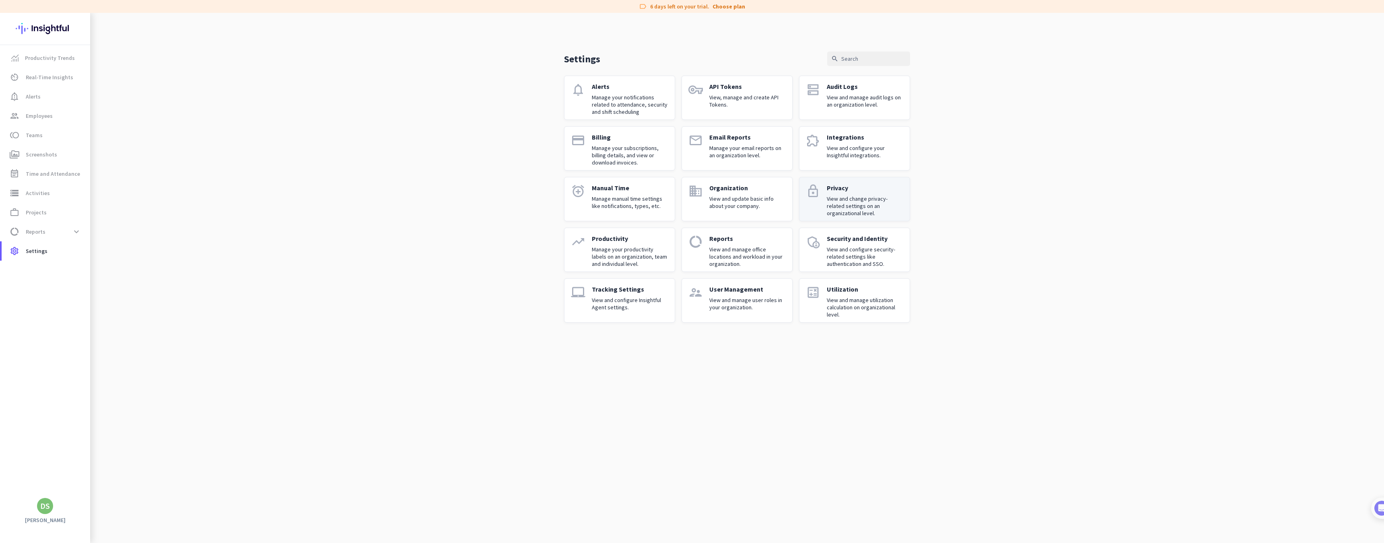
click at [842, 207] on p "View and change privacy-related settings on an organizational level." at bounding box center [865, 206] width 76 height 22
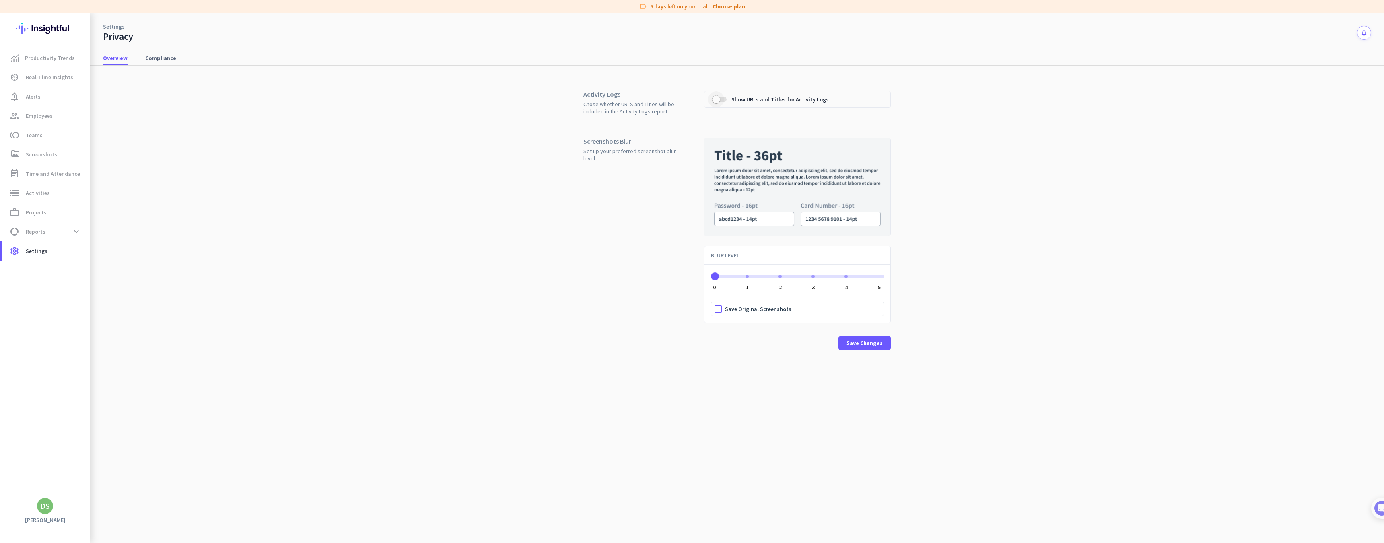
click at [722, 101] on span "button" at bounding box center [716, 99] width 16 height 16
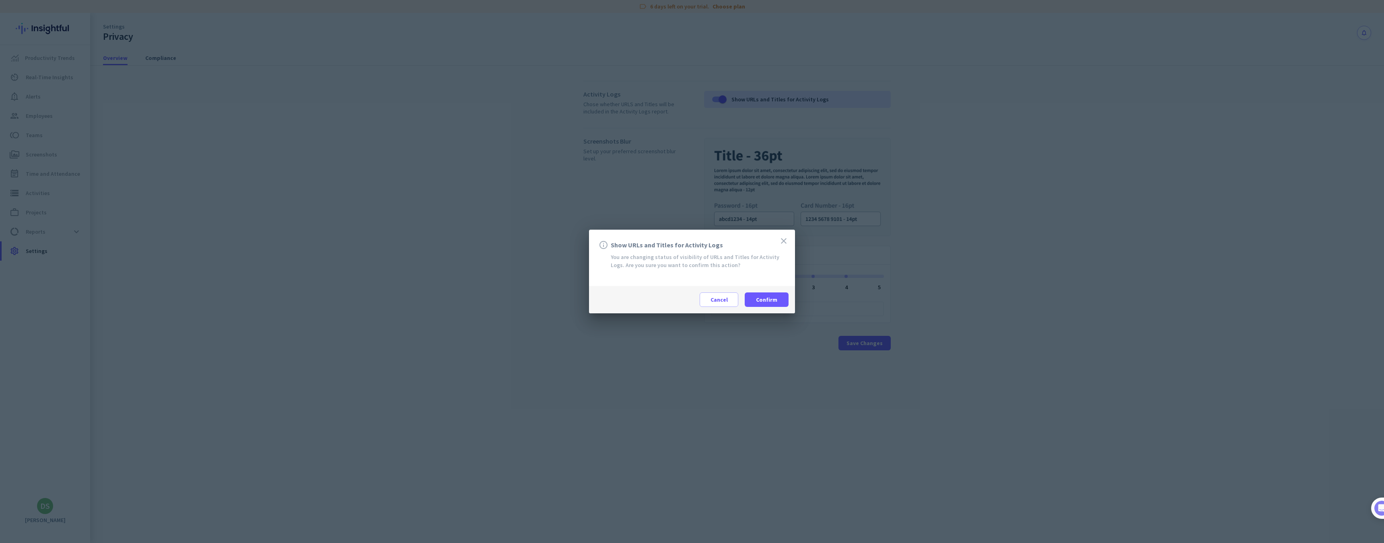
click at [788, 241] on icon "close" at bounding box center [784, 241] width 10 height 10
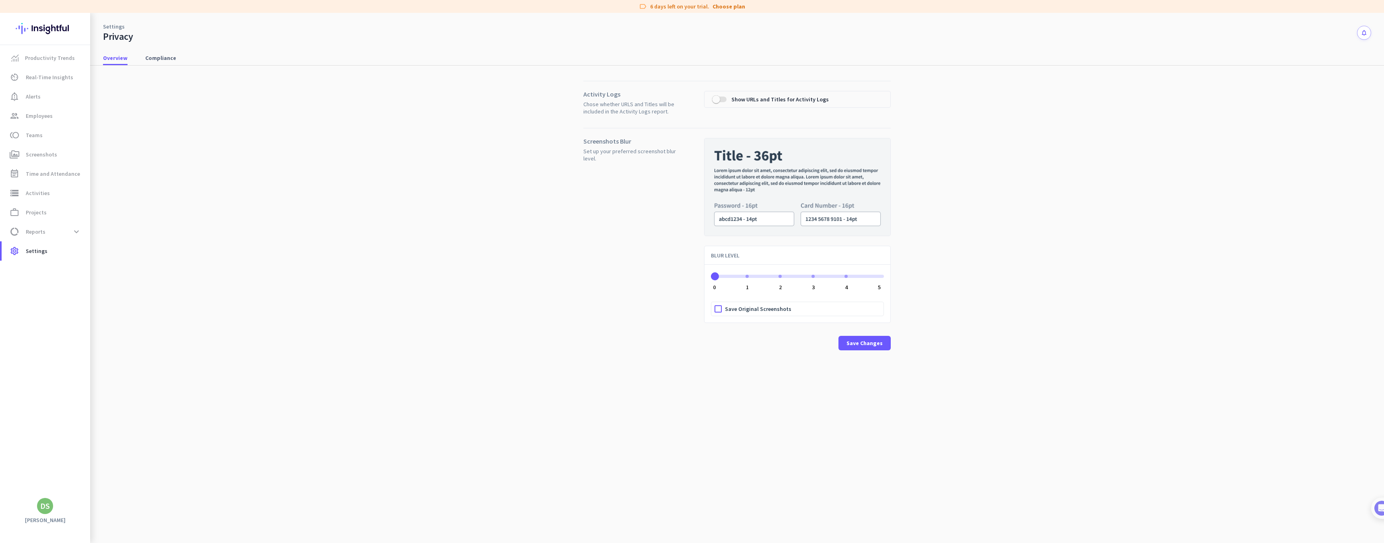
drag, startPoint x: 719, startPoint y: 279, endPoint x: 740, endPoint y: 275, distance: 22.1
click at [755, 275] on span "ngx-slider" at bounding box center [797, 274] width 173 height 13
drag, startPoint x: 723, startPoint y: 278, endPoint x: 755, endPoint y: 279, distance: 32.2
click at [755, 276] on ngx-slider "1 0 1 2 3 4 5" at bounding box center [797, 276] width 173 height 2
drag, startPoint x: 762, startPoint y: 276, endPoint x: 892, endPoint y: 274, distance: 130.0
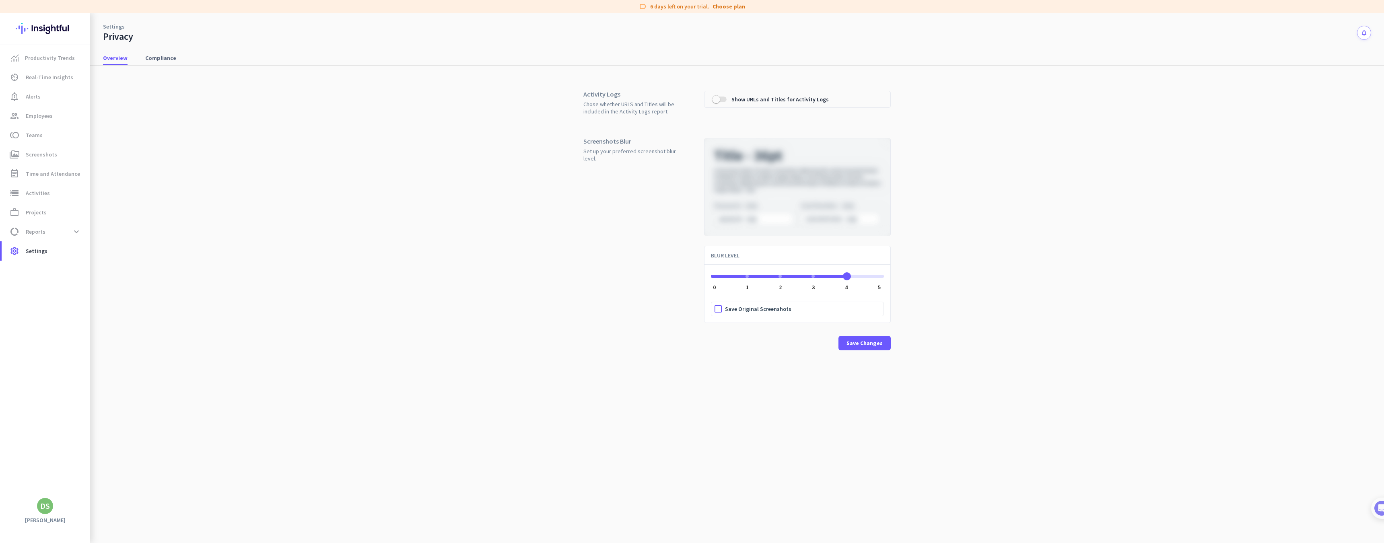
click at [893, 274] on div "Activity Logs Chose whether URLS and Titles will be included in the Activity Lo…" at bounding box center [737, 222] width 1268 height 313
drag, startPoint x: 821, startPoint y: 274, endPoint x: 703, endPoint y: 271, distance: 118.0
click at [705, 271] on div "0 0 1 2 3 4 5 Save Original Screenshots" at bounding box center [798, 292] width 186 height 62
drag, startPoint x: 719, startPoint y: 274, endPoint x: 748, endPoint y: 275, distance: 29.4
click at [748, 275] on span "ngx-slider" at bounding box center [748, 276] width 8 height 8
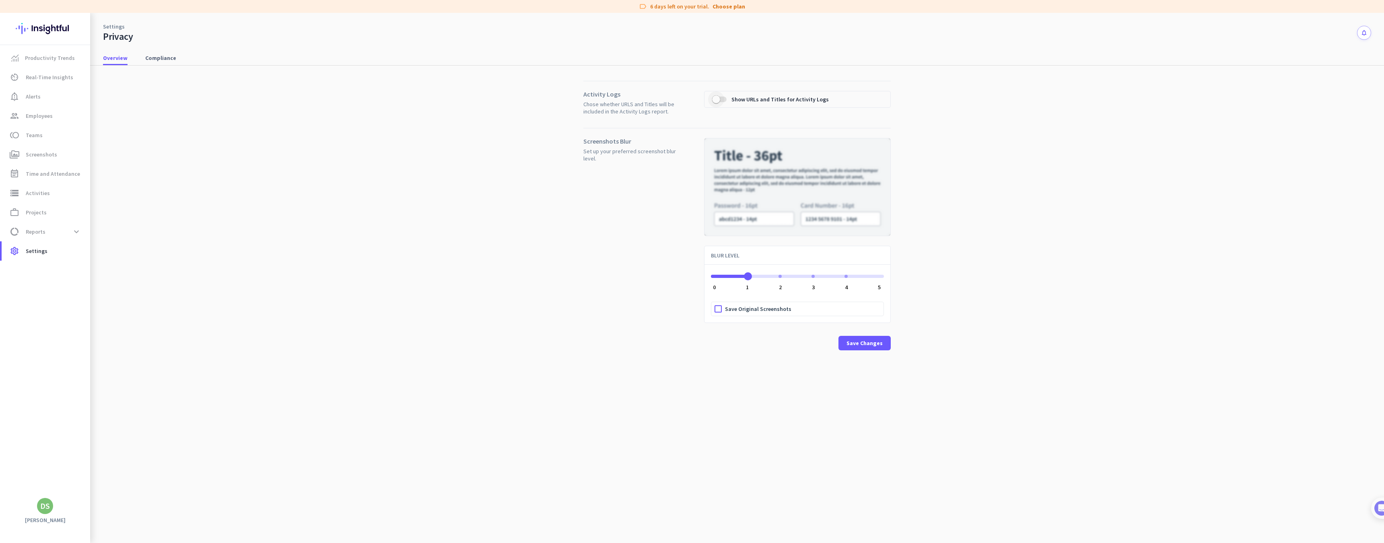
click at [716, 101] on span "button" at bounding box center [716, 99] width 8 height 8
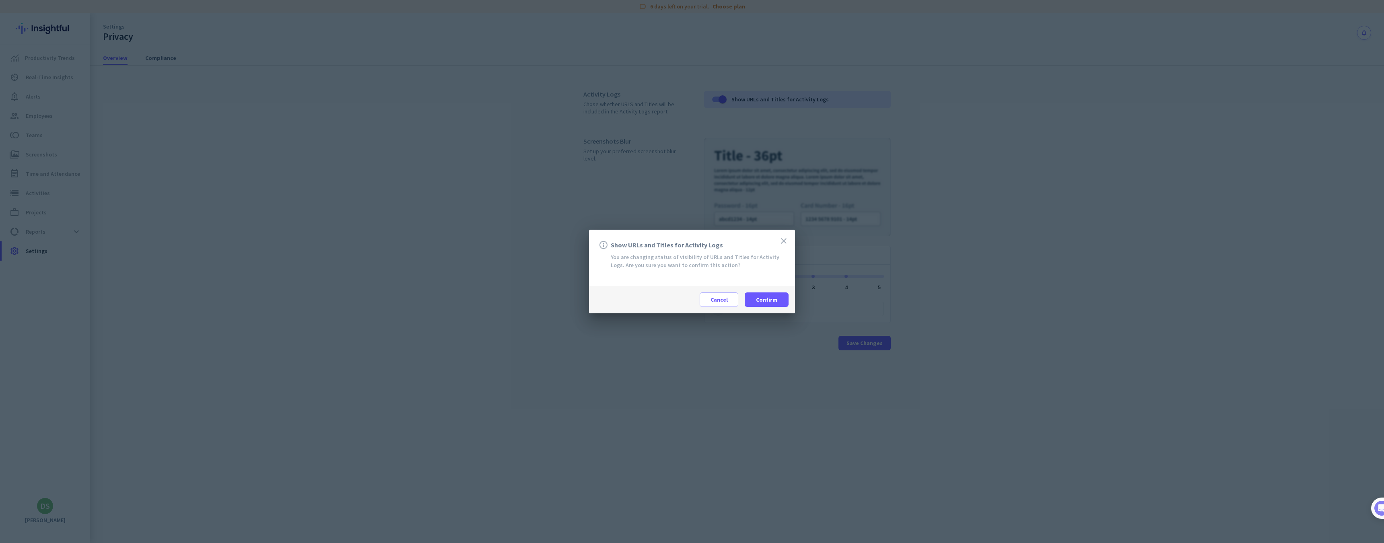
click at [722, 302] on span "Cancel" at bounding box center [719, 300] width 17 height 8
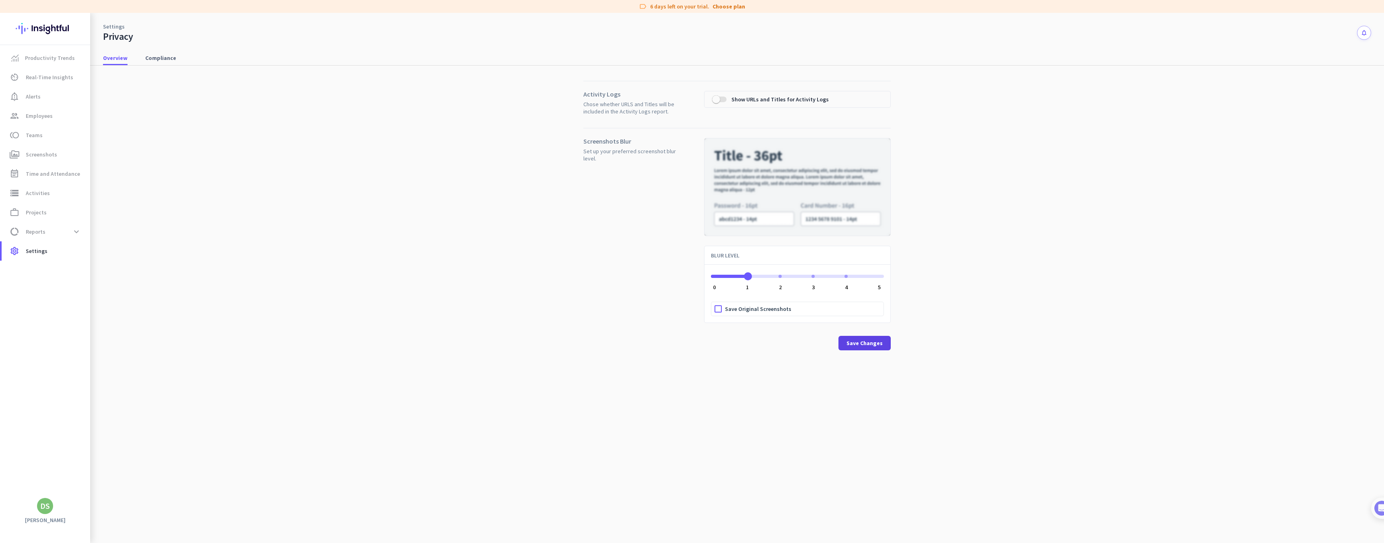
click at [855, 348] on span at bounding box center [865, 343] width 52 height 19
click at [859, 342] on span "Save Changes" at bounding box center [865, 343] width 36 height 8
click at [157, 62] on span "Compliance" at bounding box center [160, 58] width 31 height 14
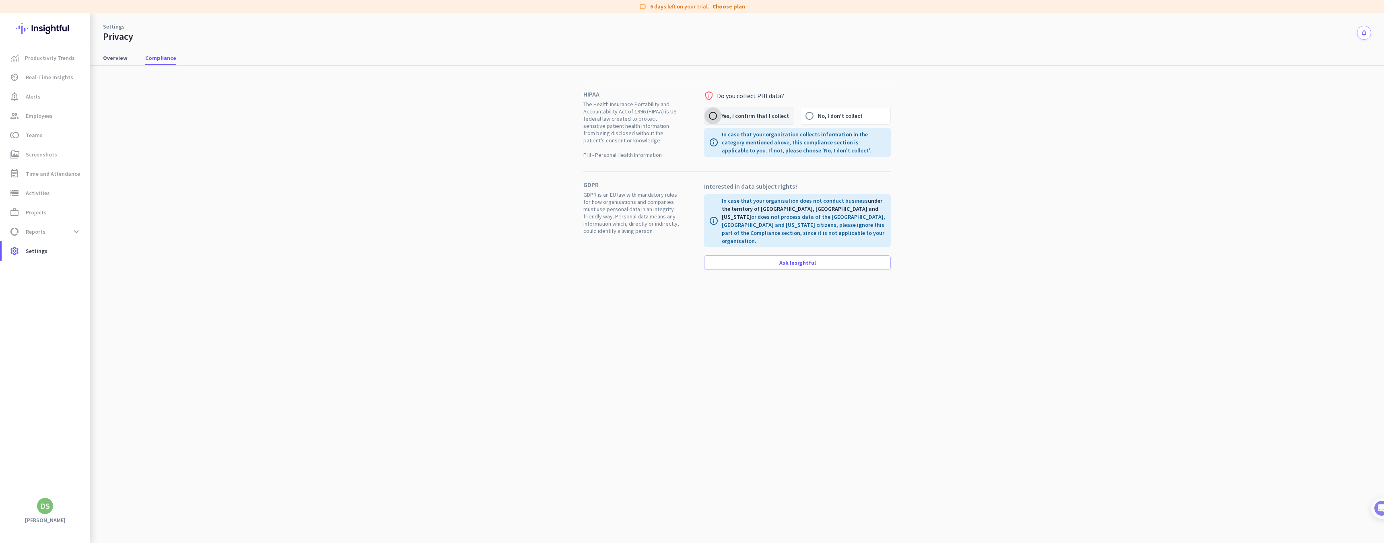
click at [715, 122] on input "Yes, I confirm that I collect" at bounding box center [713, 115] width 17 height 17
radio input "true"
drag, startPoint x: 757, startPoint y: 204, endPoint x: 762, endPoint y: 216, distance: 12.8
click at [758, 205] on p "In case that your organisation does not conduct business under the territory of…" at bounding box center [804, 221] width 164 height 48
click at [805, 253] on span at bounding box center [798, 262] width 186 height 19
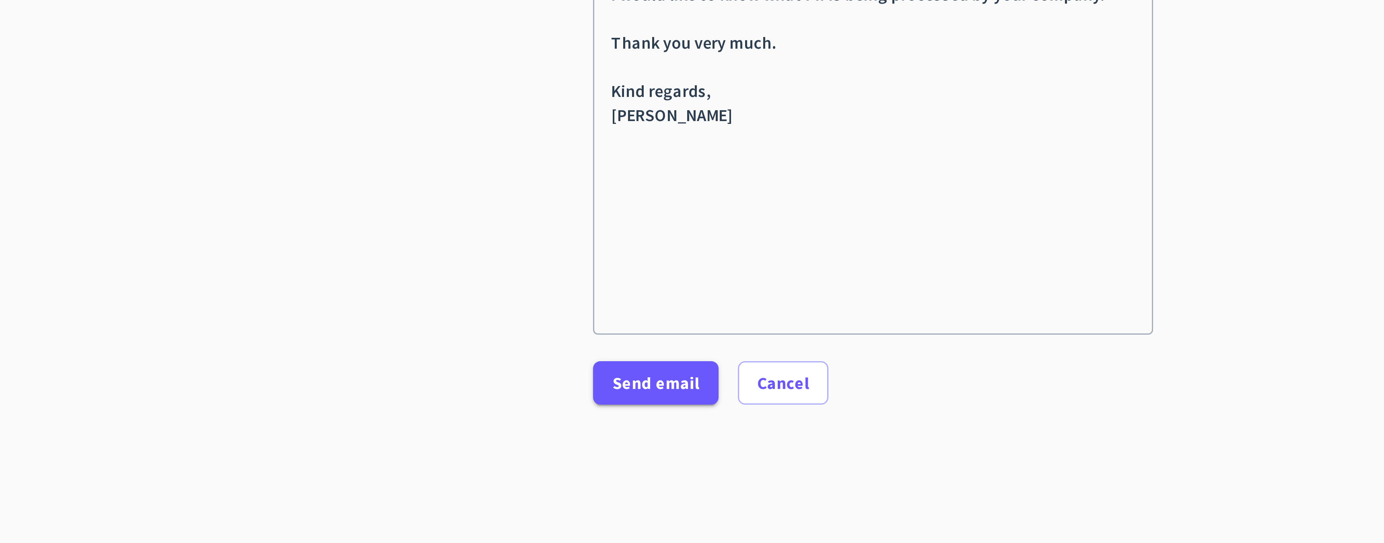
click at [759, 430] on span "Cancel" at bounding box center [767, 434] width 17 height 8
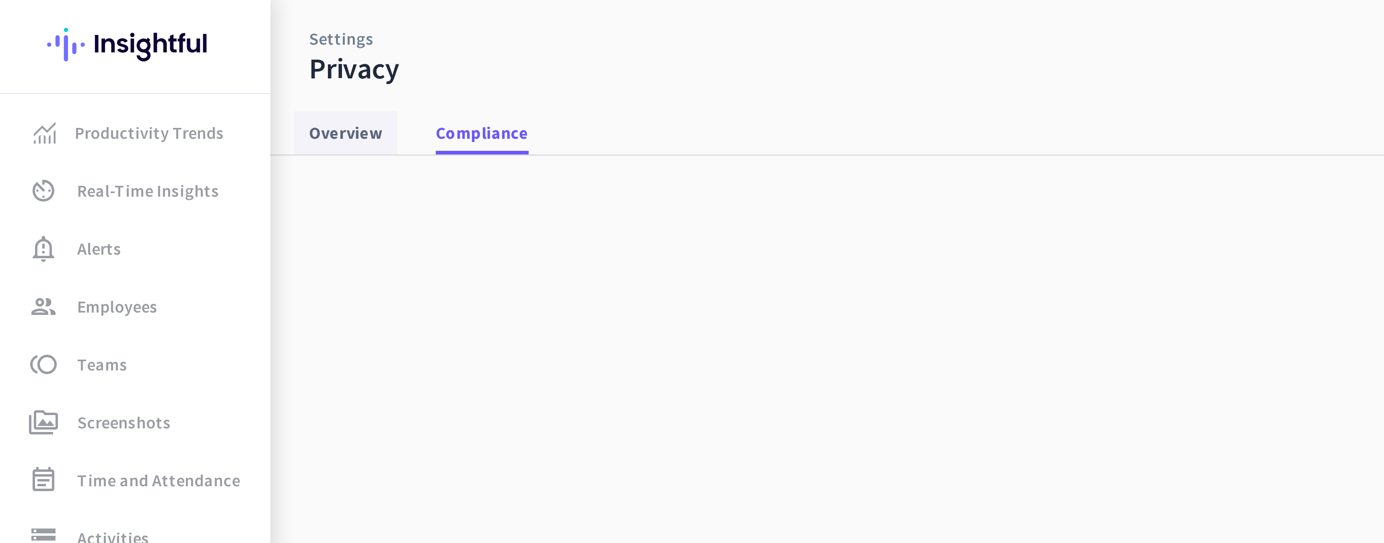
click at [113, 54] on span "Overview" at bounding box center [115, 58] width 25 height 8
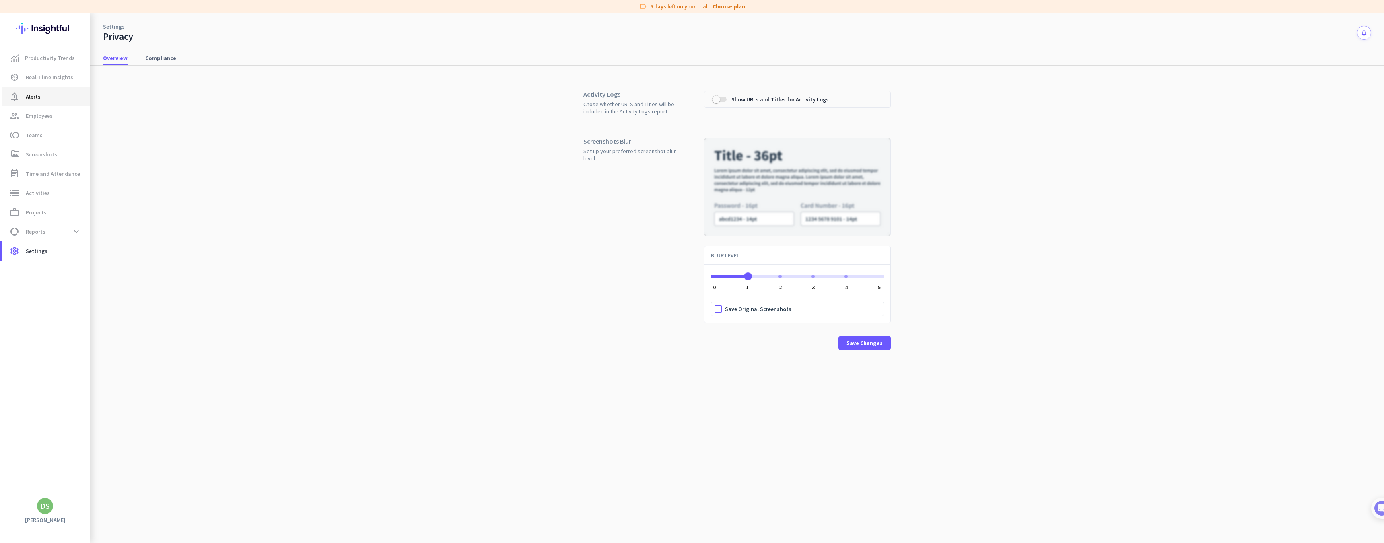
click at [51, 97] on span "notification_important Alerts" at bounding box center [46, 97] width 76 height 10
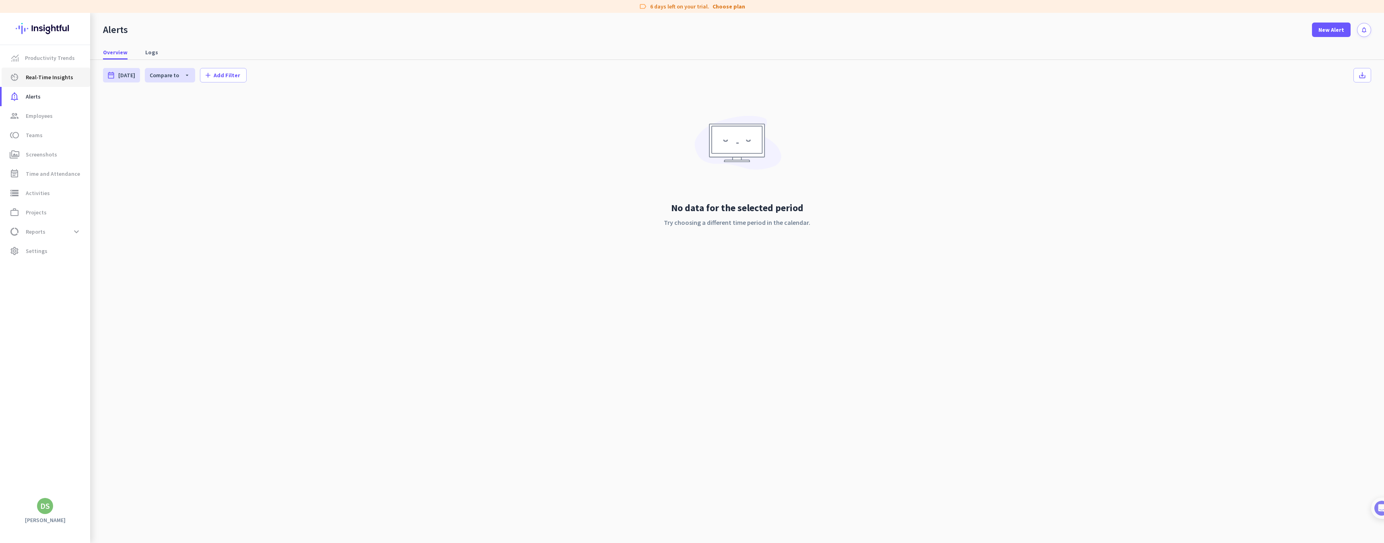
click at [56, 79] on span "Real-Time Insights" at bounding box center [49, 77] width 47 height 10
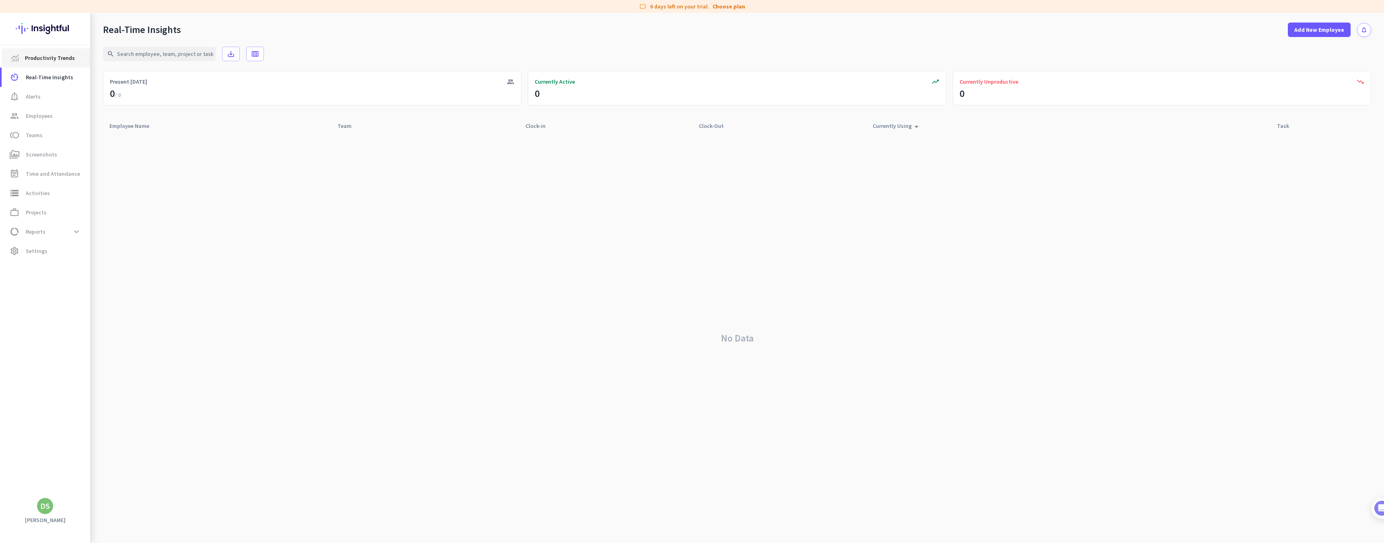
click at [46, 60] on span "Productivity Trends" at bounding box center [50, 58] width 50 height 10
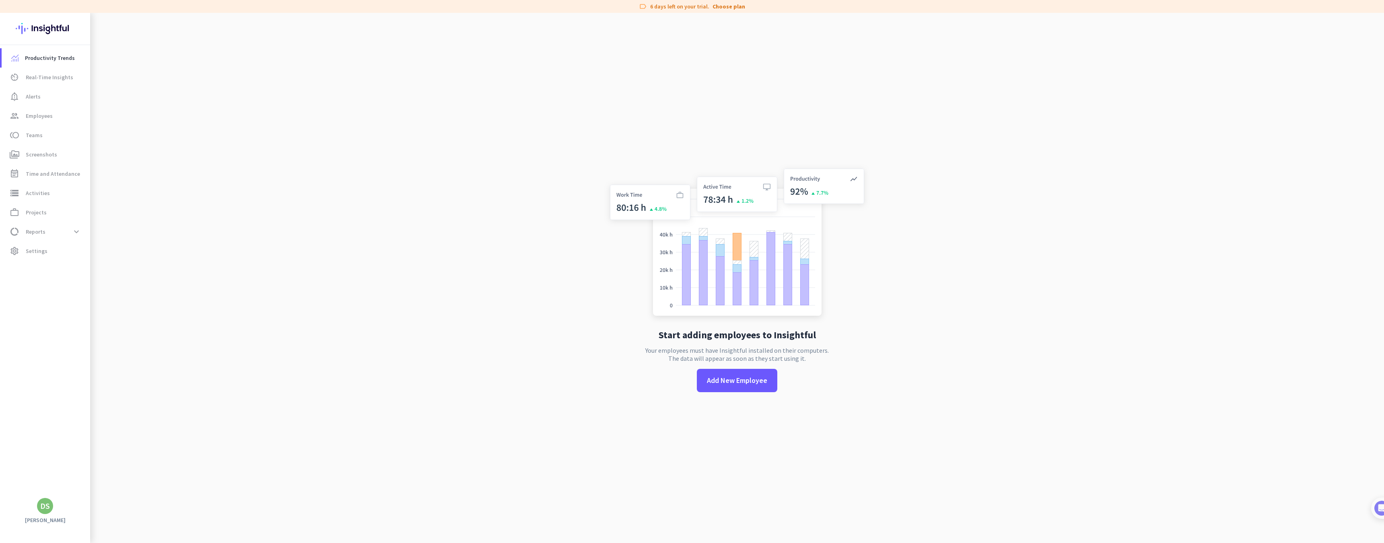
scroll to position [0, 0]
click at [31, 254] on span "Settings" at bounding box center [37, 251] width 22 height 10
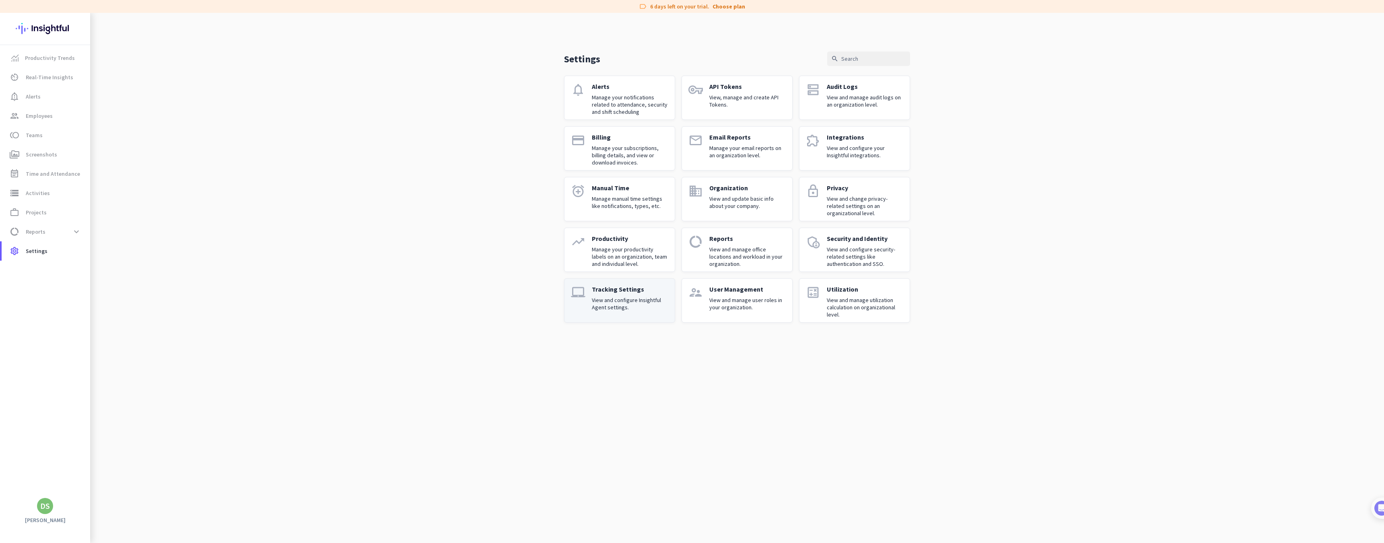
click at [601, 313] on div "Tracking Settings View and configure Insightful Agent settings." at bounding box center [630, 300] width 76 height 31
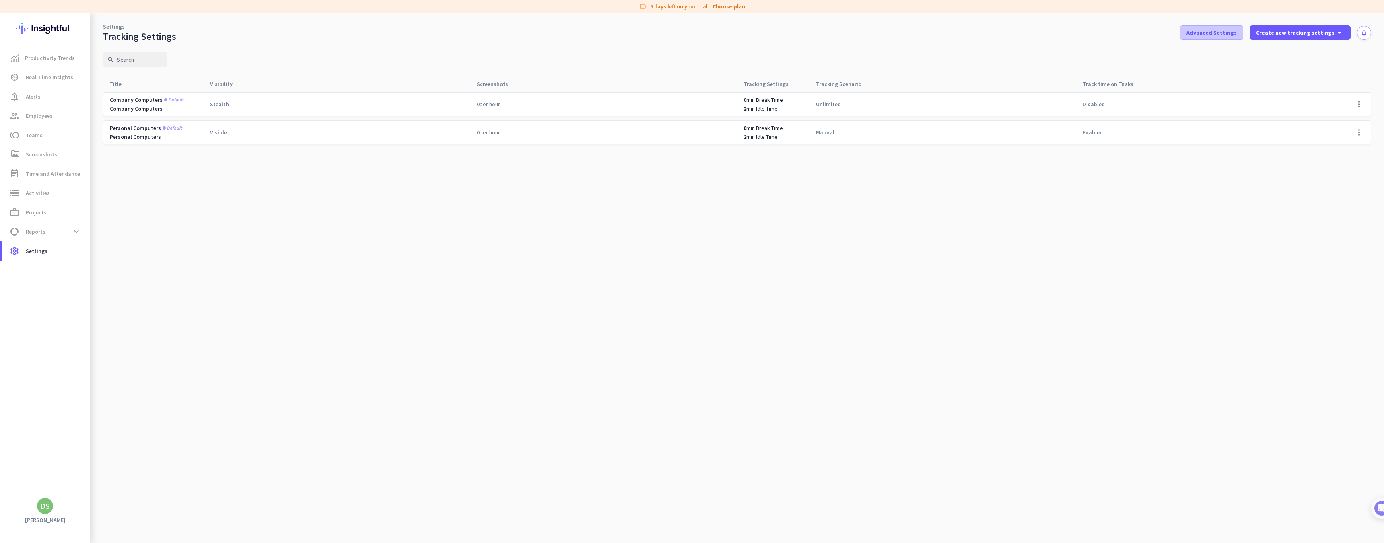
click at [1212, 34] on span "Advanced Settings" at bounding box center [1212, 33] width 50 height 8
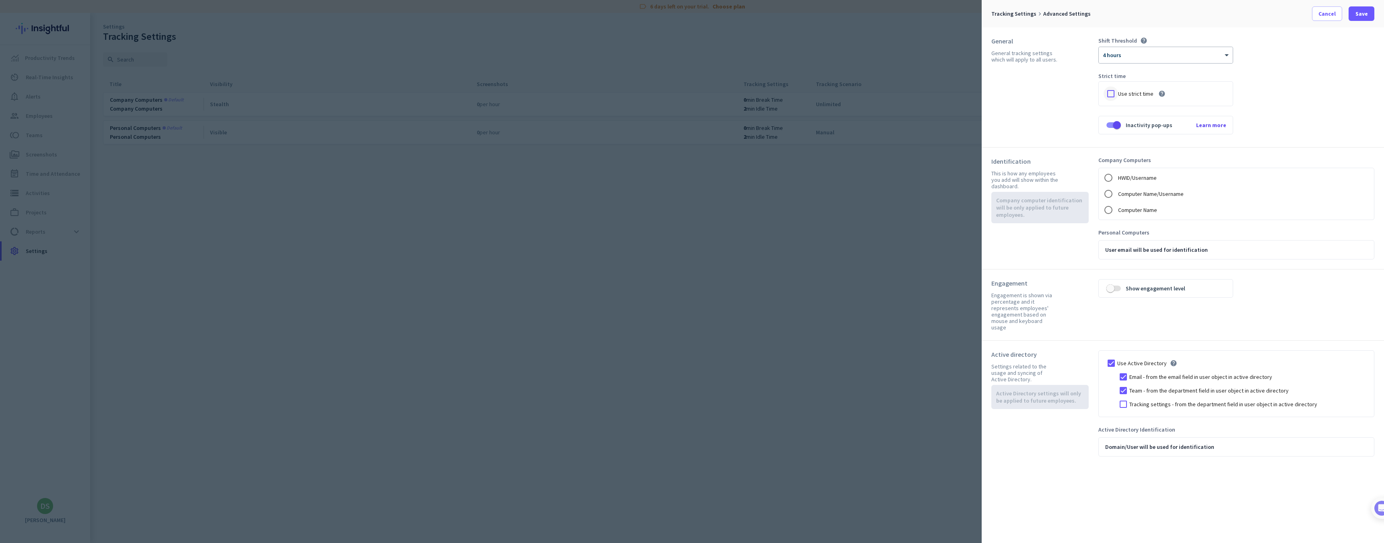
click at [1110, 97] on div at bounding box center [1111, 94] width 14 height 14
click at [1114, 291] on span "button" at bounding box center [1111, 288] width 16 height 16
click at [1111, 196] on input "Computer Name/Username" at bounding box center [1109, 194] width 16 height 16
radio input "true"
click at [1118, 57] on span "4 hours" at bounding box center [1112, 55] width 19 height 7
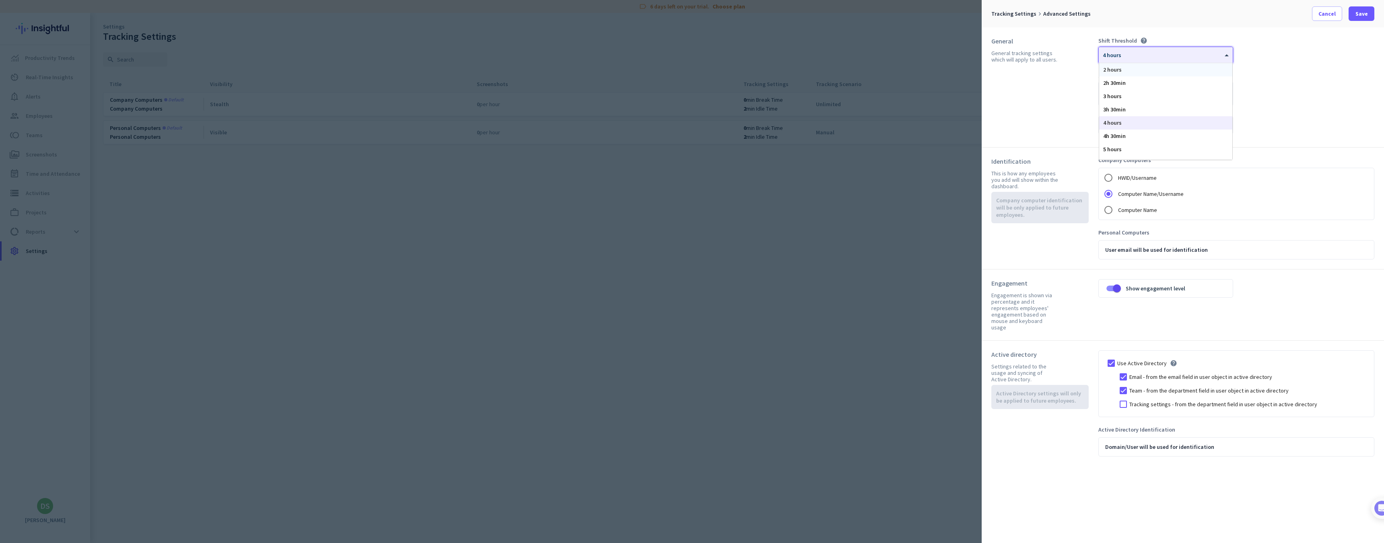
click at [1128, 70] on div "2 hours" at bounding box center [1165, 69] width 133 height 13
click at [1361, 16] on span "Save" at bounding box center [1362, 14] width 12 height 8
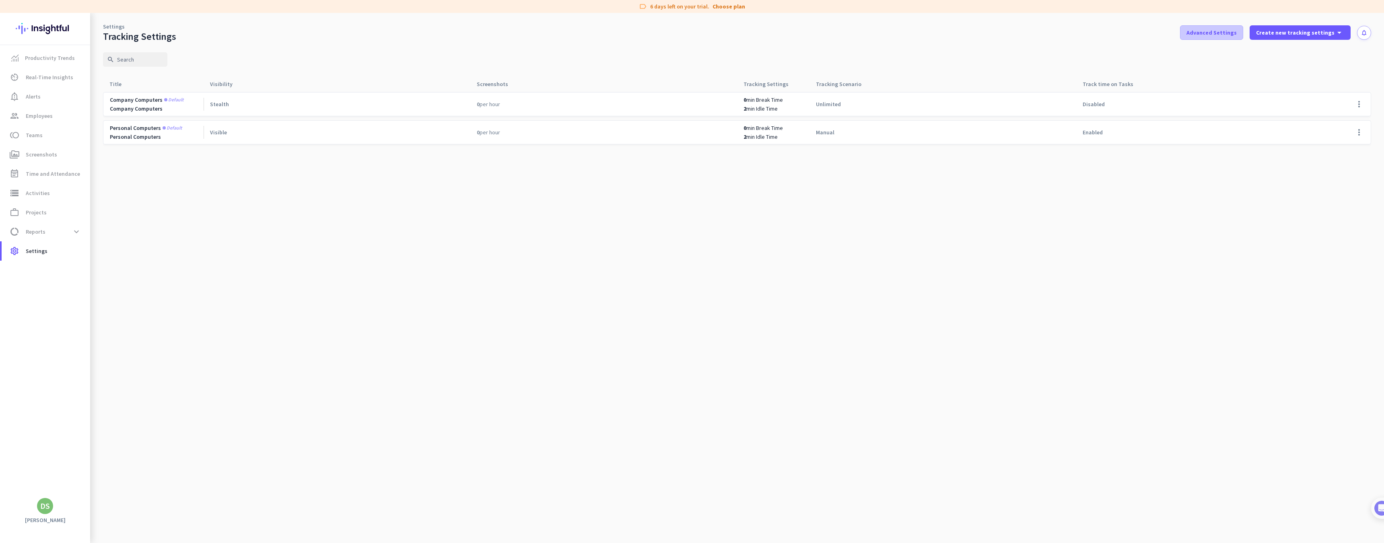
click at [1235, 28] on button "Advanced Settings" at bounding box center [1211, 32] width 63 height 14
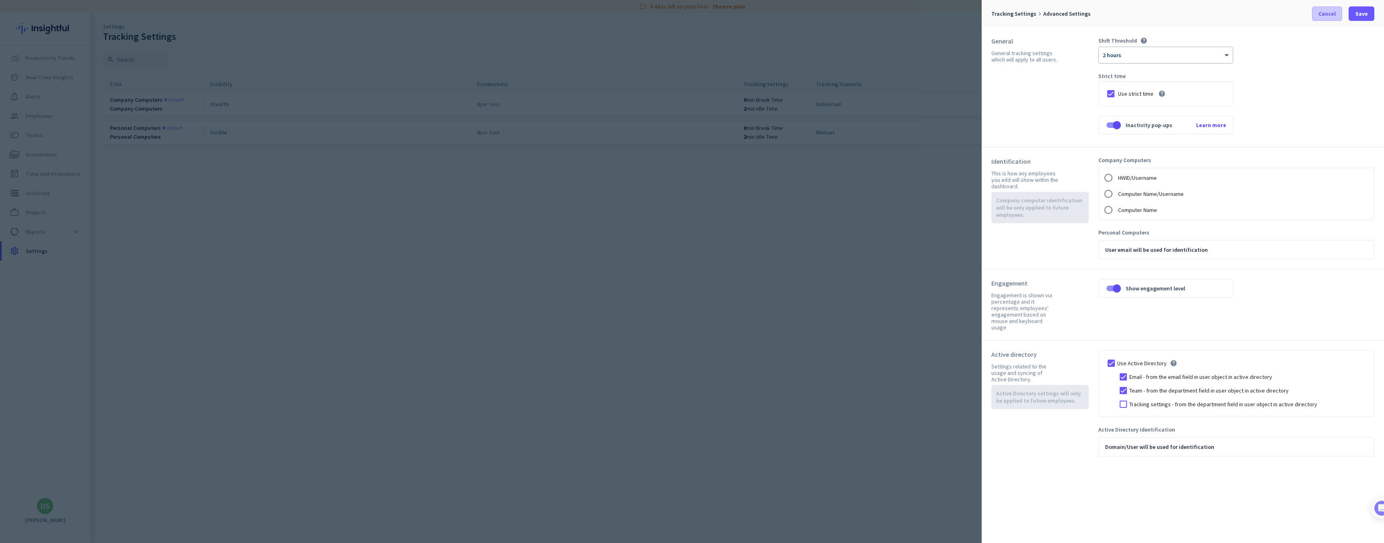
click at [1325, 12] on span "Cancel" at bounding box center [1327, 14] width 17 height 8
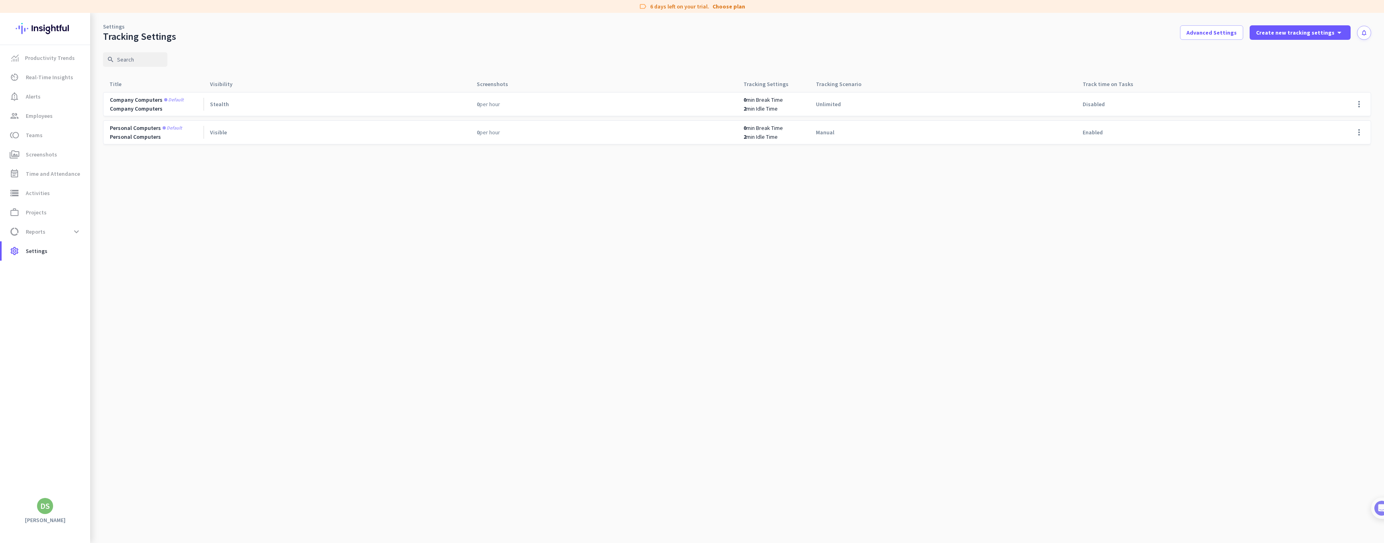
click at [1365, 35] on icon "notifications" at bounding box center [1364, 32] width 7 height 7
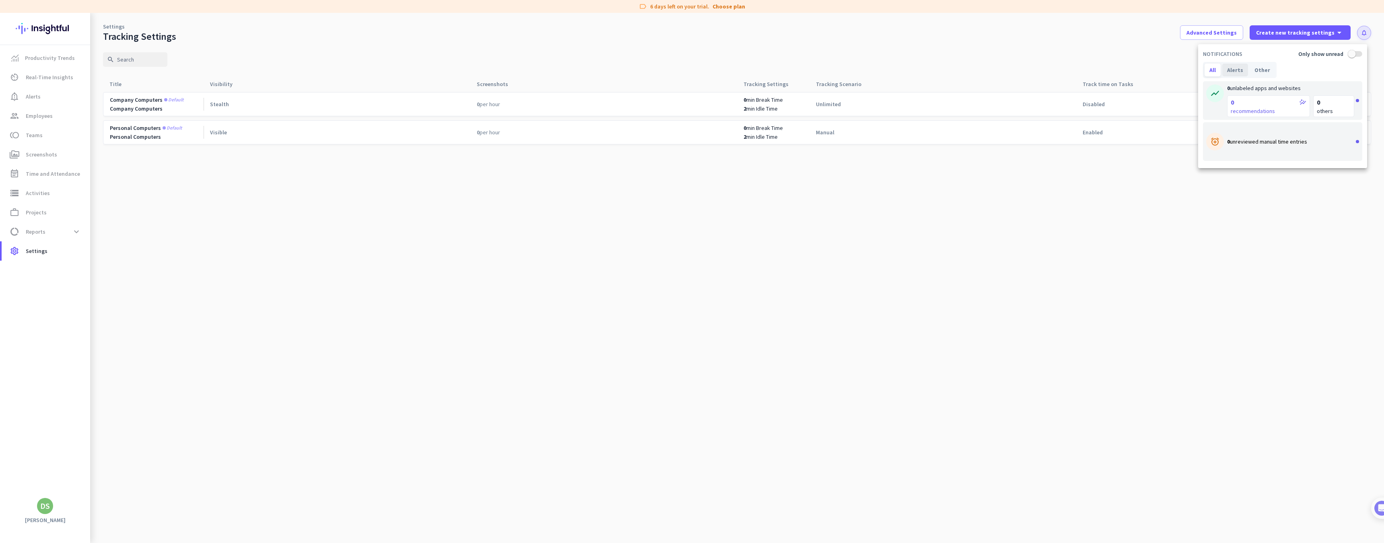
click at [1240, 72] on div "Alerts" at bounding box center [1236, 70] width 26 height 13
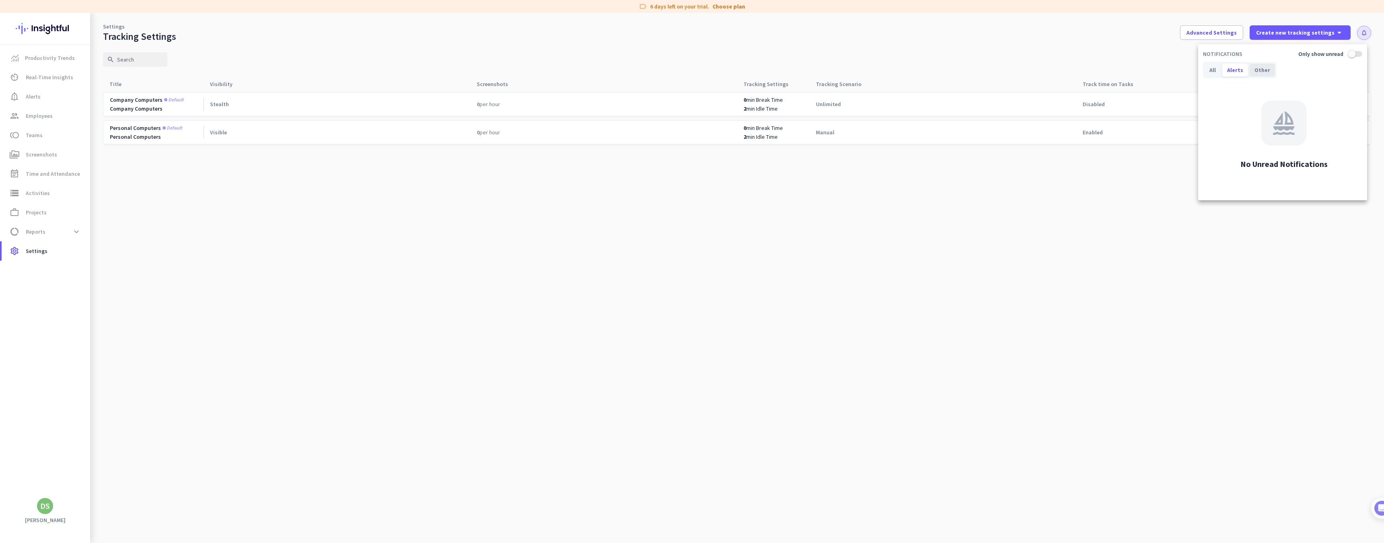
click at [1264, 71] on div "Other" at bounding box center [1262, 70] width 25 height 13
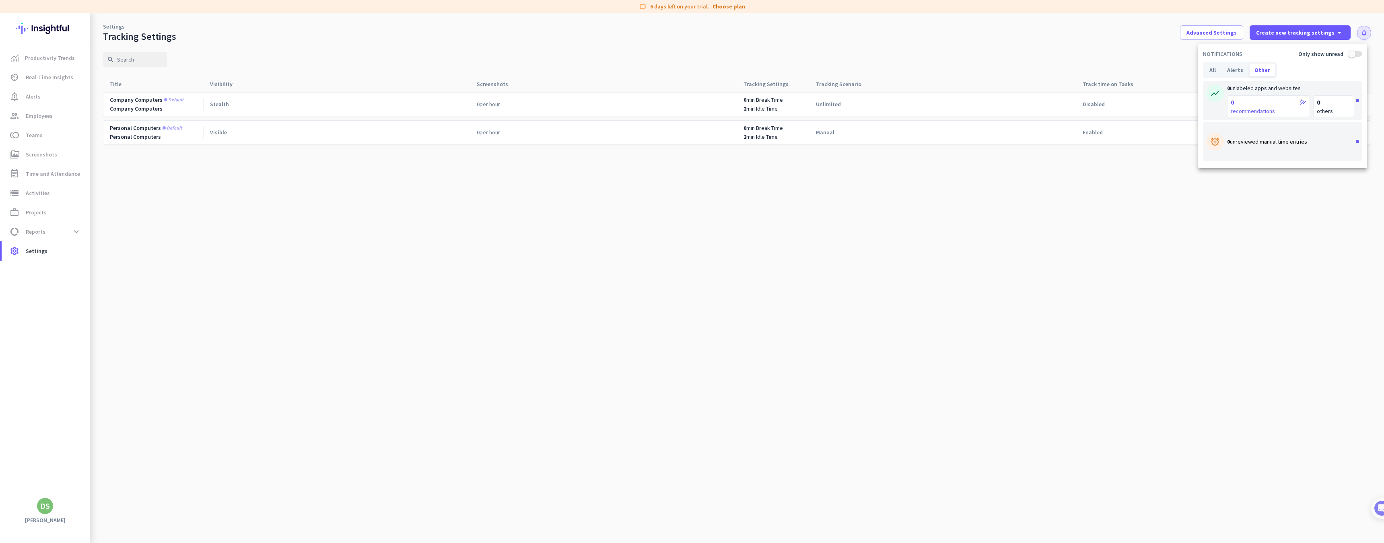
click at [68, 60] on div at bounding box center [692, 271] width 1384 height 543
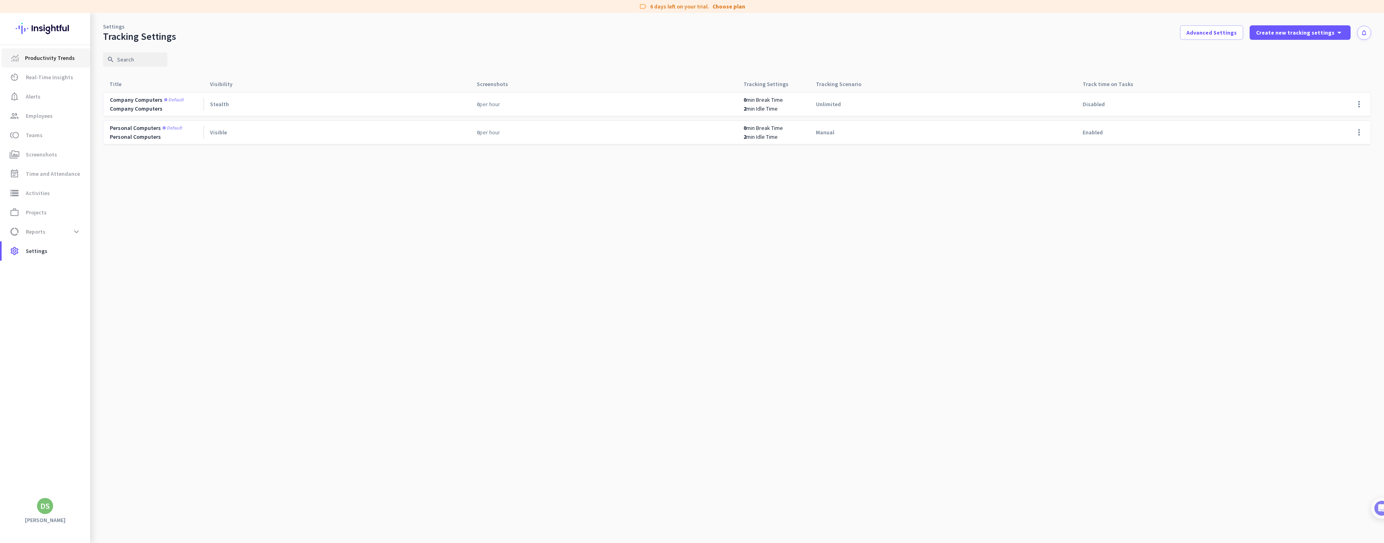
click at [60, 60] on span "Productivity Trends" at bounding box center [50, 58] width 50 height 10
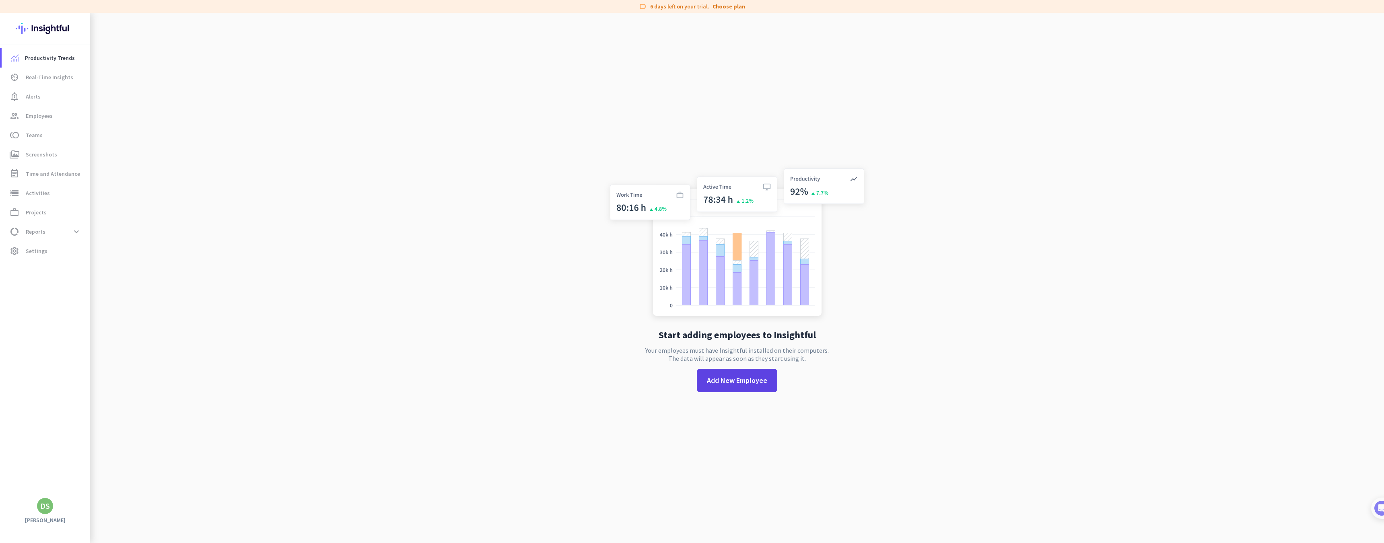
drag, startPoint x: 748, startPoint y: 396, endPoint x: 751, endPoint y: 388, distance: 8.4
click at [749, 395] on div "Start adding employees to Insightful Your employees must have Insightful instal…" at bounding box center [737, 284] width 266 height 543
click at [751, 386] on span at bounding box center [737, 380] width 80 height 19
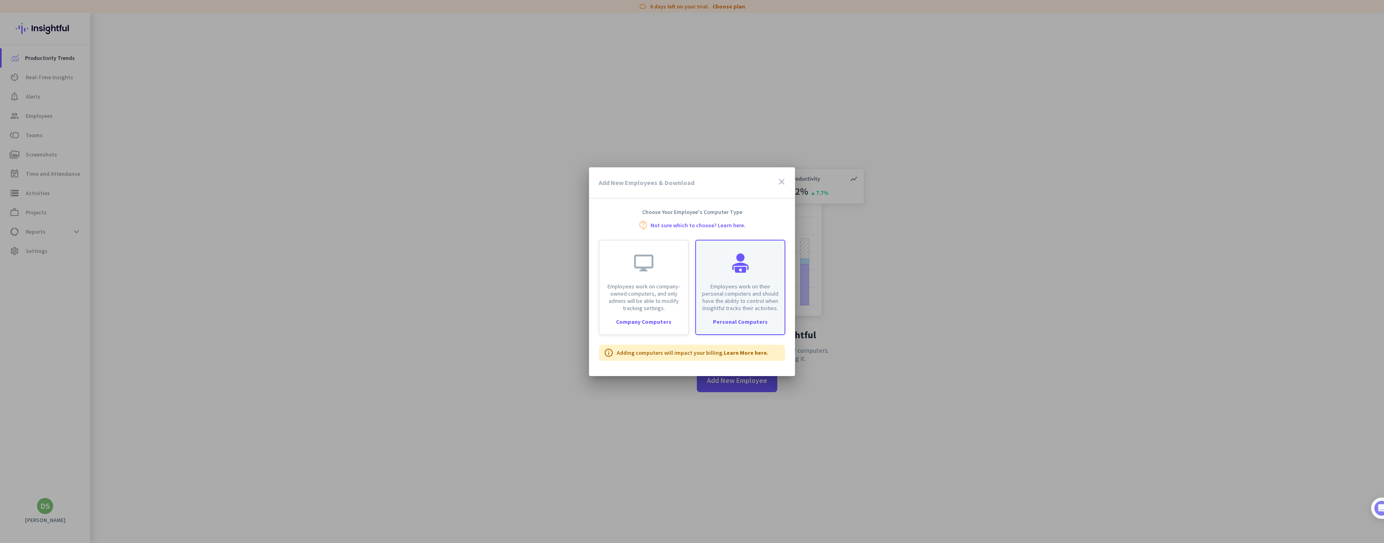
click at [701, 301] on p "Employees work on their personal computers and should have the ability to contr…" at bounding box center [740, 297] width 79 height 29
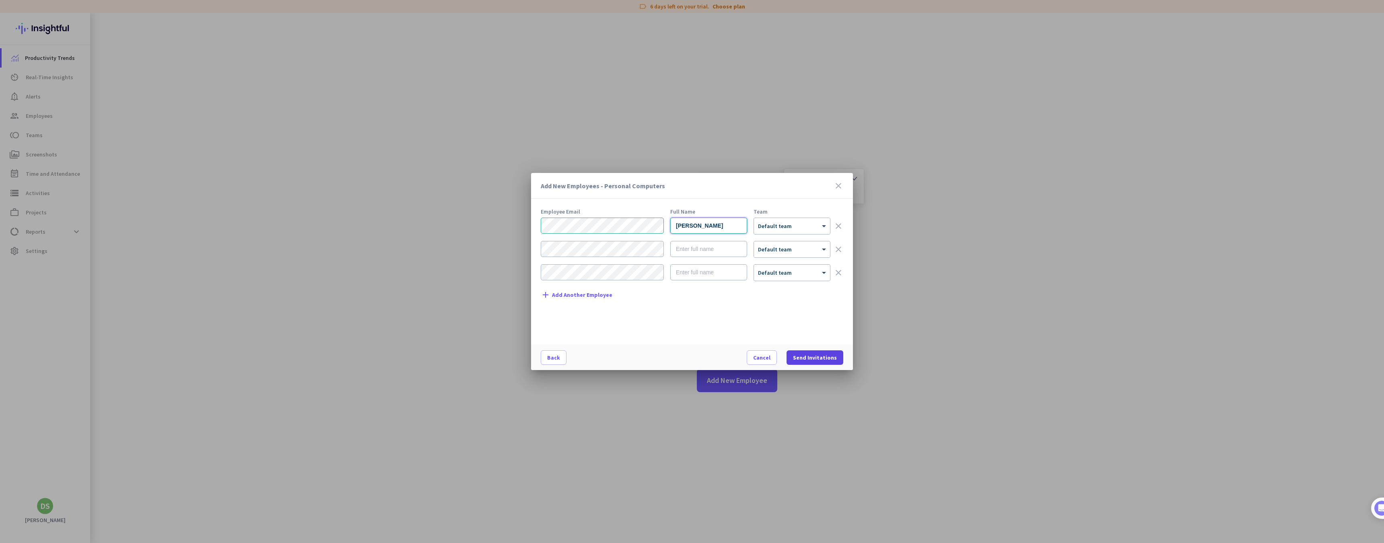
type input "[PERSON_NAME]"
click at [803, 358] on span "Send Invitations" at bounding box center [815, 358] width 44 height 8
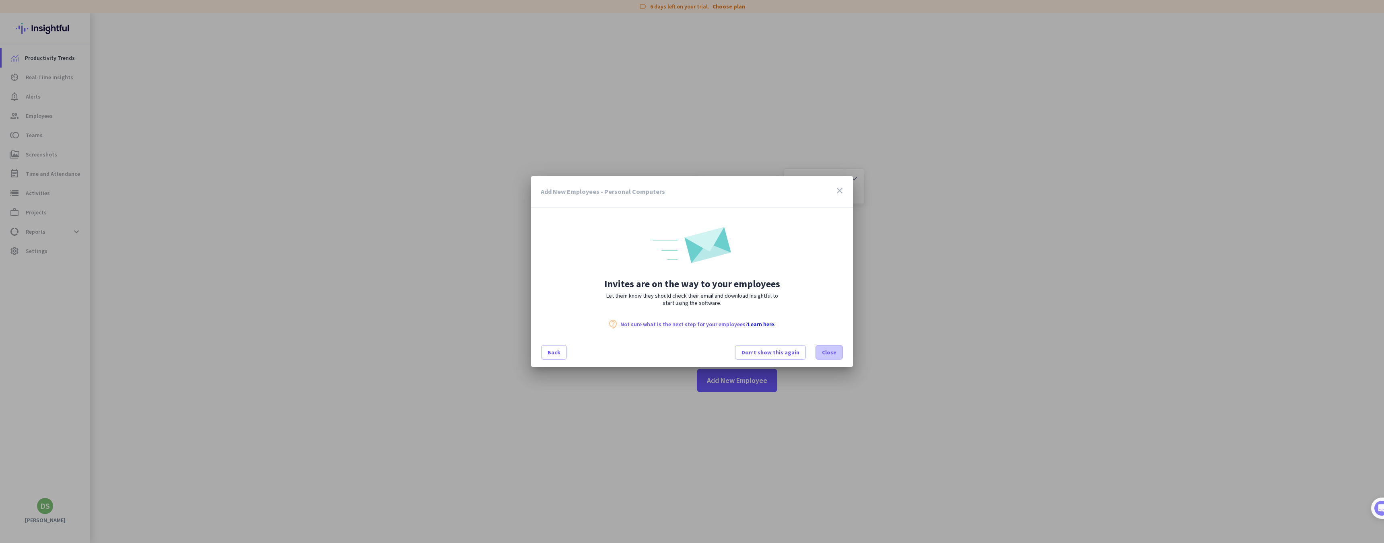
click at [833, 352] on span "Close" at bounding box center [829, 352] width 14 height 8
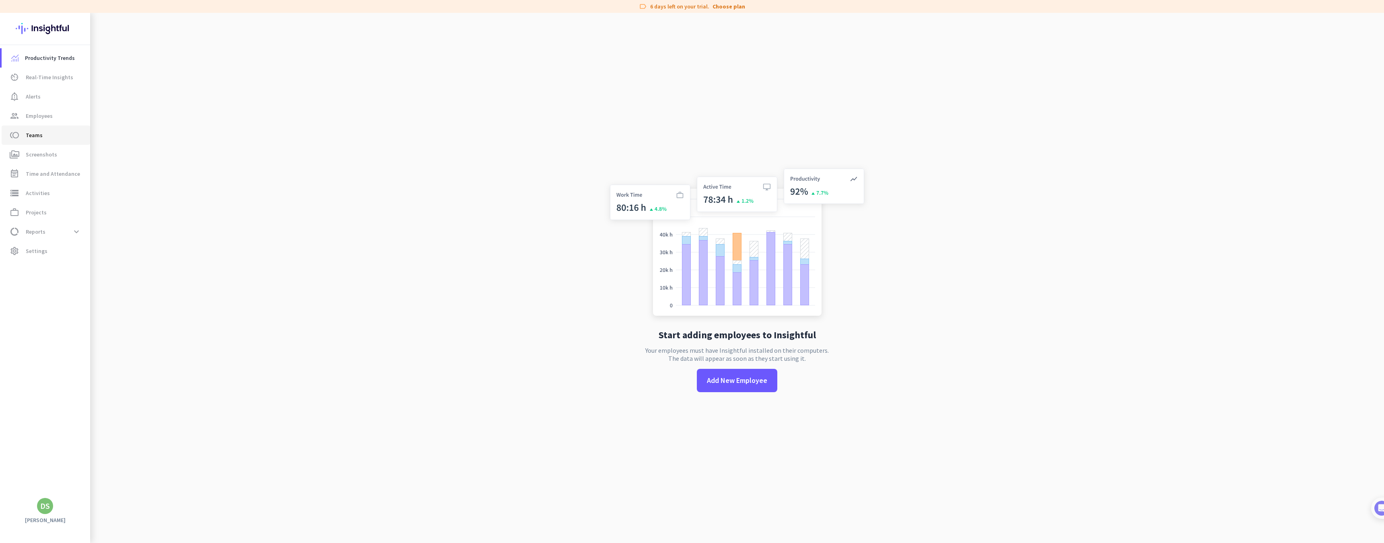
click at [44, 138] on span "toll Teams" at bounding box center [46, 135] width 76 height 10
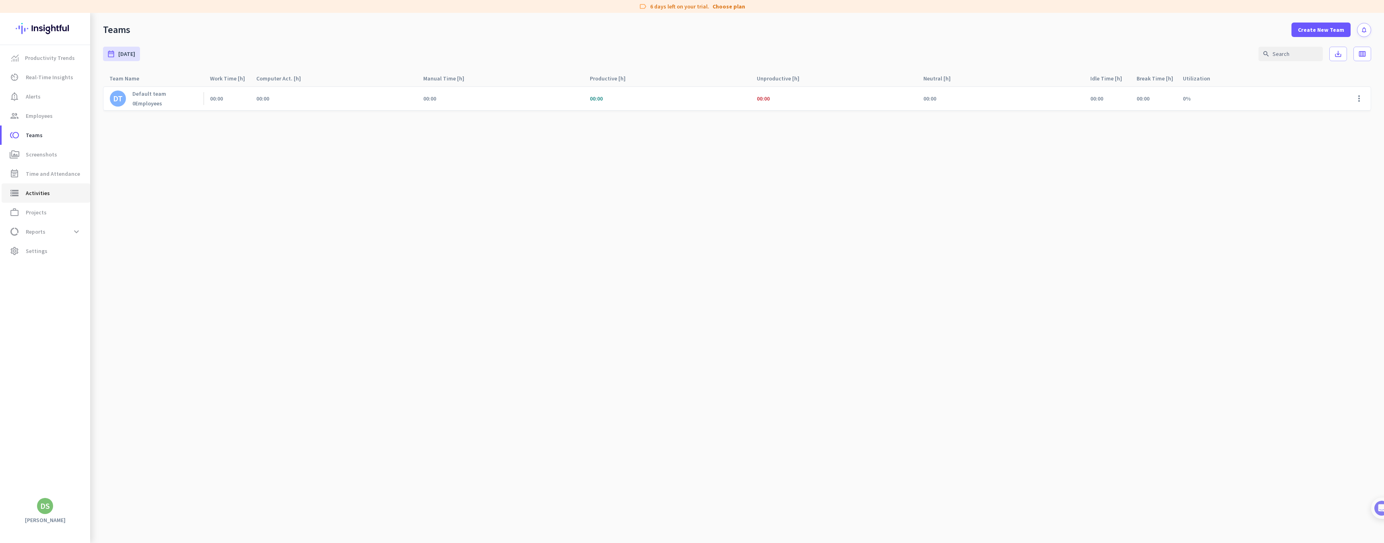
click at [51, 200] on link "storage Activities" at bounding box center [46, 193] width 89 height 19
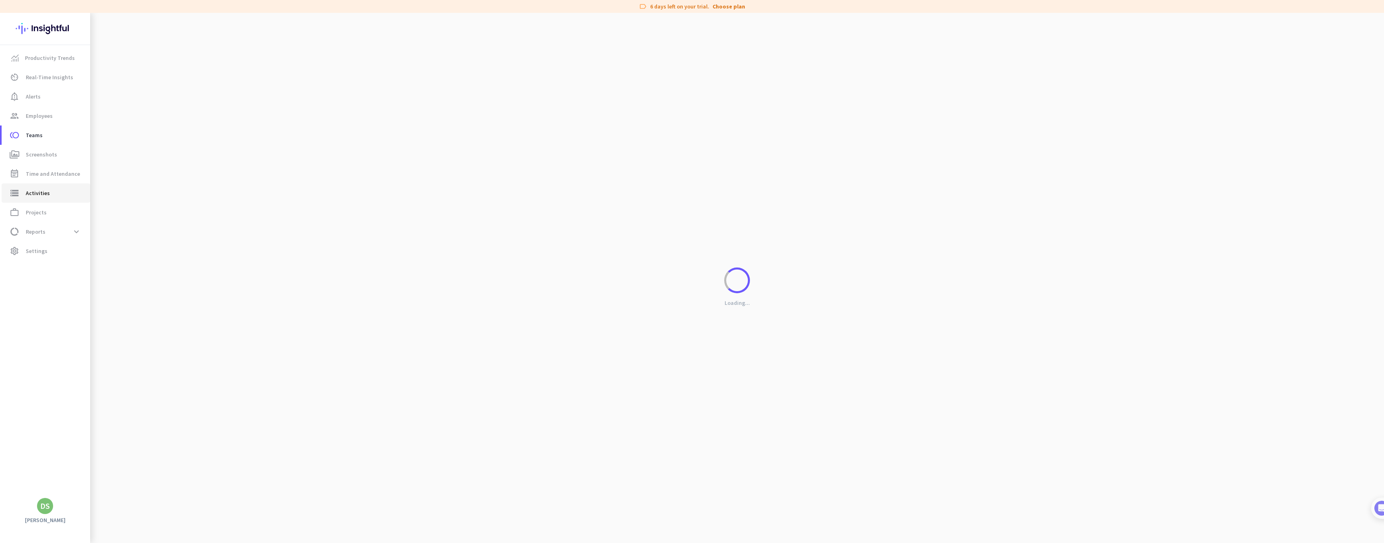
type input "[DATE]"
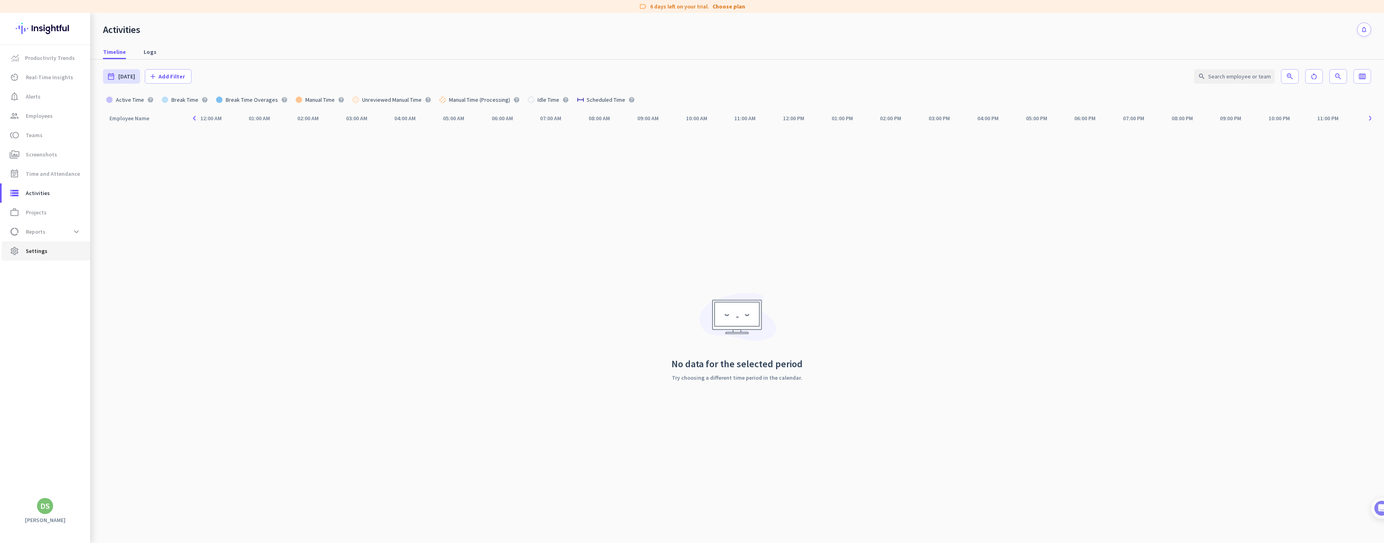
click at [45, 251] on span "Settings" at bounding box center [37, 251] width 22 height 10
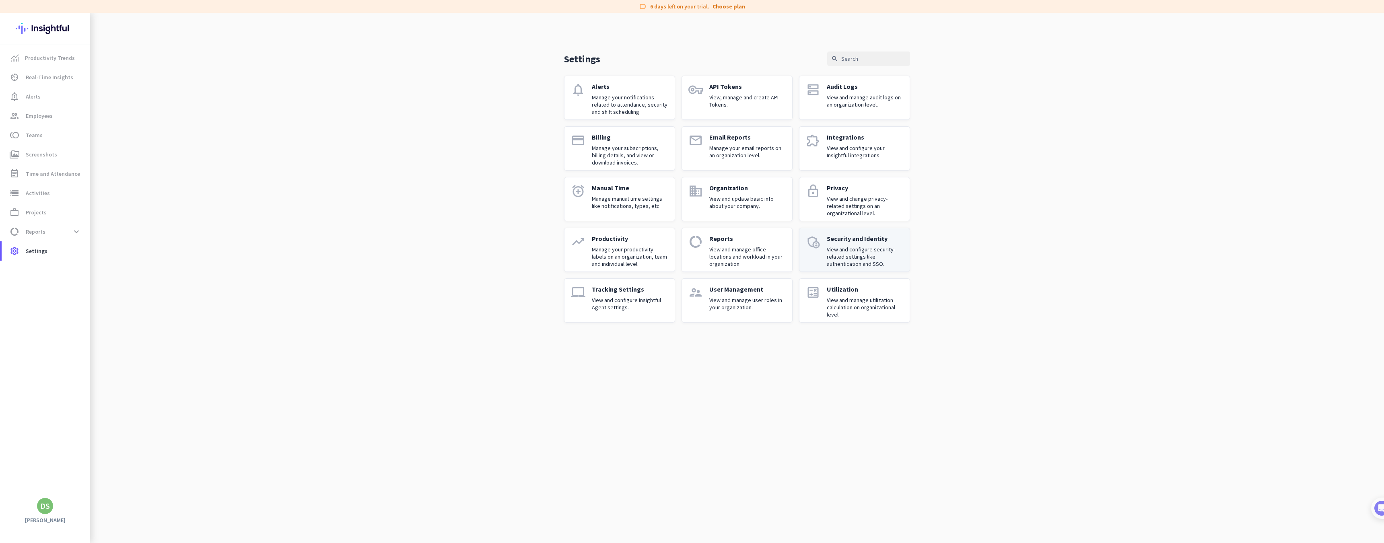
click at [834, 251] on p "View and configure security-related settings like authentication and SSO." at bounding box center [865, 257] width 76 height 22
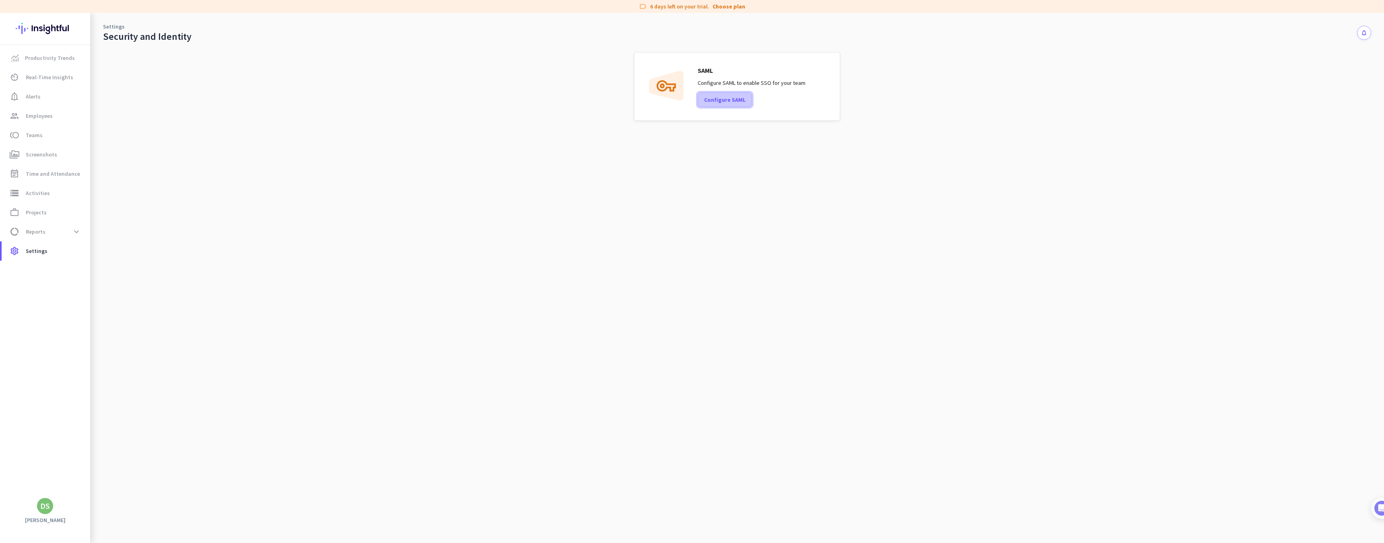
click at [737, 103] on span "Configure SAML" at bounding box center [724, 100] width 41 height 8
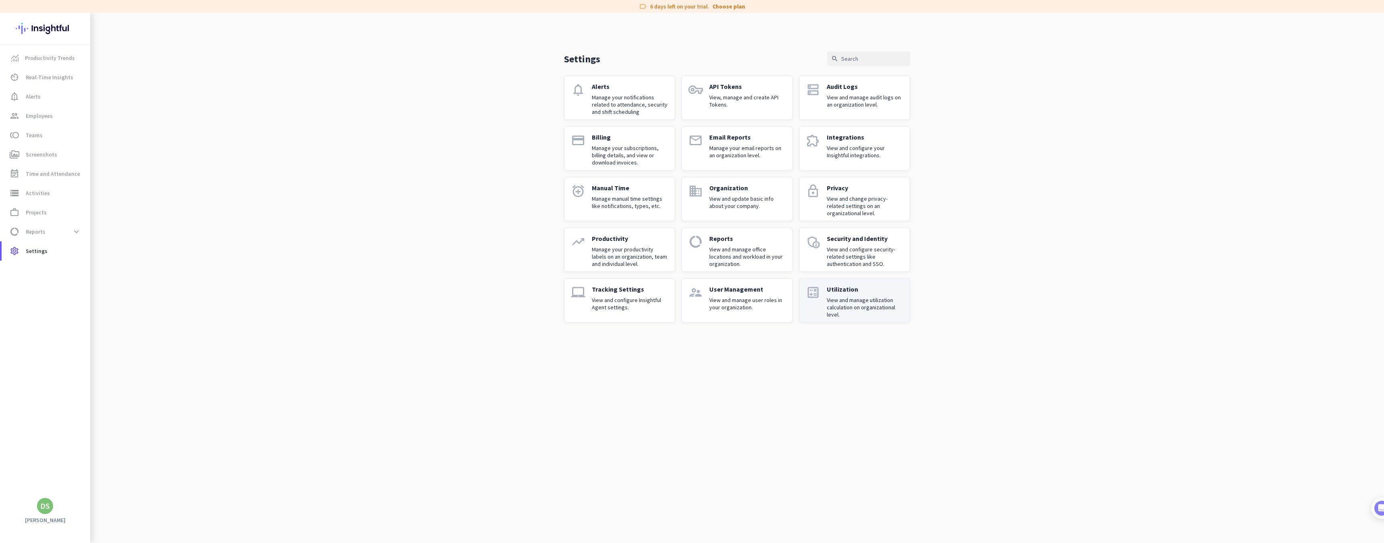
click at [874, 309] on p "View and manage utilization calculation on organizational level." at bounding box center [865, 308] width 76 height 22
click at [725, 295] on div "User Management View and manage user roles in your organization." at bounding box center [747, 300] width 76 height 31
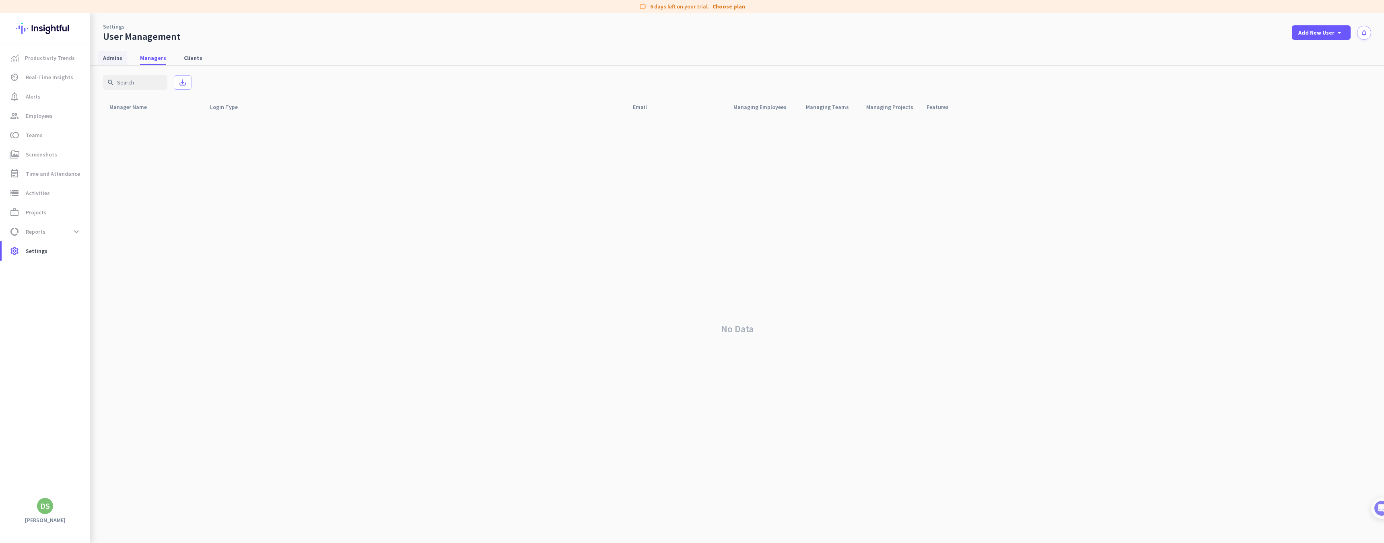
click at [110, 59] on span "Admins" at bounding box center [112, 58] width 19 height 8
click at [144, 60] on span "Managers" at bounding box center [153, 58] width 26 height 8
click at [191, 59] on span "Clients" at bounding box center [193, 58] width 19 height 8
click at [151, 57] on span "Managers" at bounding box center [153, 58] width 26 height 8
click at [1315, 32] on span "Add New User" at bounding box center [1317, 33] width 36 height 8
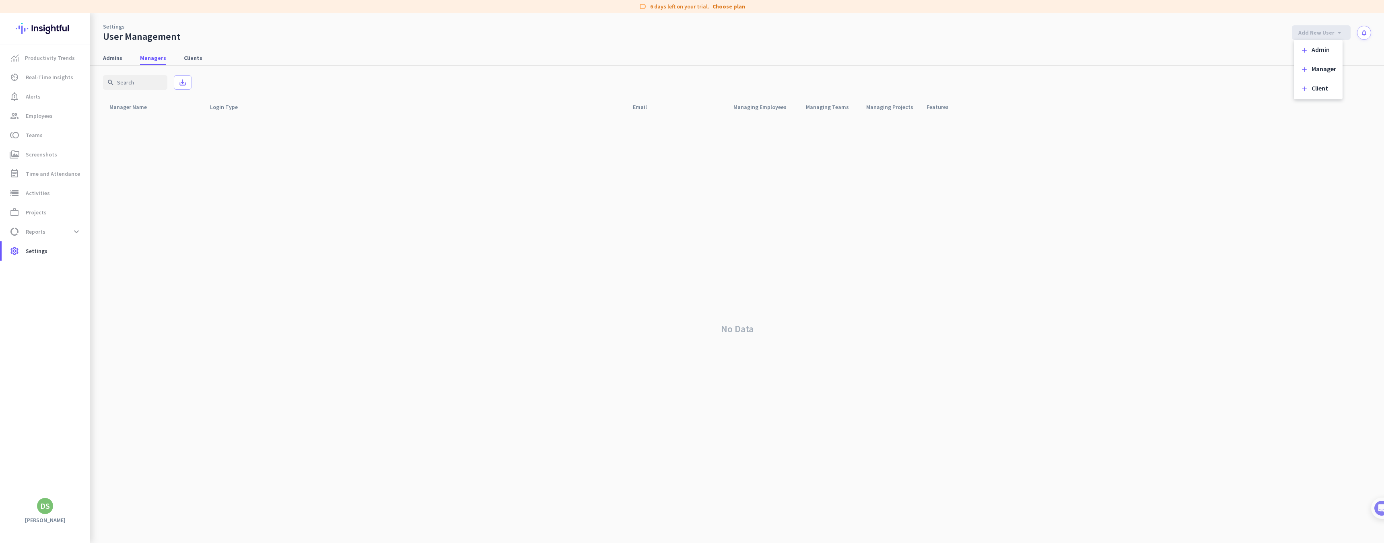
click at [1311, 92] on div "add Client" at bounding box center [1318, 89] width 42 height 14
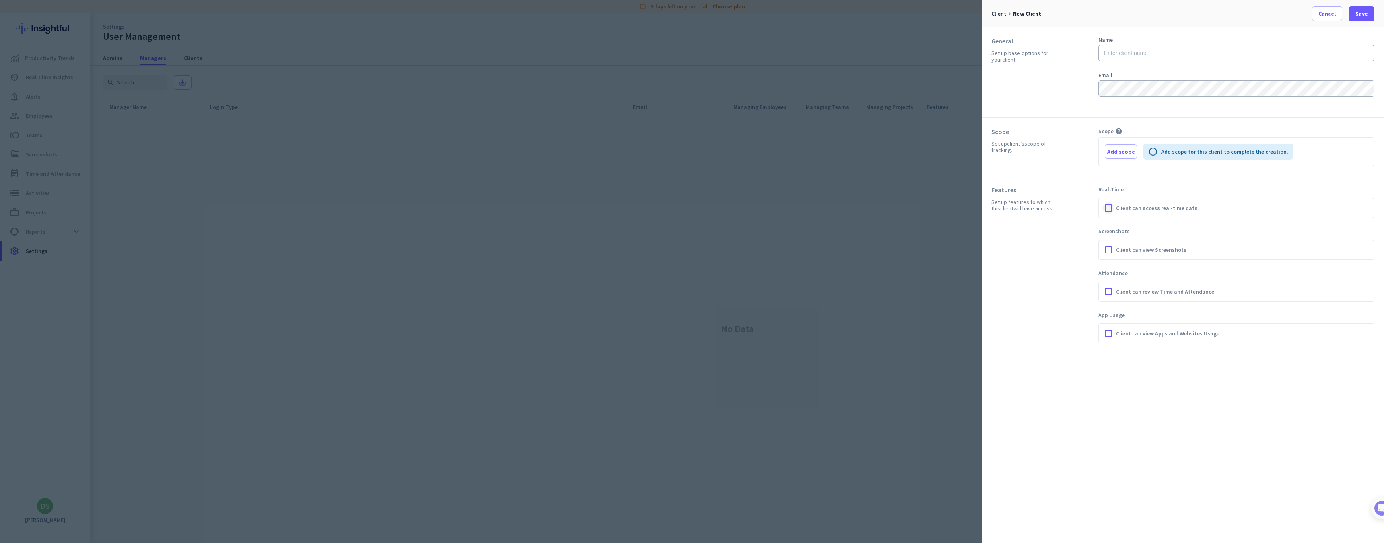
click at [1105, 211] on div at bounding box center [1109, 208] width 12 height 12
type input "[PERSON_NAME]"
click at [1108, 208] on div at bounding box center [1109, 208] width 12 height 12
click at [1365, 17] on span "Save" at bounding box center [1362, 14] width 12 height 8
click at [1122, 157] on span "button" at bounding box center [1120, 151] width 31 height 19
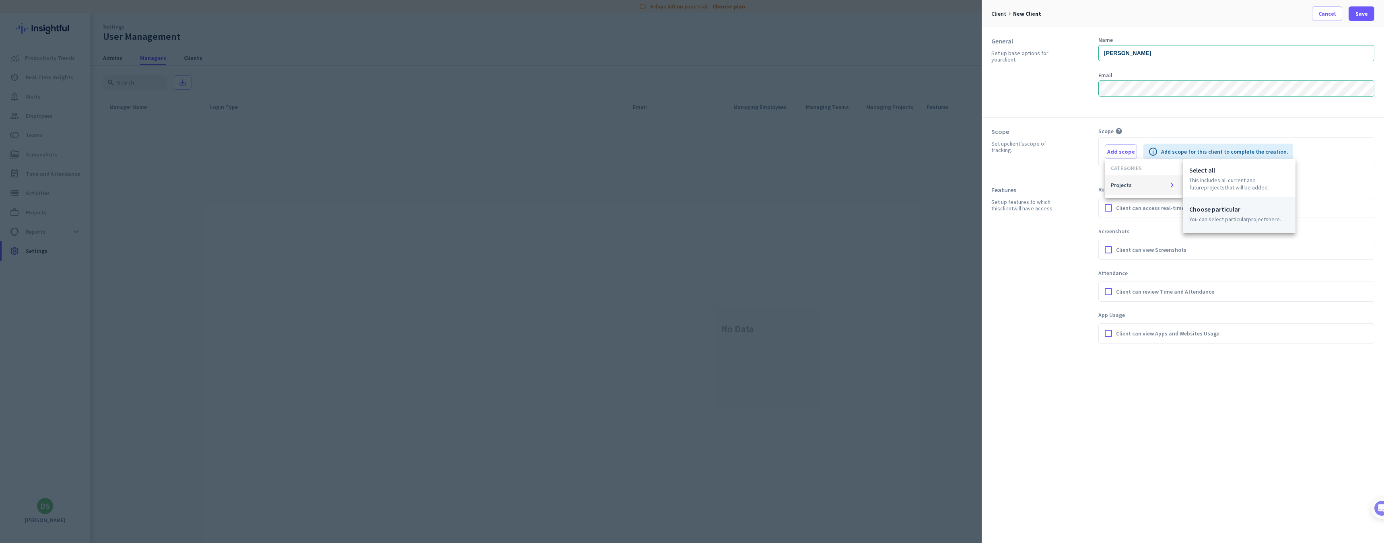
click at [1225, 216] on p "You can select particular Projects here." at bounding box center [1240, 219] width 100 height 7
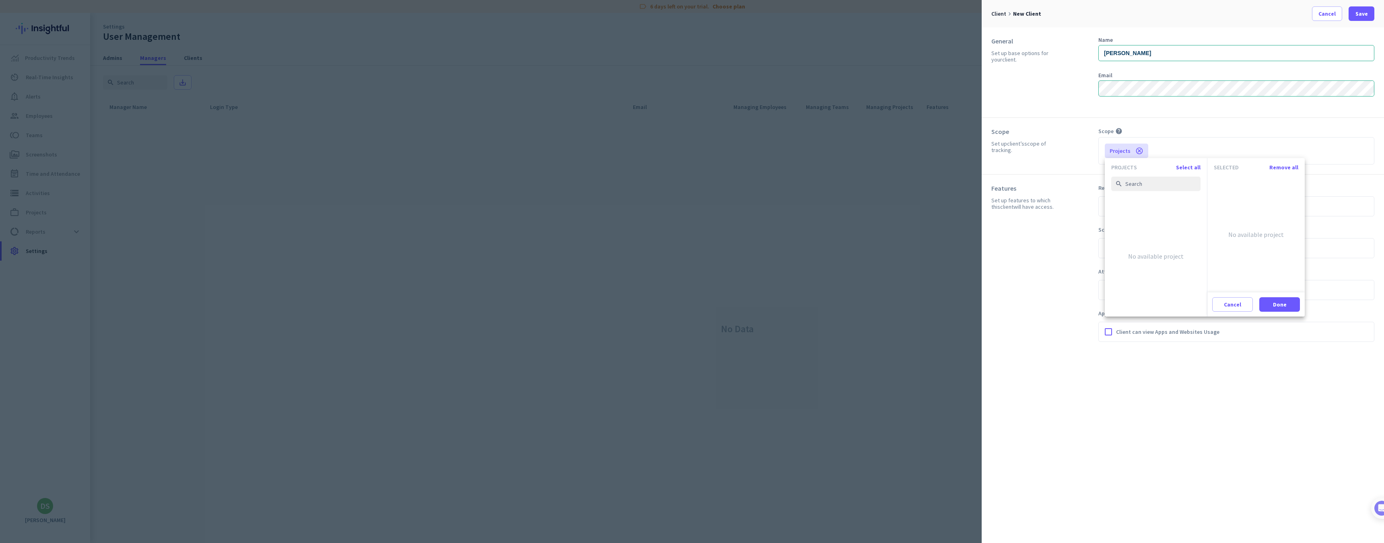
drag, startPoint x: 1233, startPoint y: 306, endPoint x: 1225, endPoint y: 298, distance: 11.7
click at [1233, 306] on span "Cancel" at bounding box center [1232, 305] width 17 height 8
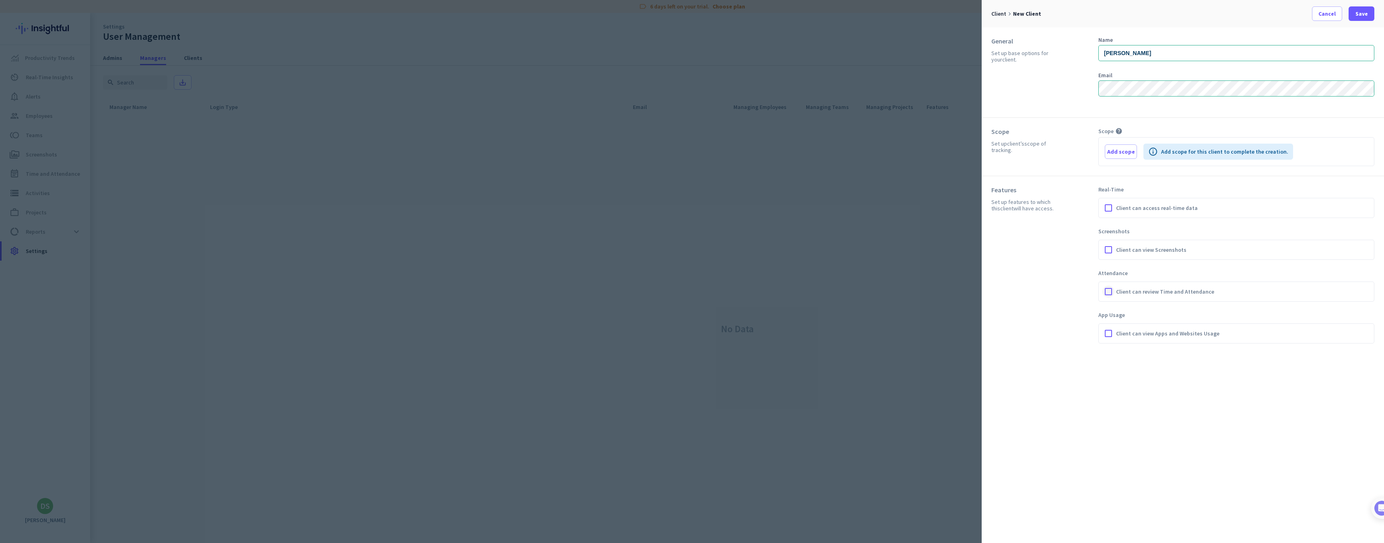
click at [1109, 292] on div at bounding box center [1109, 292] width 12 height 12
click at [1361, 11] on span "Save" at bounding box center [1362, 14] width 12 height 8
click at [1130, 153] on span "Add scope" at bounding box center [1121, 152] width 28 height 8
click at [1191, 179] on p "This includes all current and future Projects that will be added." at bounding box center [1240, 184] width 100 height 14
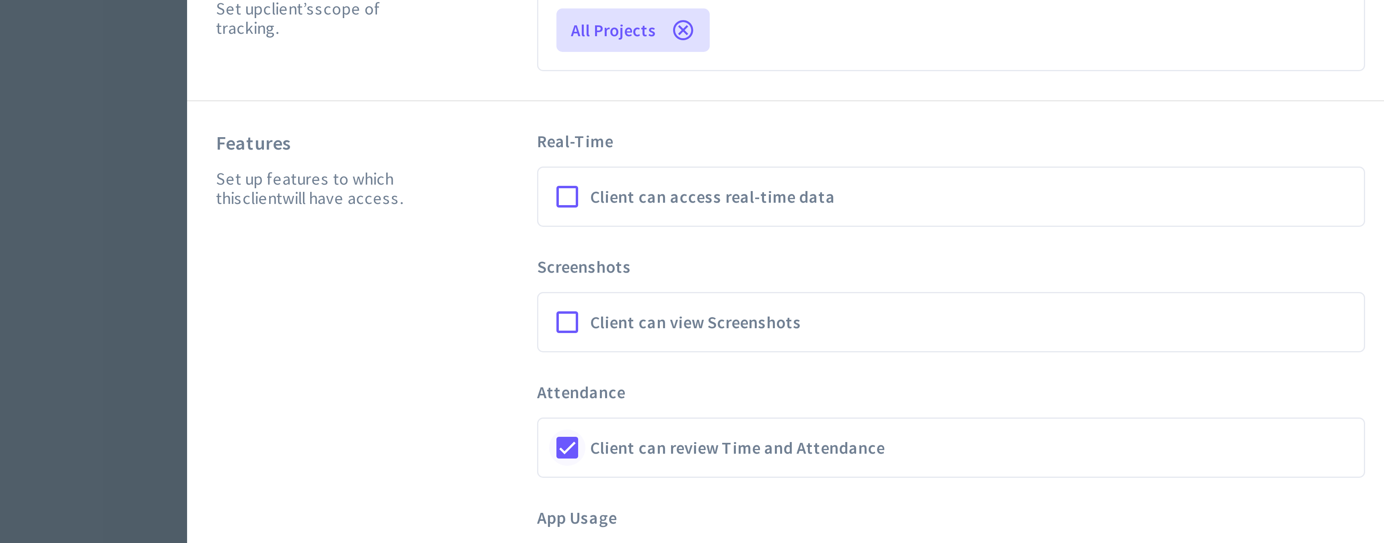
click at [1103, 284] on div at bounding box center [1109, 290] width 12 height 12
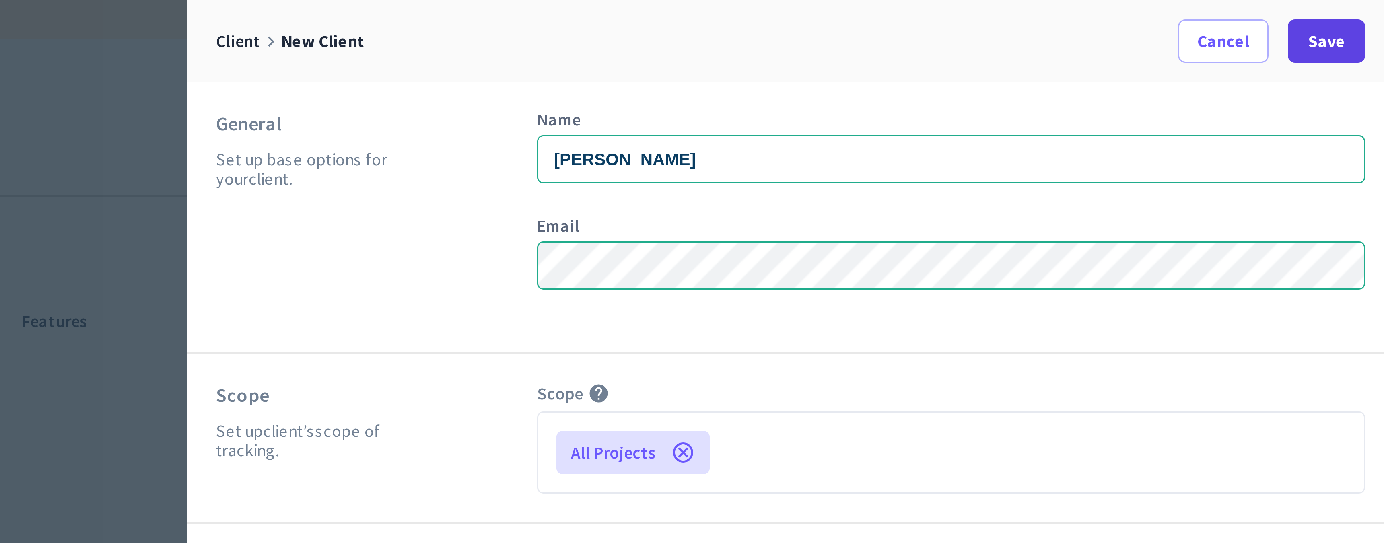
click at [1356, 14] on span "Save" at bounding box center [1362, 14] width 12 height 8
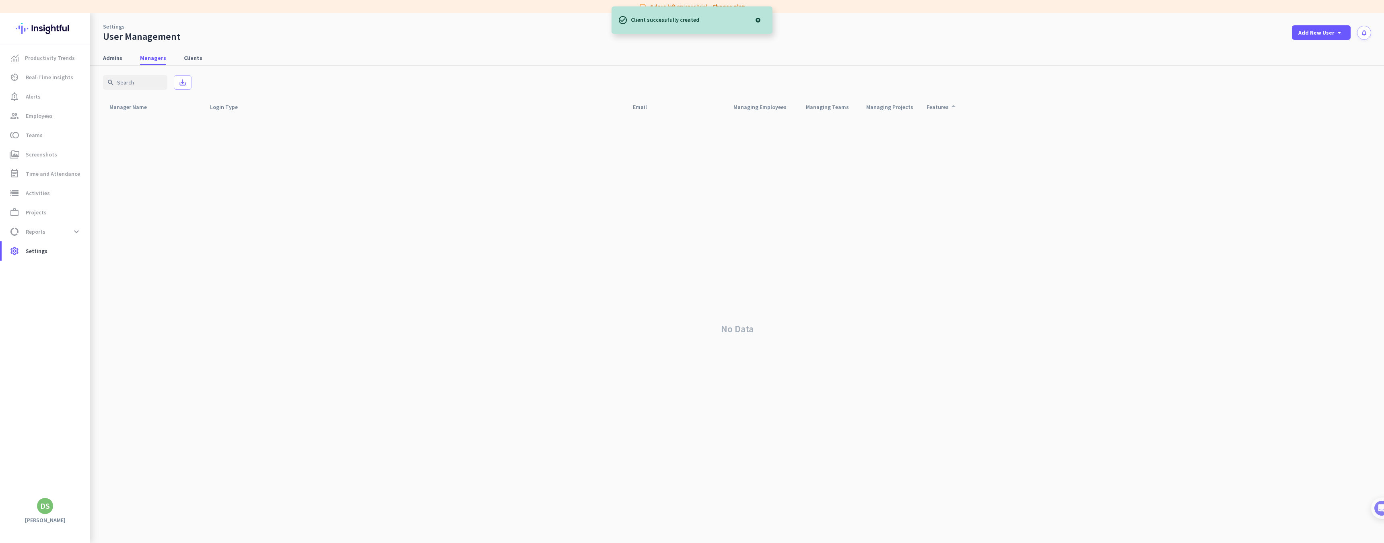
click at [940, 109] on div "Features arrow_drop_up" at bounding box center [943, 106] width 32 height 11
click at [901, 104] on div "Managing Projects arrow_drop_up" at bounding box center [893, 106] width 54 height 11
click at [837, 107] on div "Managing Teams arrow_drop_up" at bounding box center [832, 106] width 53 height 11
click at [779, 103] on div "Managing Employees arrow_drop_up" at bounding box center [765, 106] width 63 height 11
click at [197, 53] on span "Clients" at bounding box center [193, 58] width 19 height 14
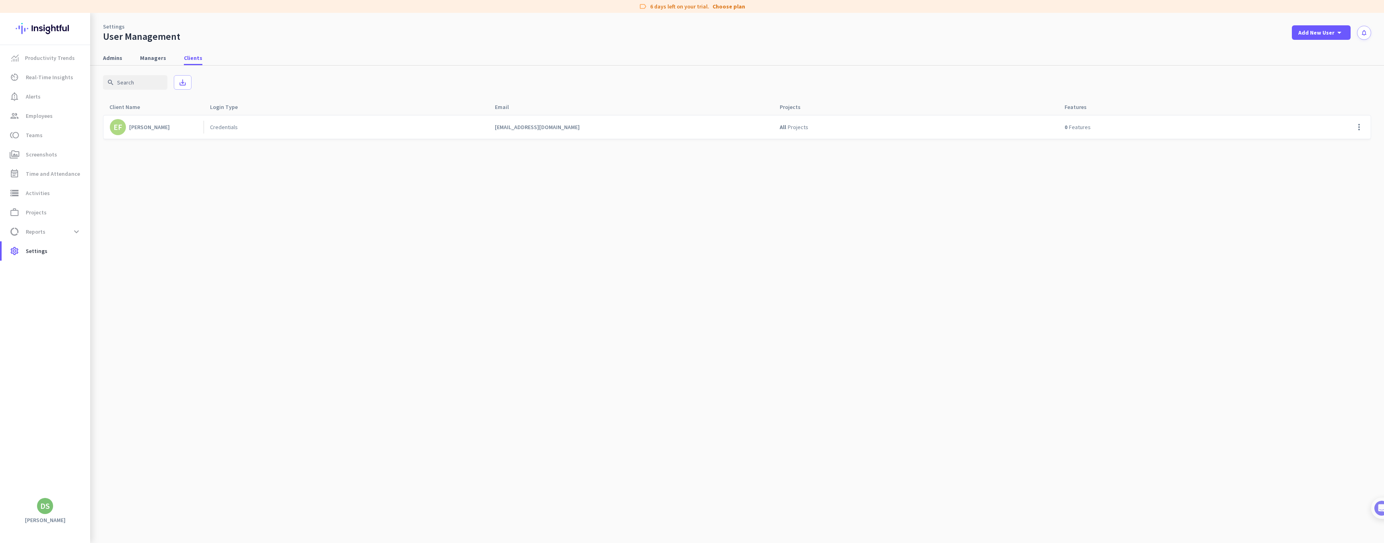
click at [1016, 121] on div "All Projects" at bounding box center [915, 126] width 285 height 23
click at [63, 184] on link "storage Activities" at bounding box center [46, 193] width 89 height 19
